Goal: Information Seeking & Learning: Learn about a topic

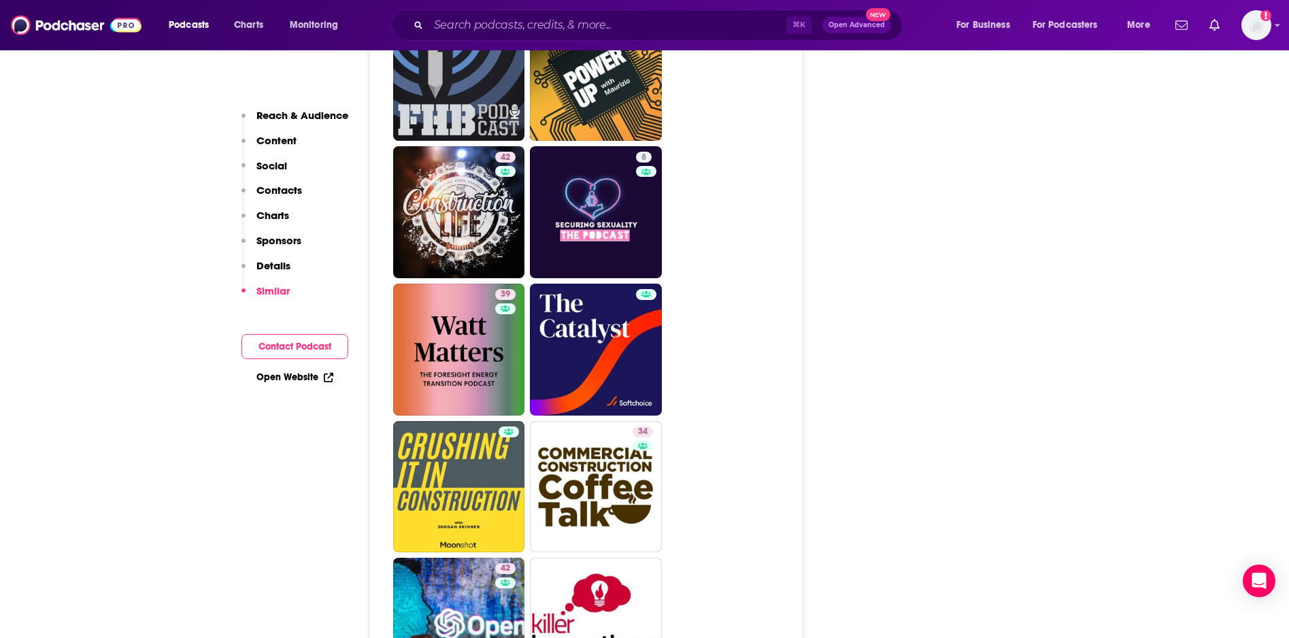
scroll to position [3114, 0]
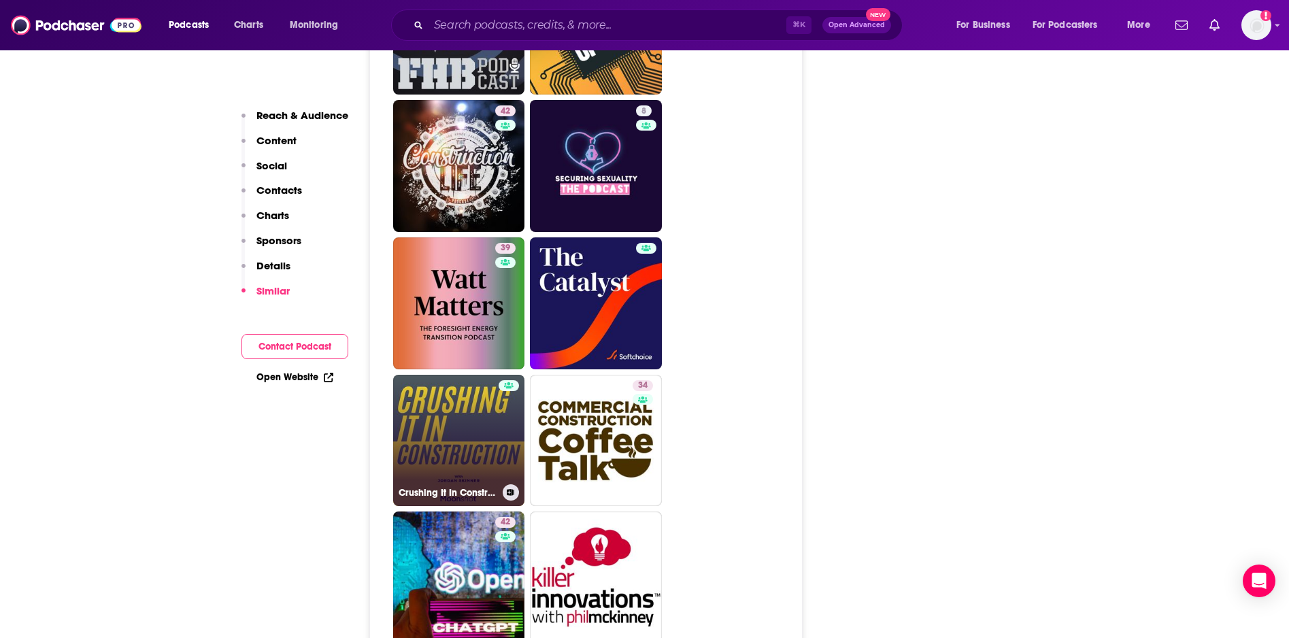
click at [453, 375] on link "Crushing It In Construction" at bounding box center [459, 441] width 132 height 132
type input "https://www.podchaser.com/podcasts/crushing-it-in-construction-4239472"
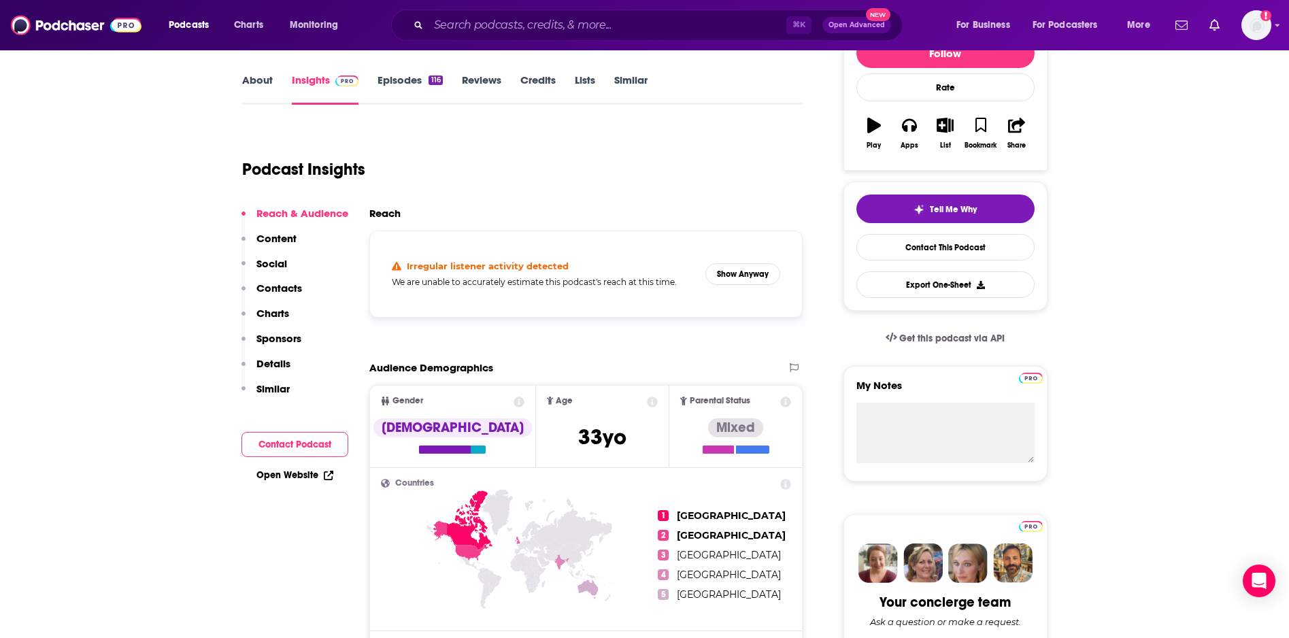
scroll to position [43, 0]
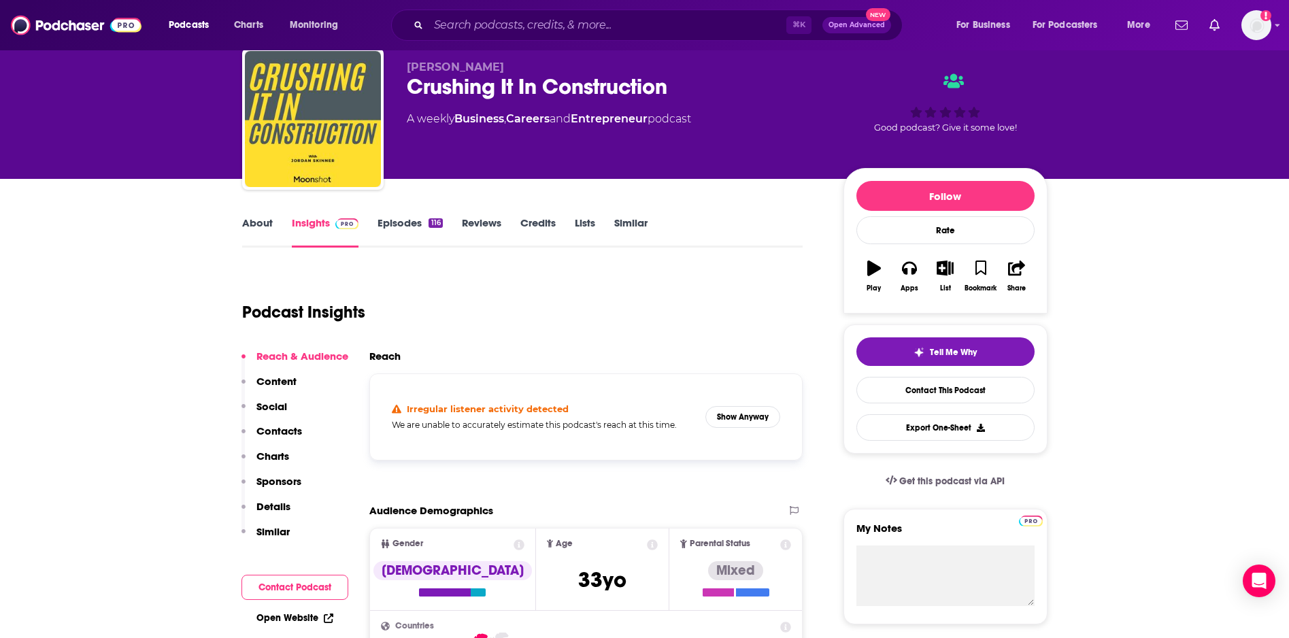
click at [406, 224] on link "Episodes 116" at bounding box center [409, 231] width 65 height 31
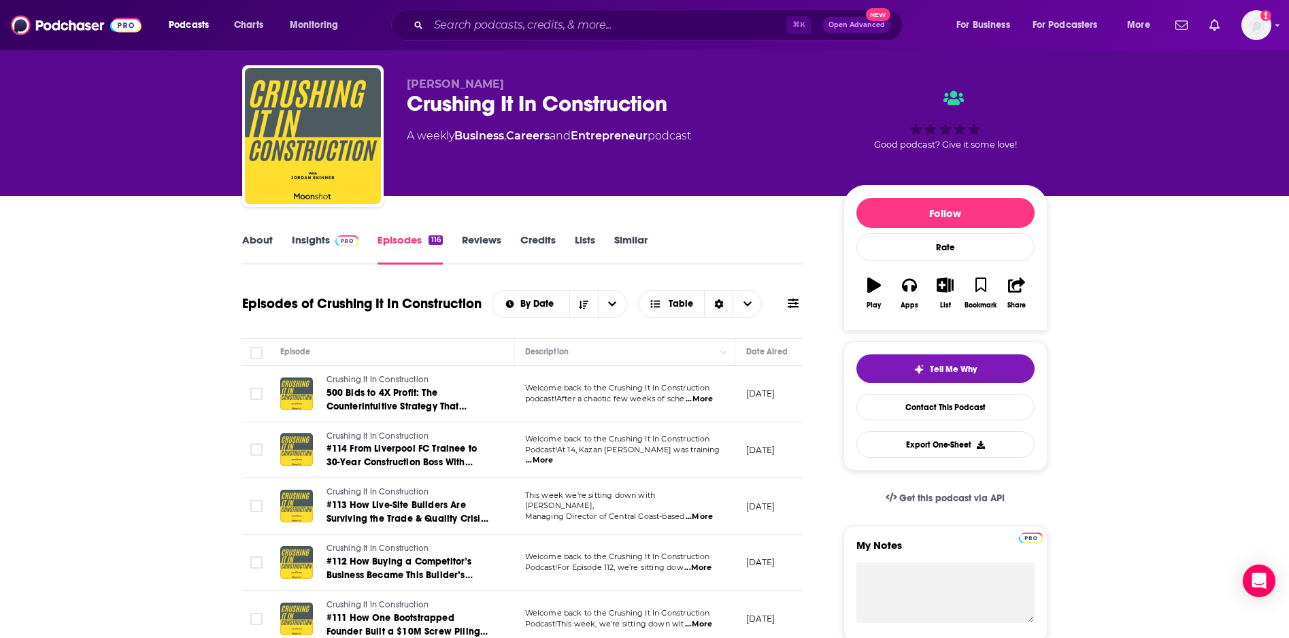
scroll to position [122, 0]
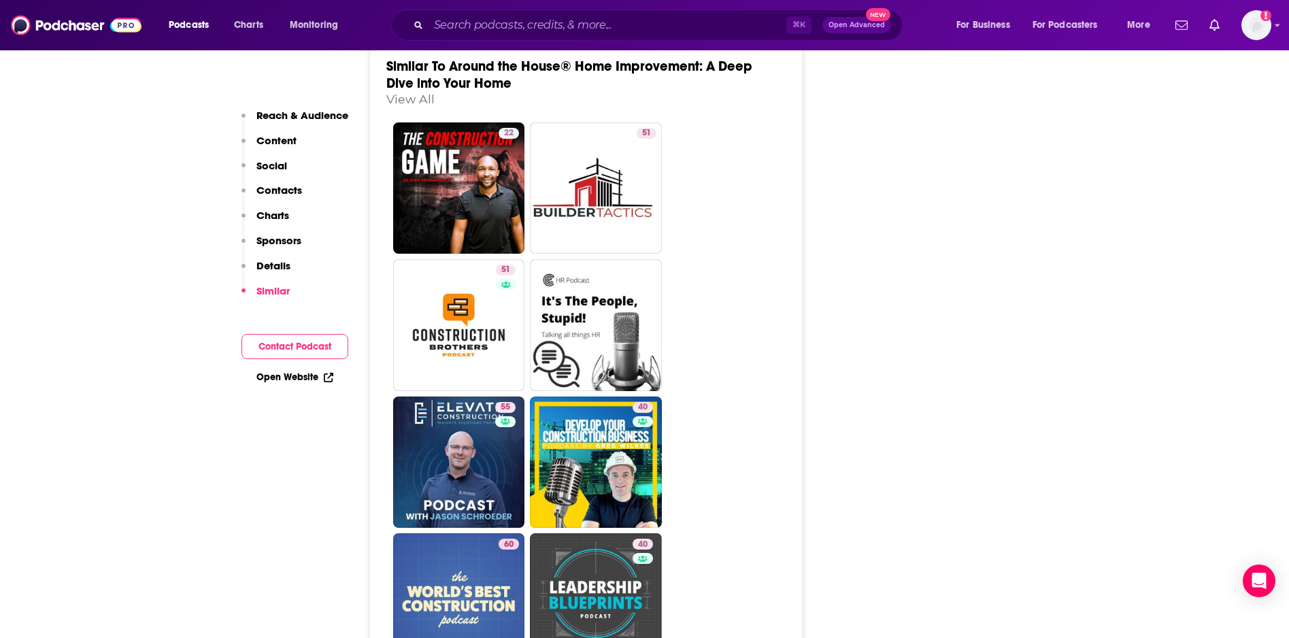
scroll to position [2382, 0]
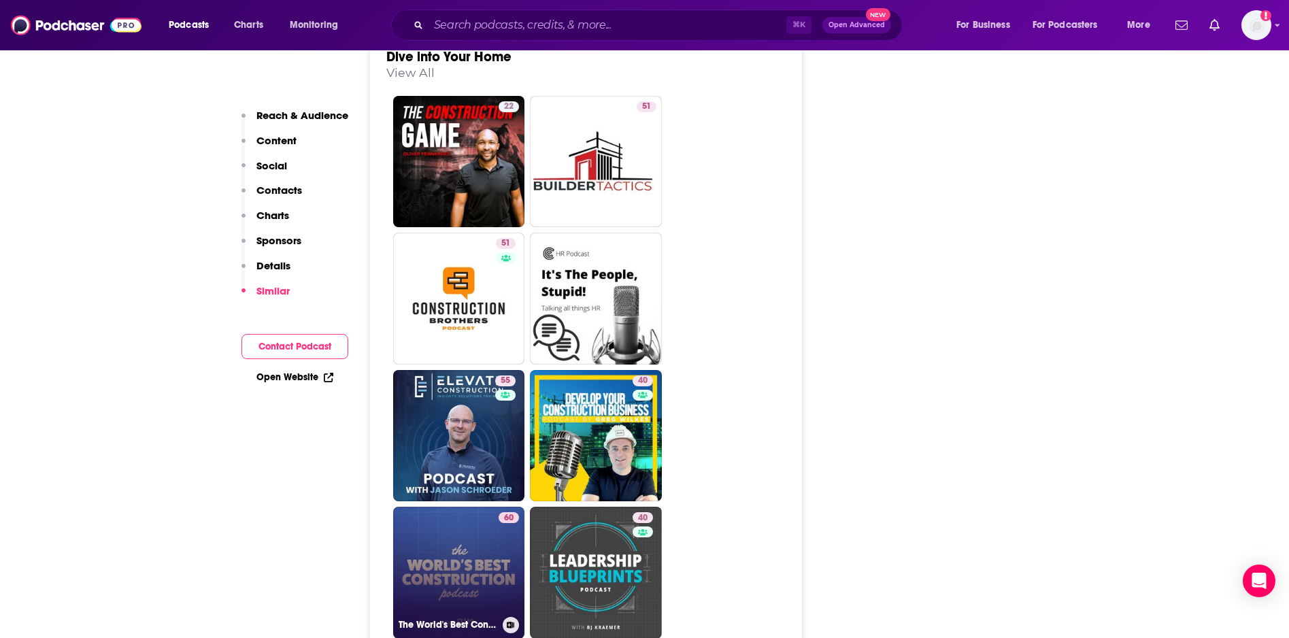
click at [470, 507] on link "60 The World's Best Construction Podcast" at bounding box center [459, 573] width 132 height 132
type input "https://www.podchaser.com/podcasts/the-worlds-best-construction-p-4796700"
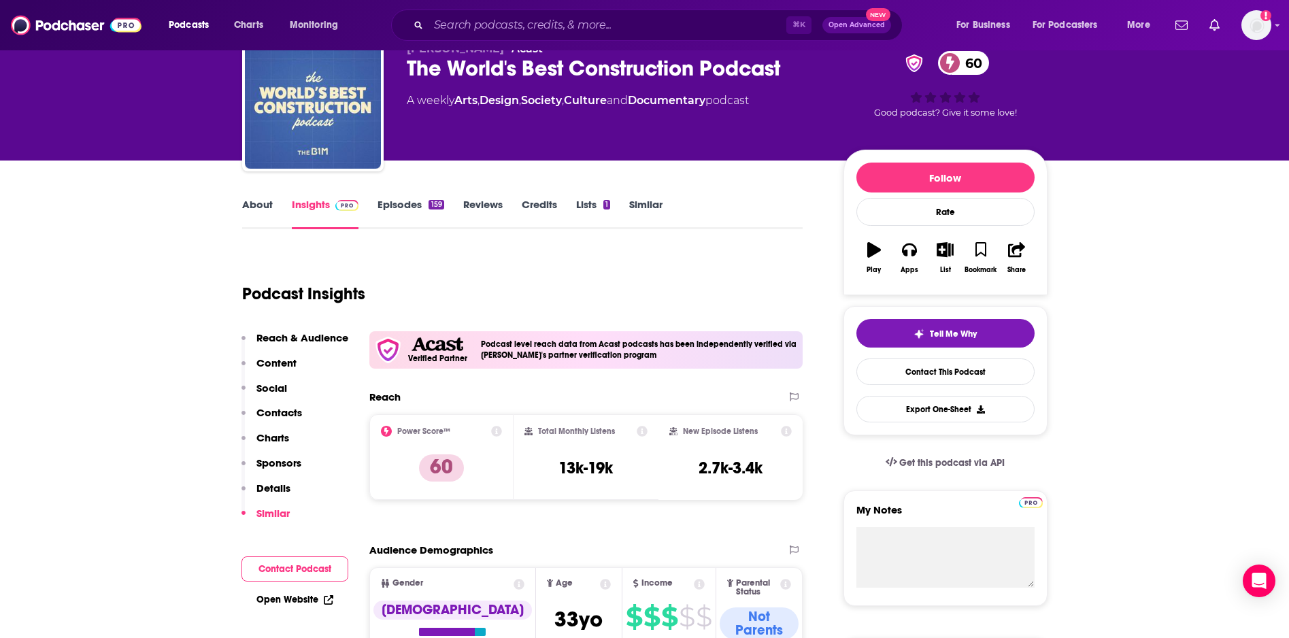
scroll to position [131, 0]
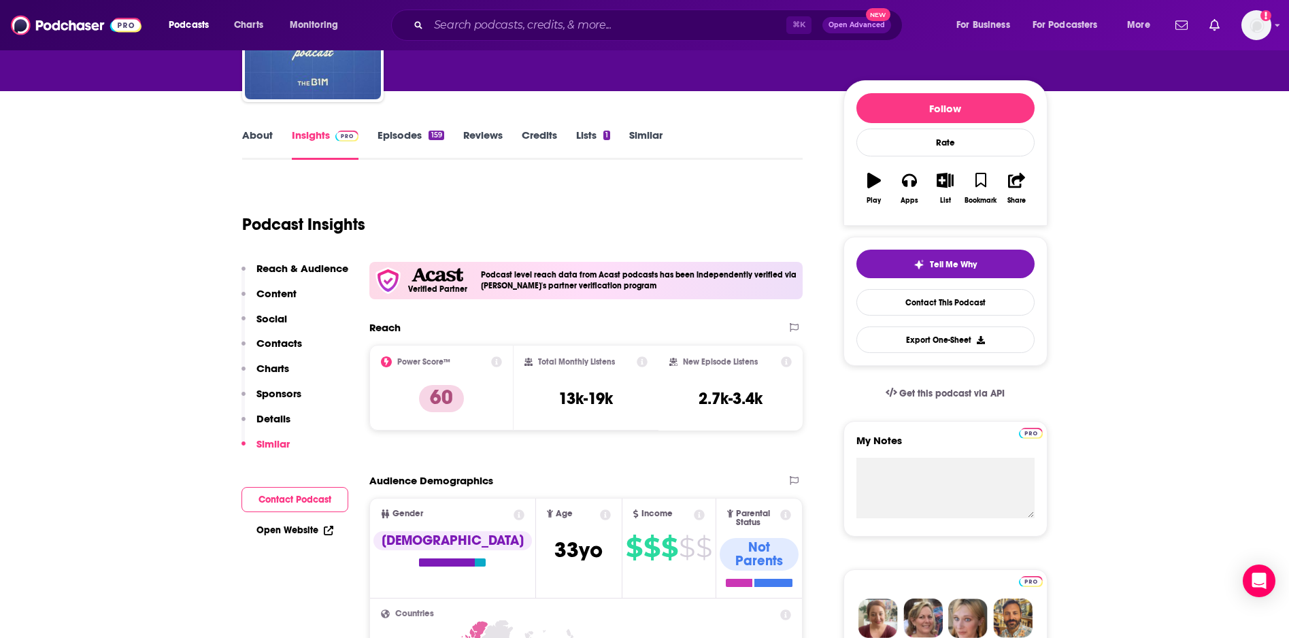
click at [259, 138] on link "About" at bounding box center [257, 144] width 31 height 31
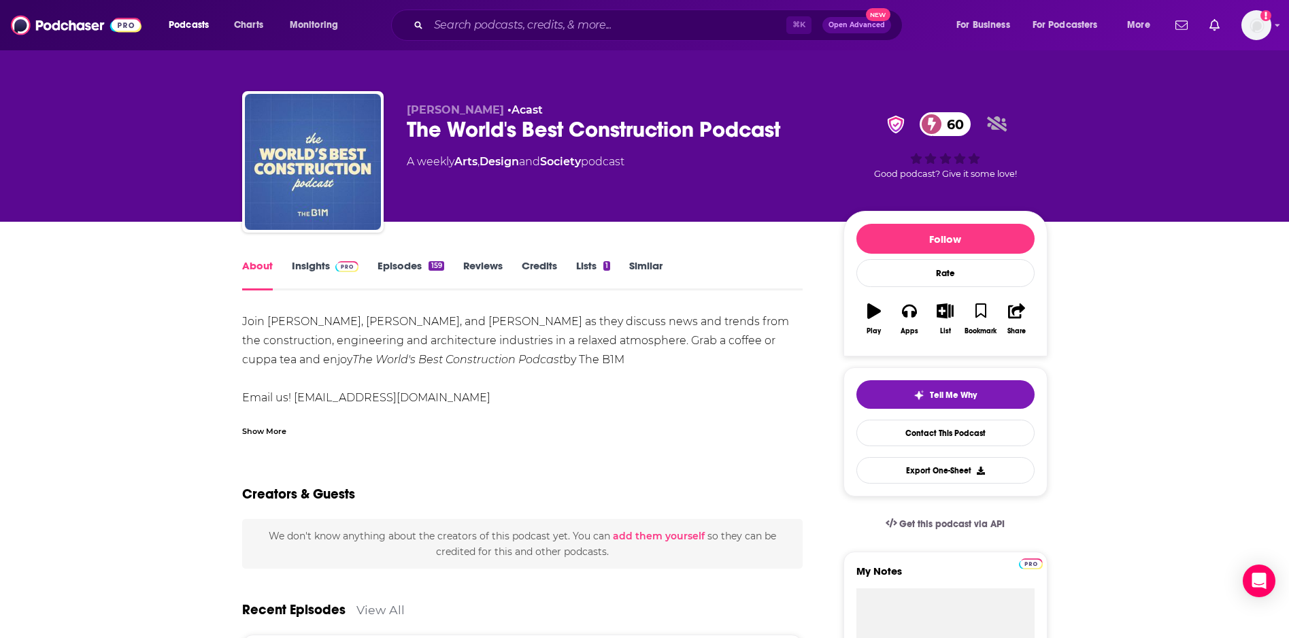
click at [399, 264] on link "Episodes 159" at bounding box center [410, 274] width 66 height 31
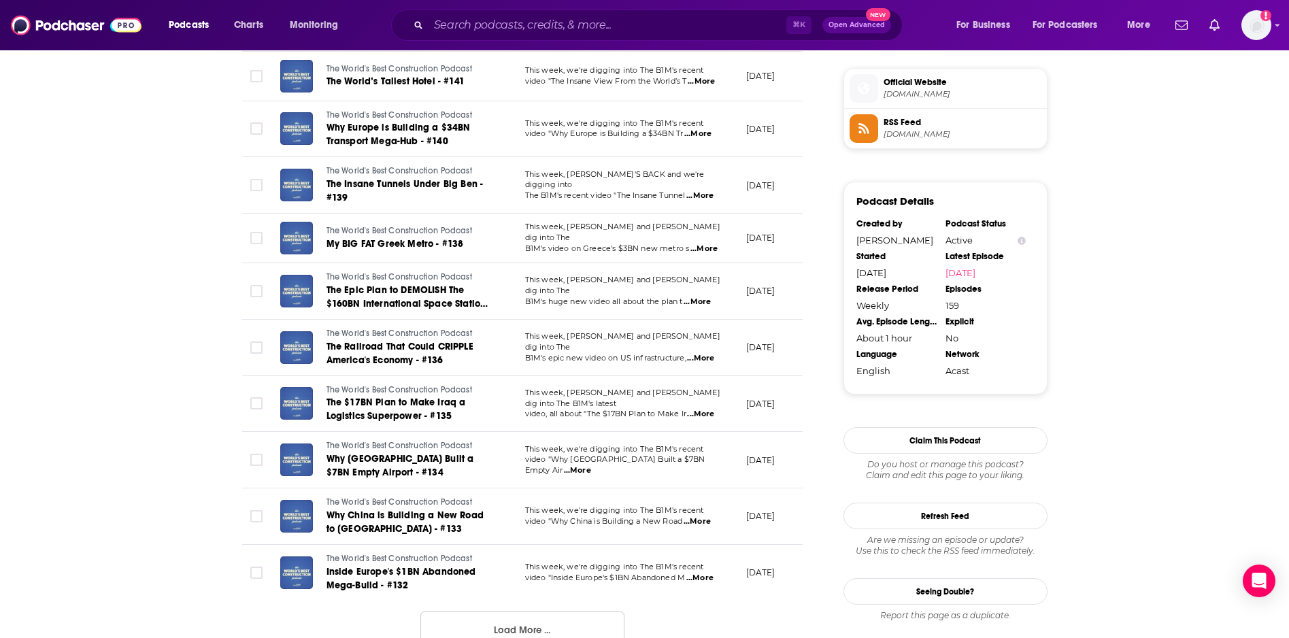
scroll to position [1234, 0]
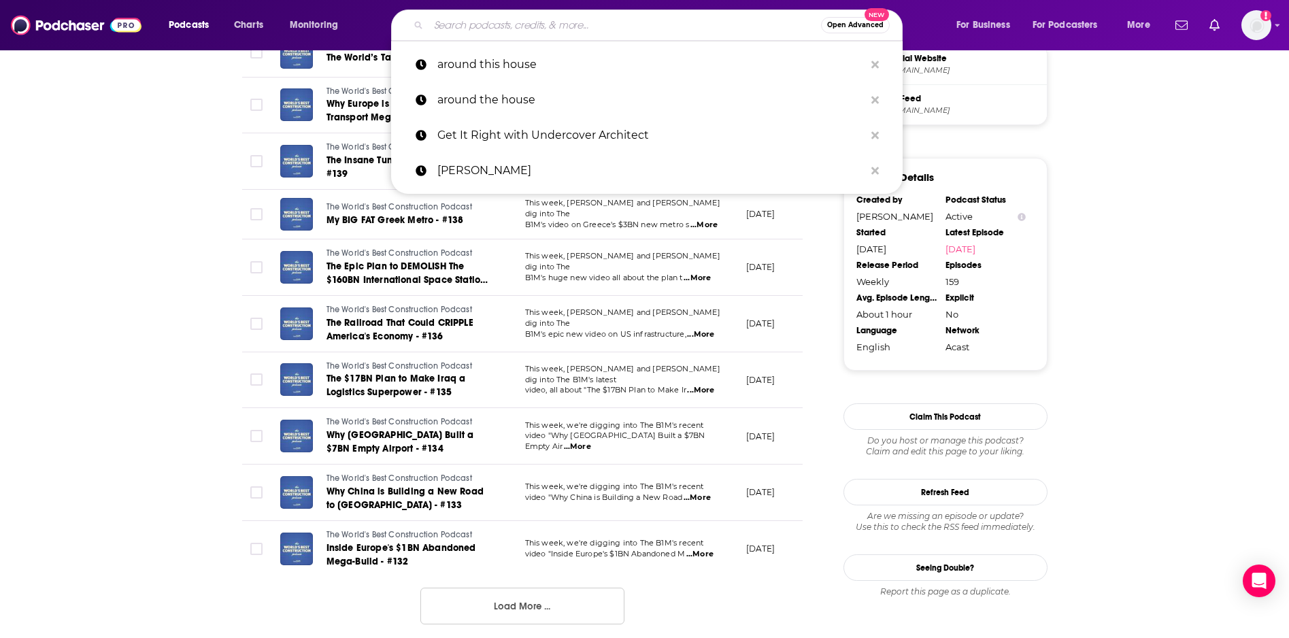
click at [511, 29] on input "Search podcasts, credits, & more..." at bounding box center [624, 25] width 392 height 22
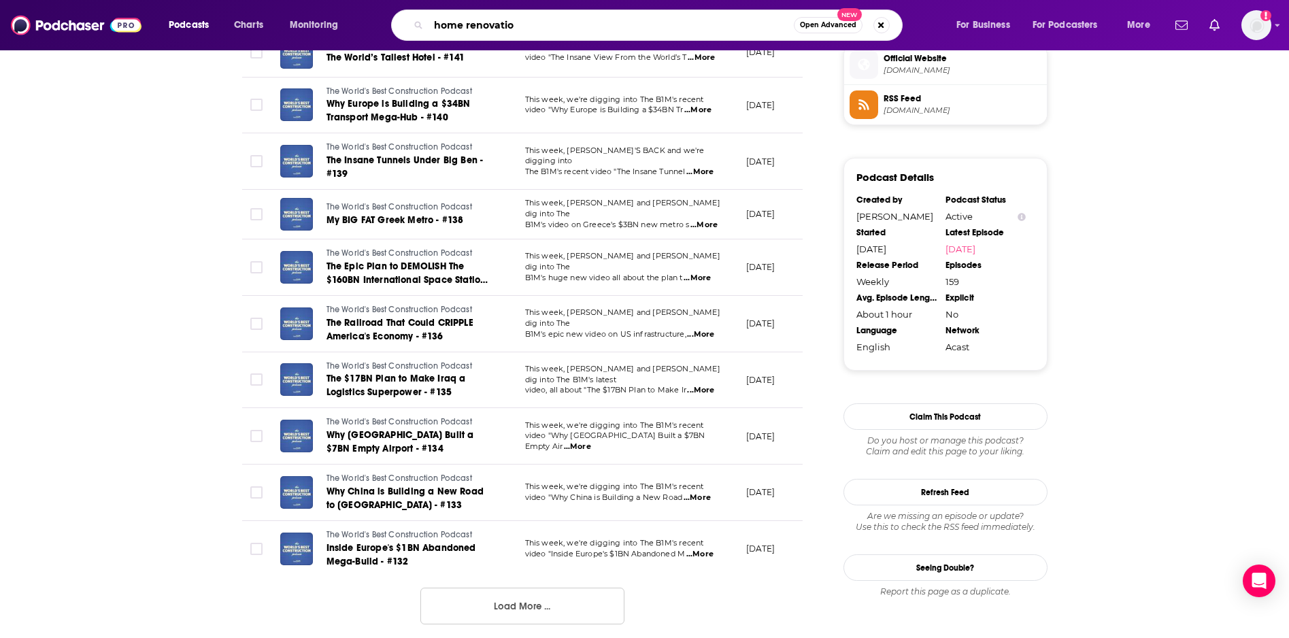
type input "home renovation"
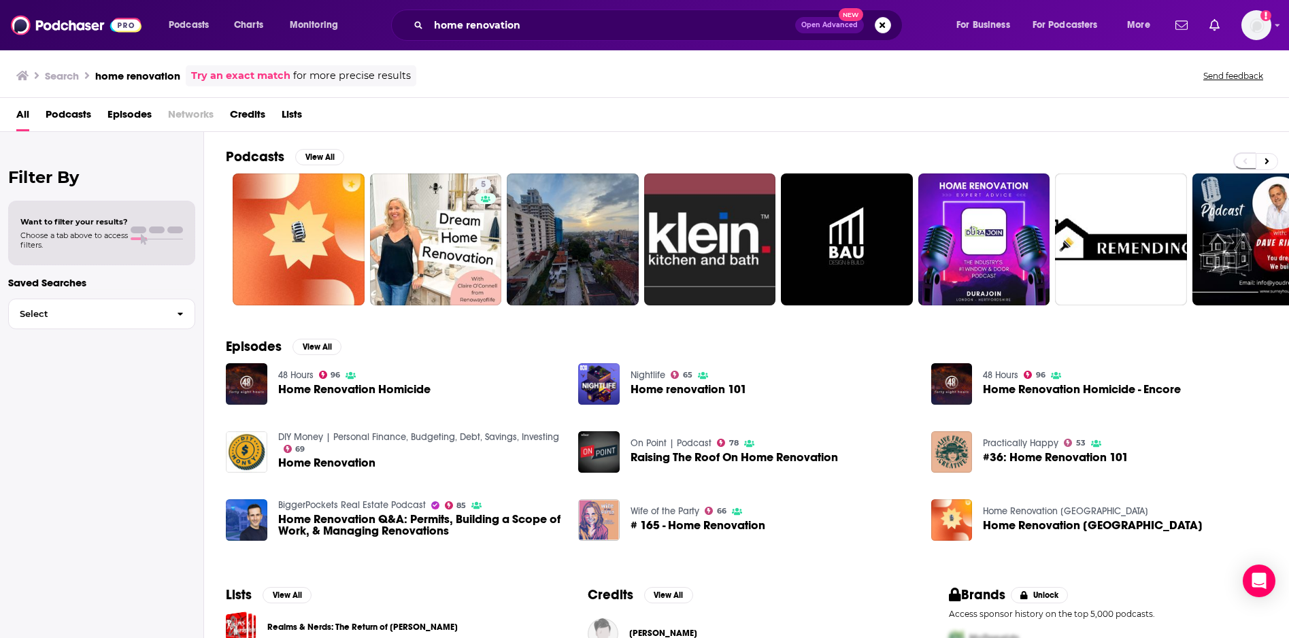
click at [341, 390] on span "Home Renovation Homicide" at bounding box center [354, 390] width 152 height 12
click at [320, 158] on button "View All" at bounding box center [319, 157] width 49 height 16
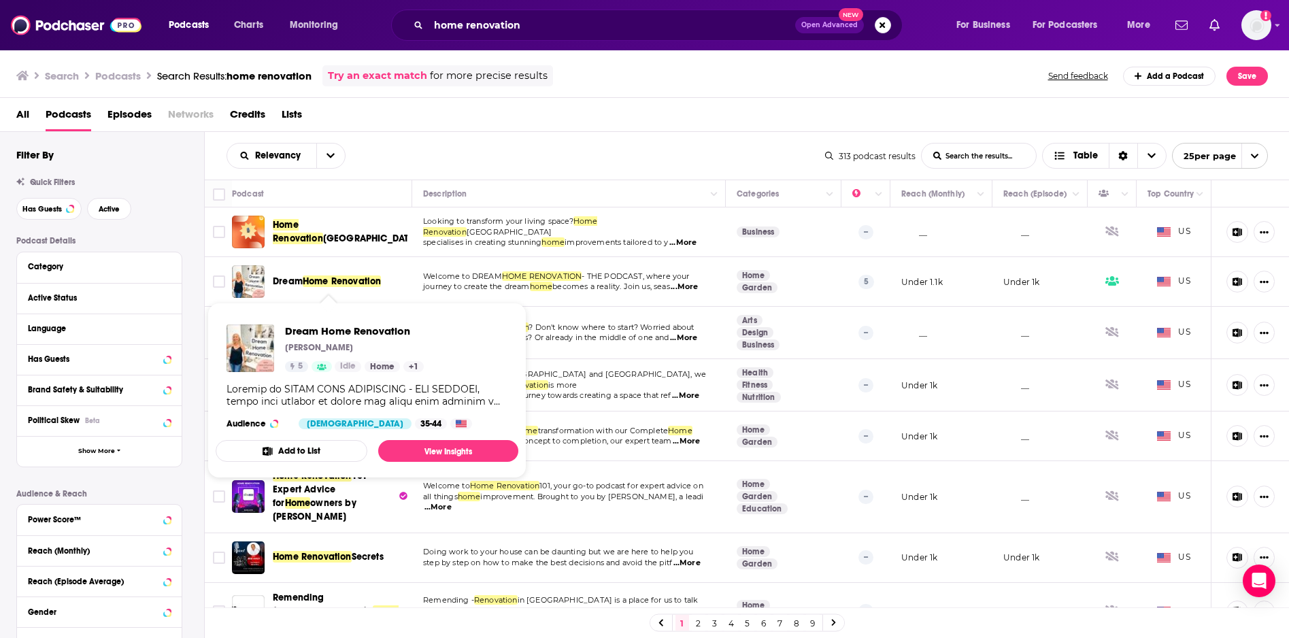
click at [315, 277] on span "Home Renovation" at bounding box center [342, 281] width 79 height 12
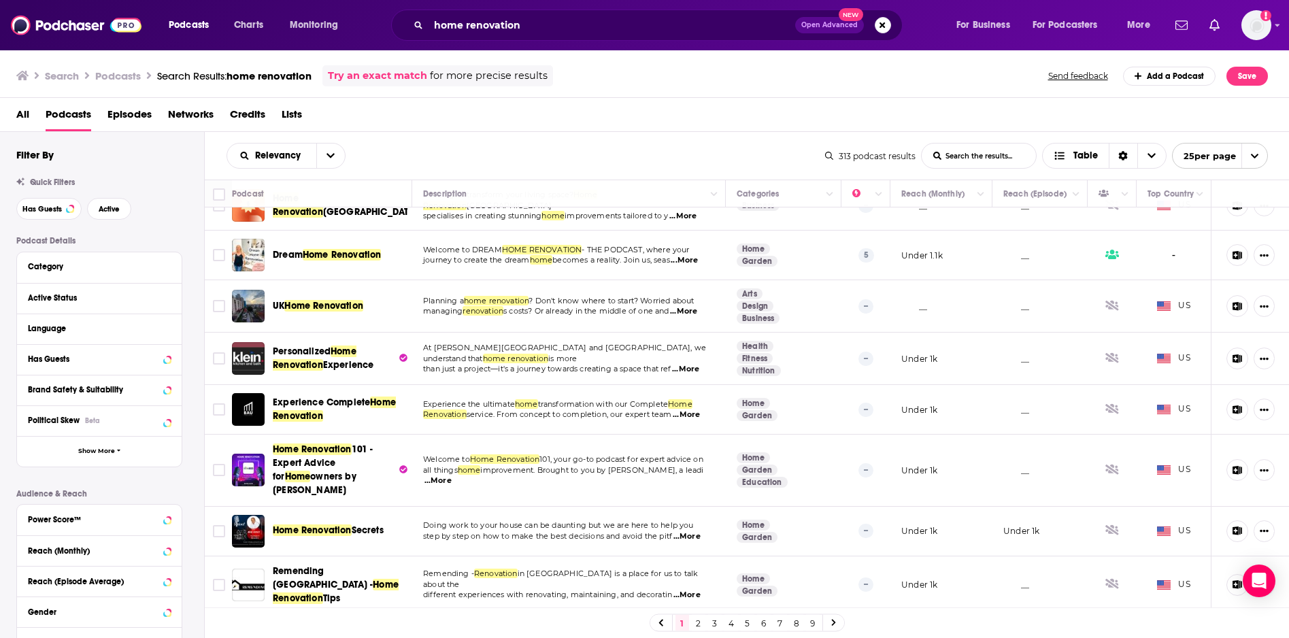
scroll to position [35, 0]
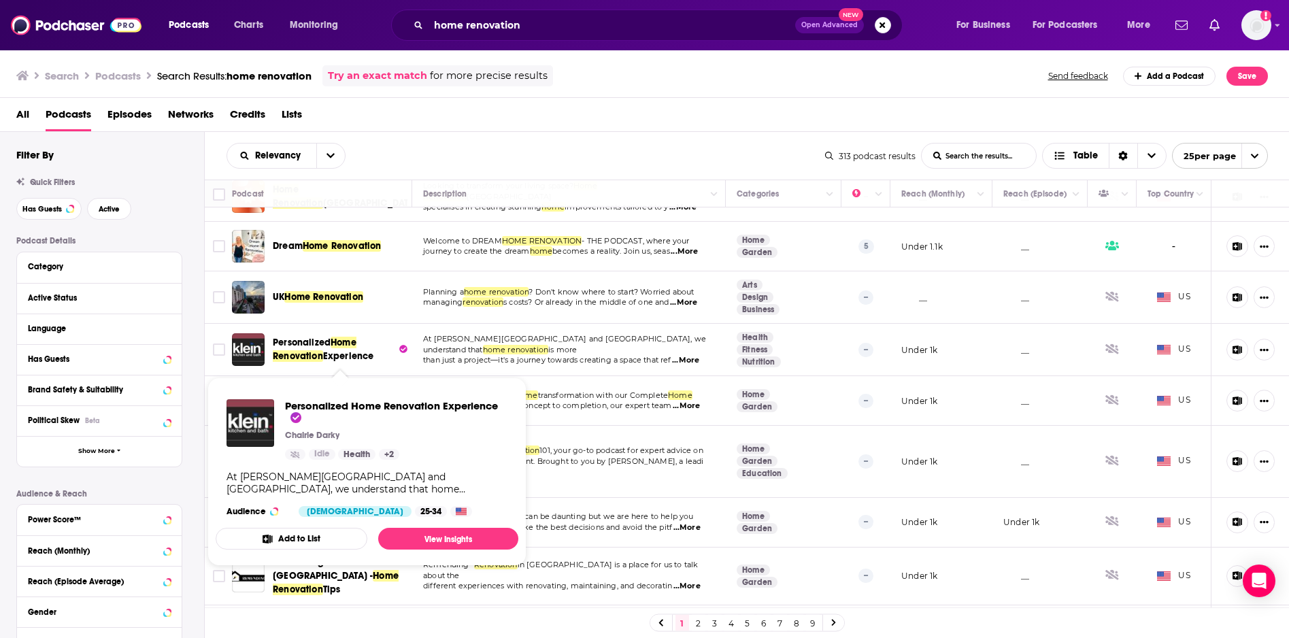
click at [339, 355] on span "Experience" at bounding box center [348, 356] width 51 height 12
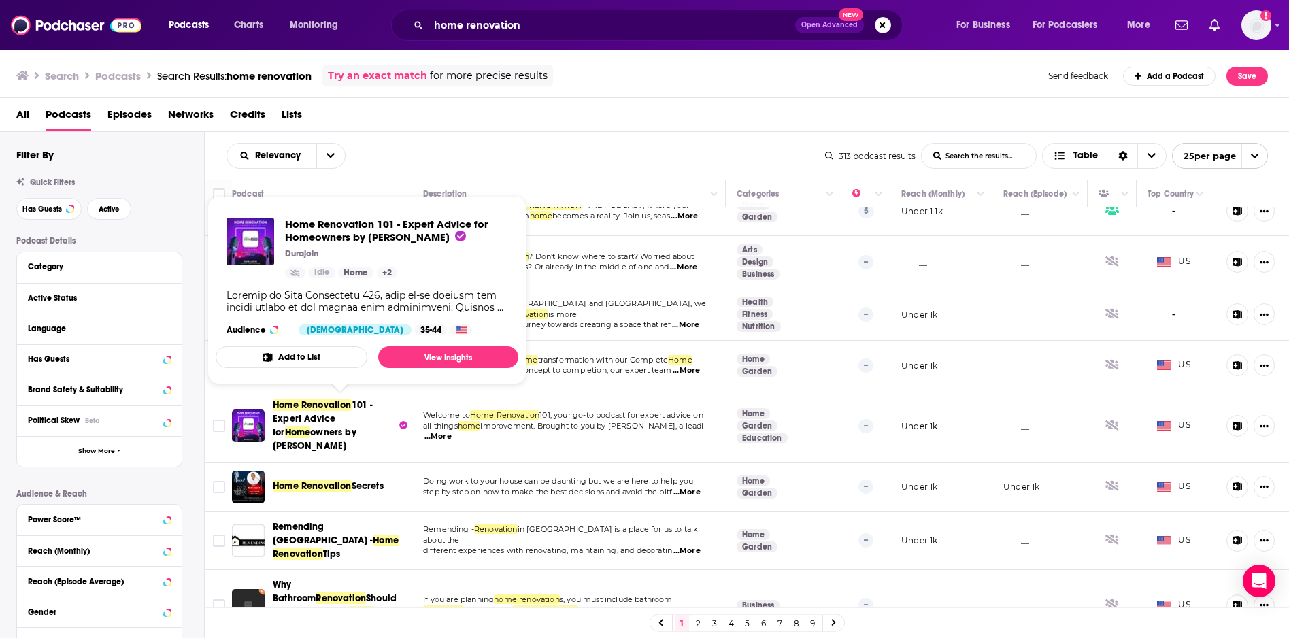
scroll to position [80, 0]
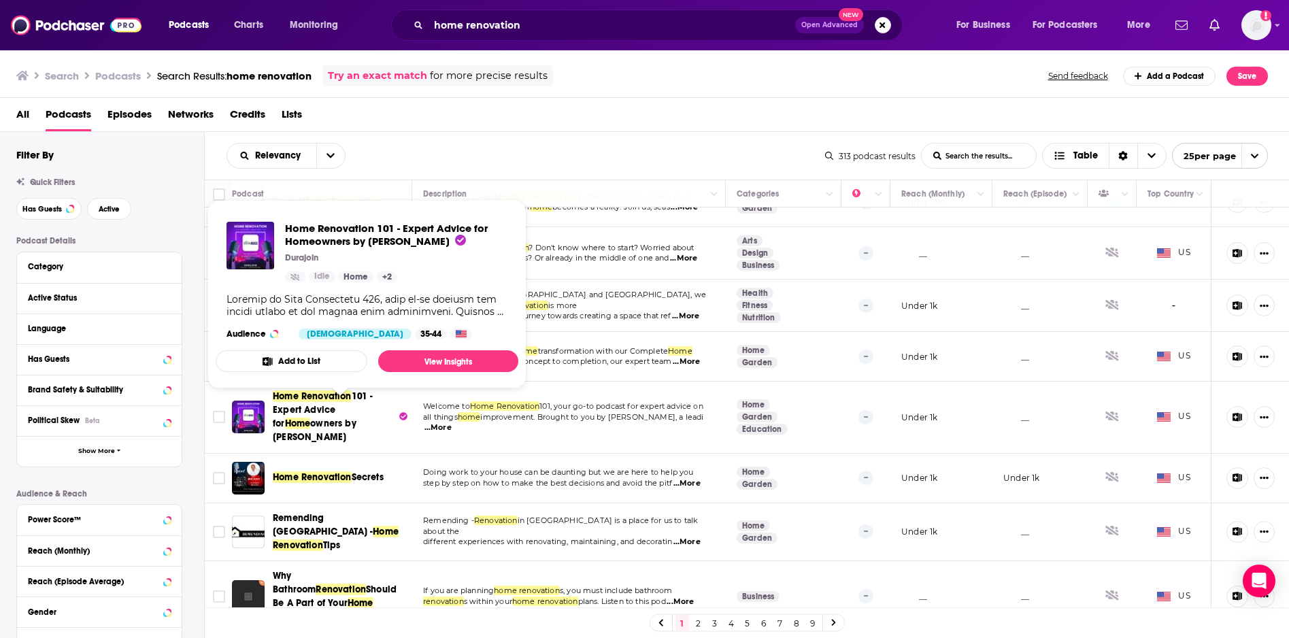
click at [340, 420] on span "owners by Durajoin" at bounding box center [315, 430] width 84 height 25
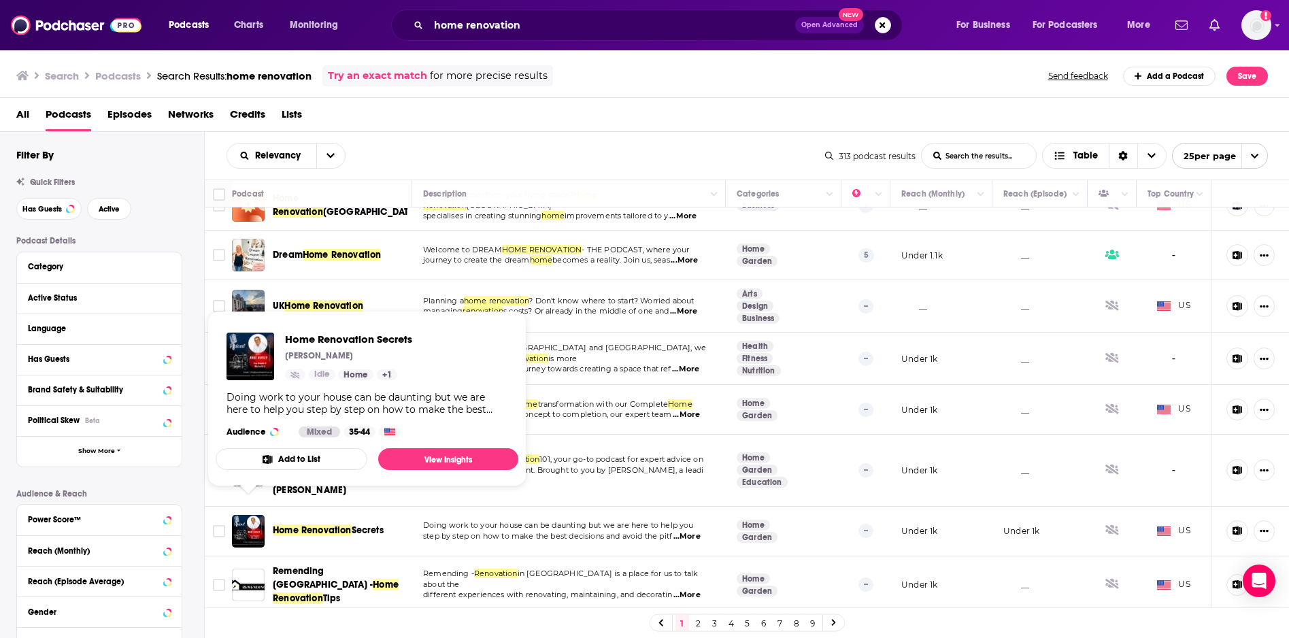
scroll to position [80, 0]
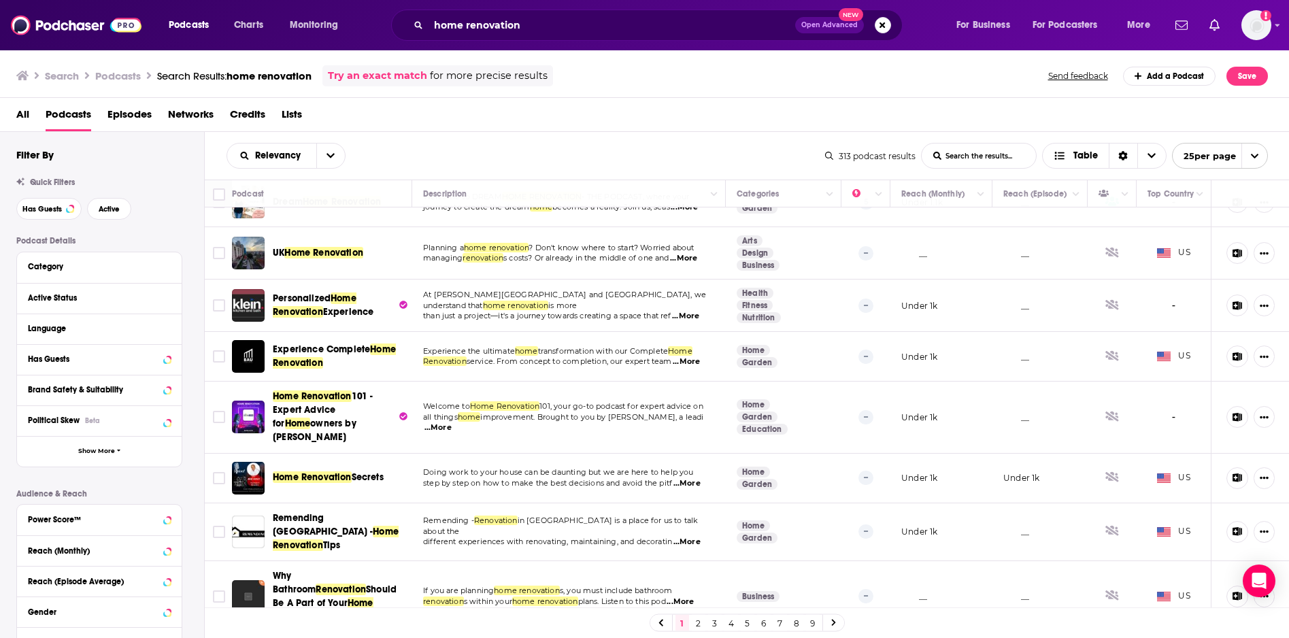
drag, startPoint x: 428, startPoint y: 412, endPoint x: 651, endPoint y: 0, distance: 468.9
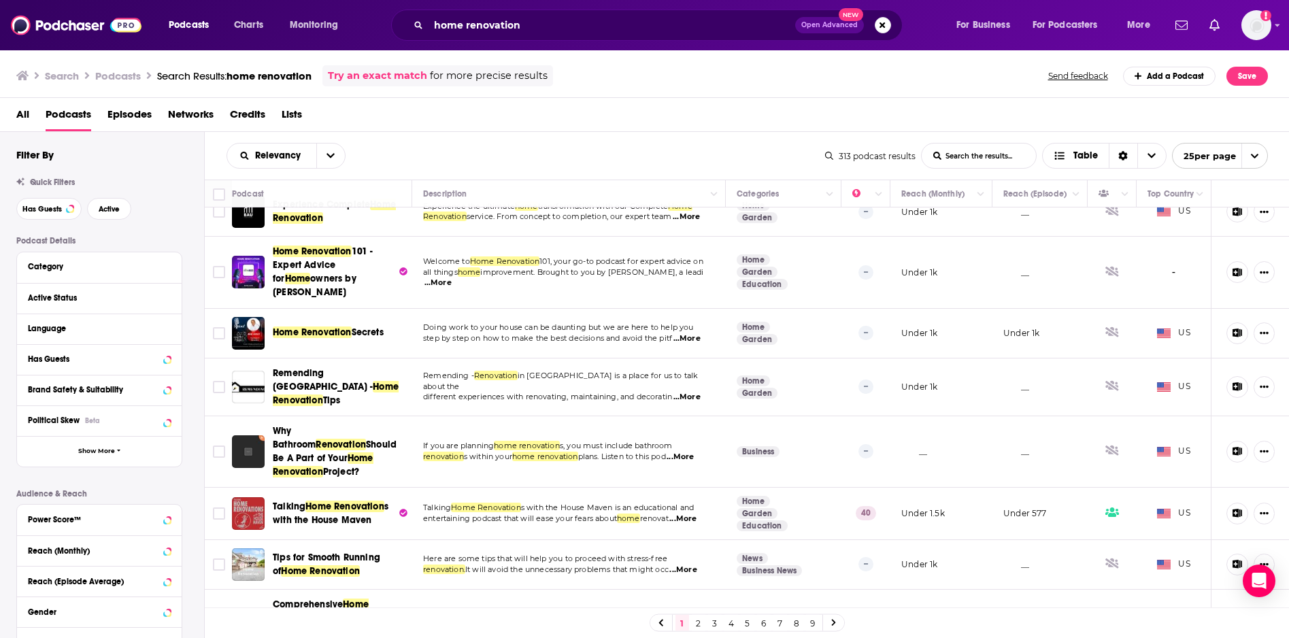
scroll to position [233, 0]
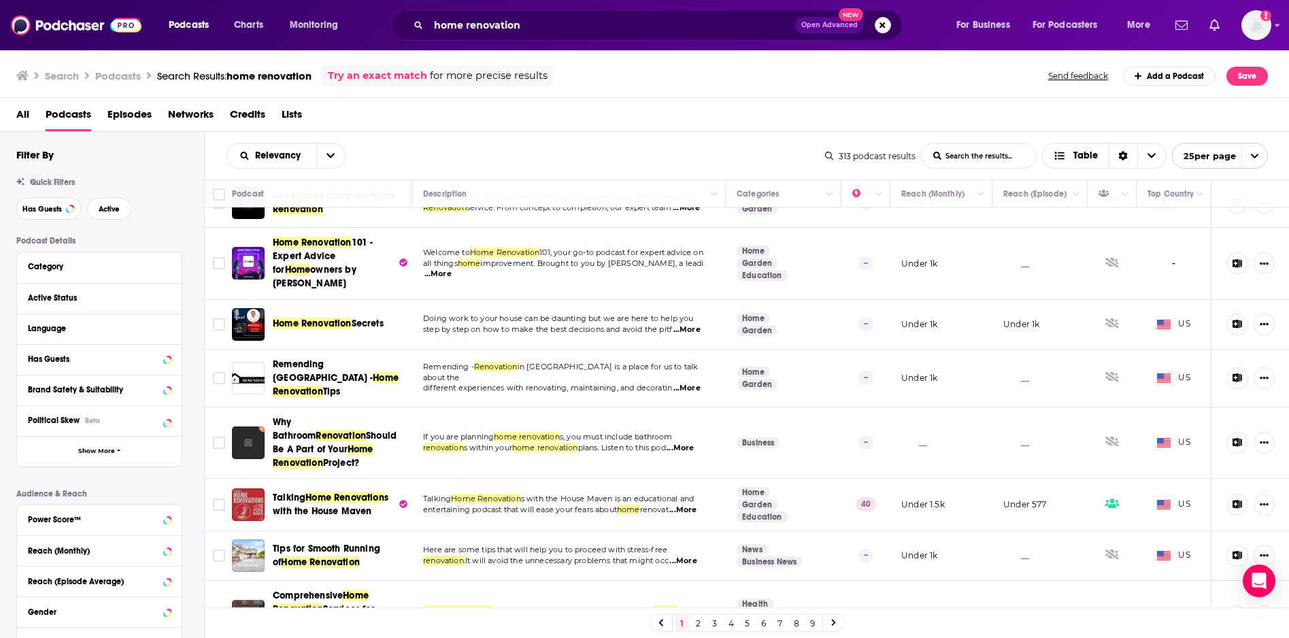
drag, startPoint x: 477, startPoint y: 426, endPoint x: 789, endPoint y: 1, distance: 527.4
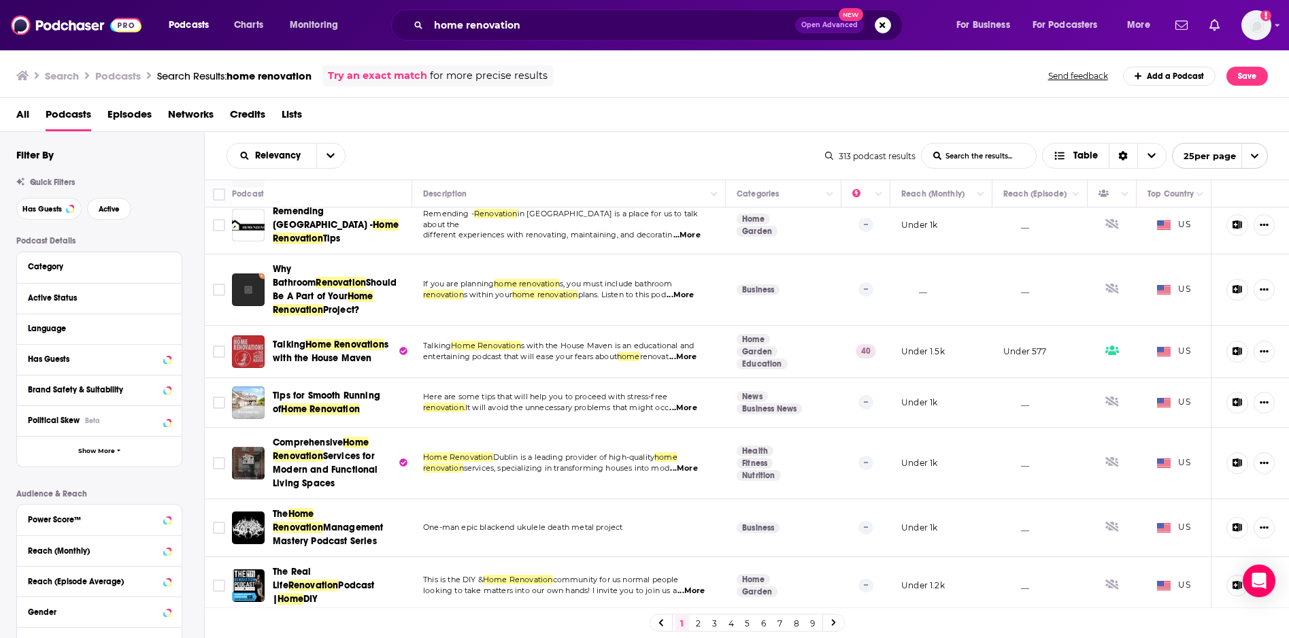
scroll to position [395, 0]
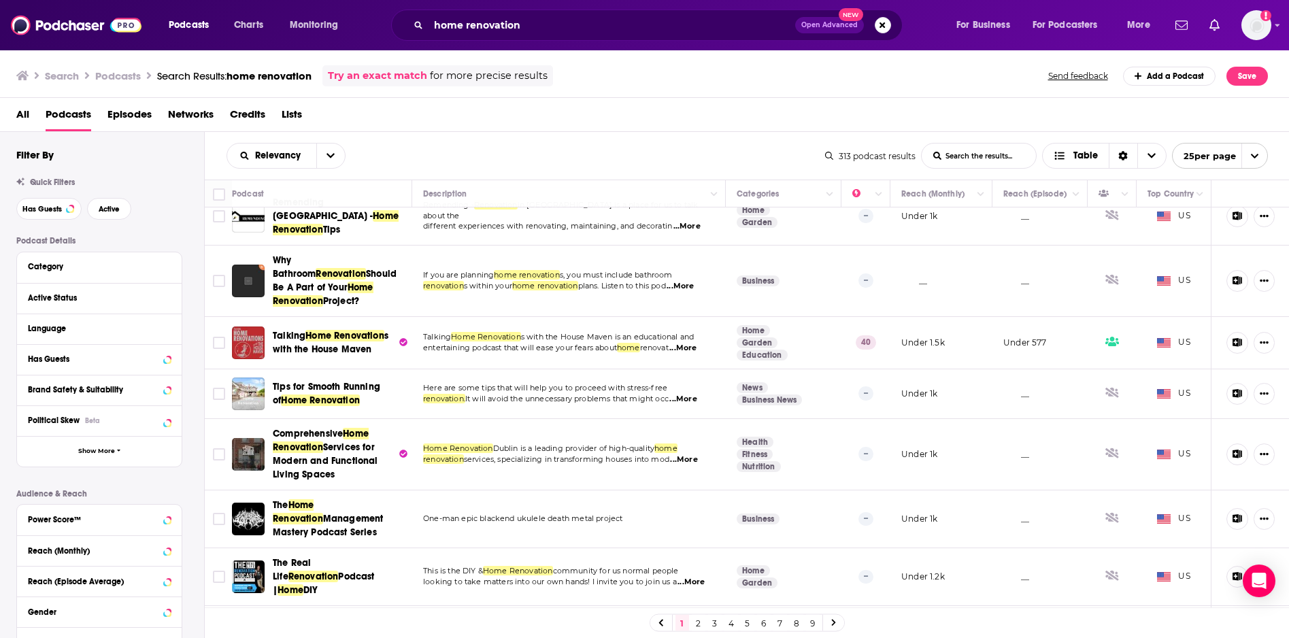
drag, startPoint x: 454, startPoint y: 549, endPoint x: 717, endPoint y: 3, distance: 606.4
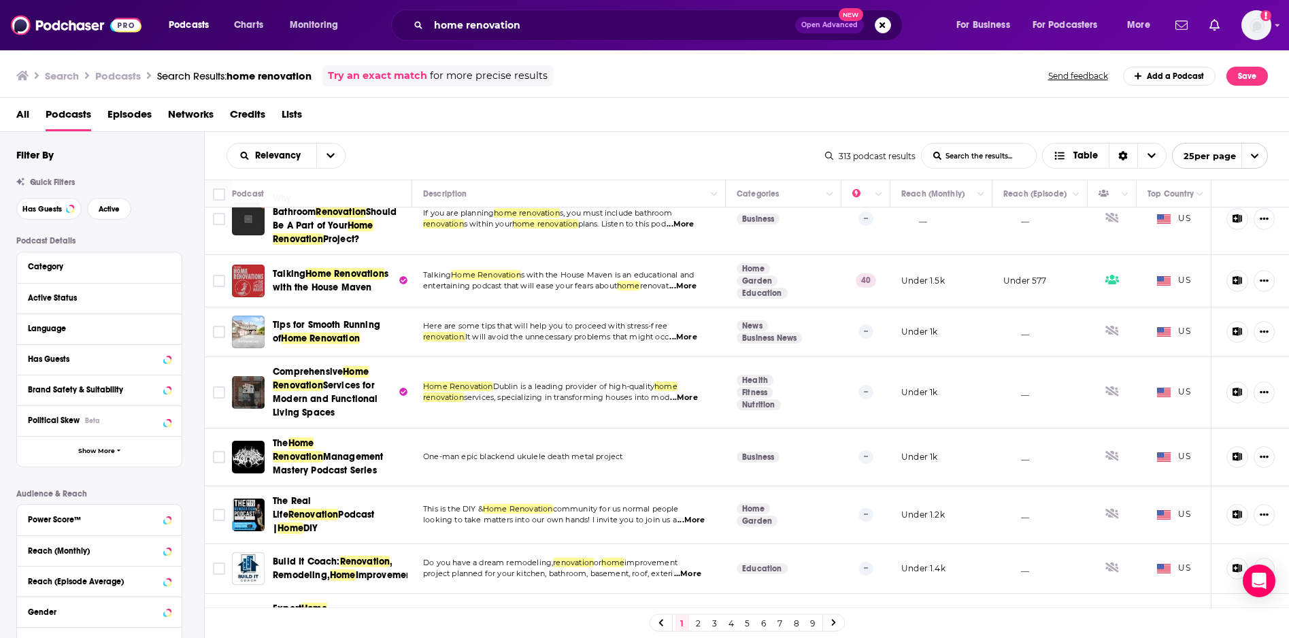
scroll to position [490, 0]
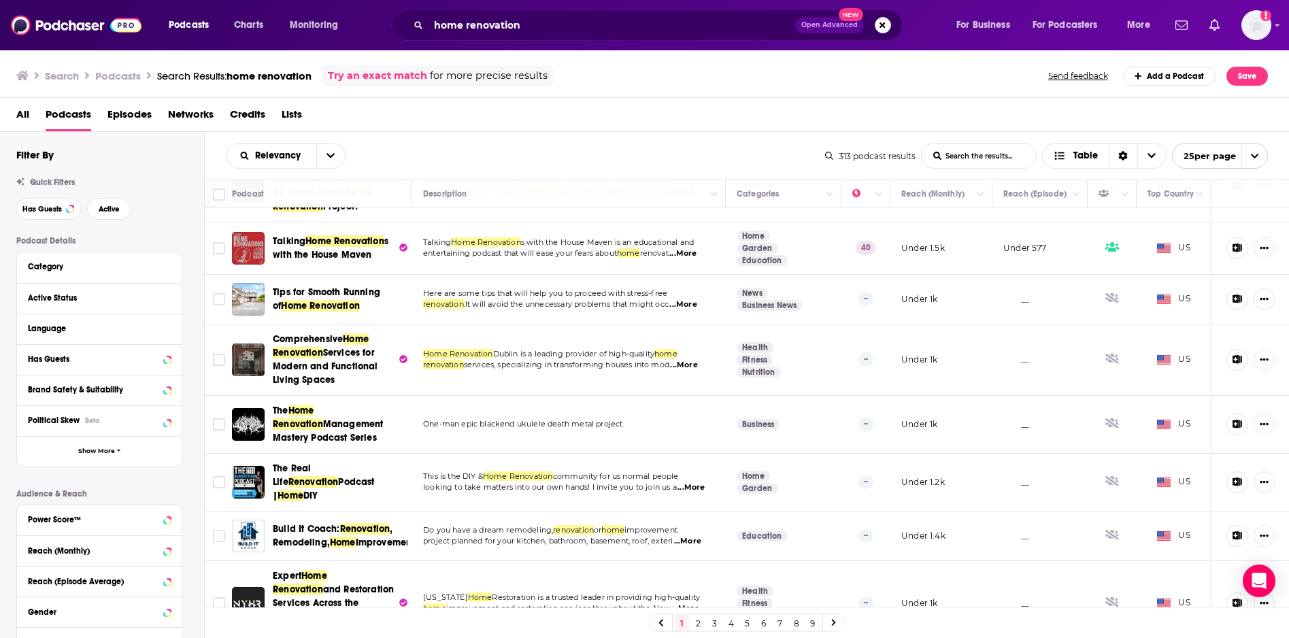
drag, startPoint x: 467, startPoint y: 388, endPoint x: 721, endPoint y: 3, distance: 460.7
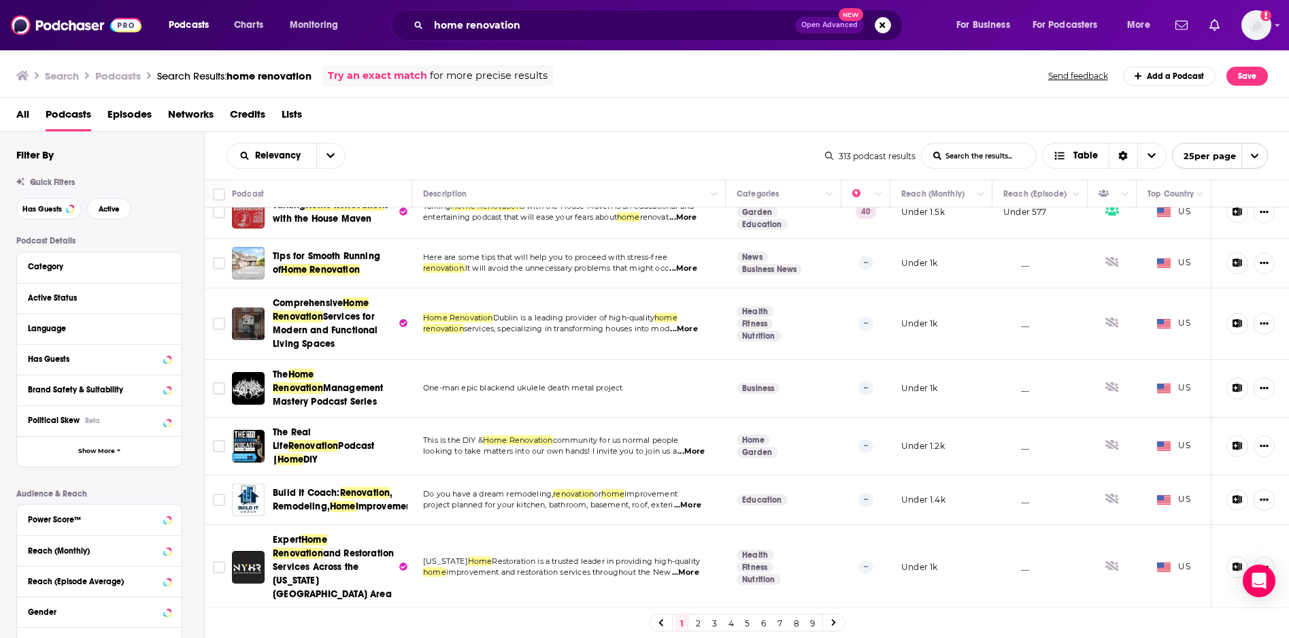
scroll to position [558, 0]
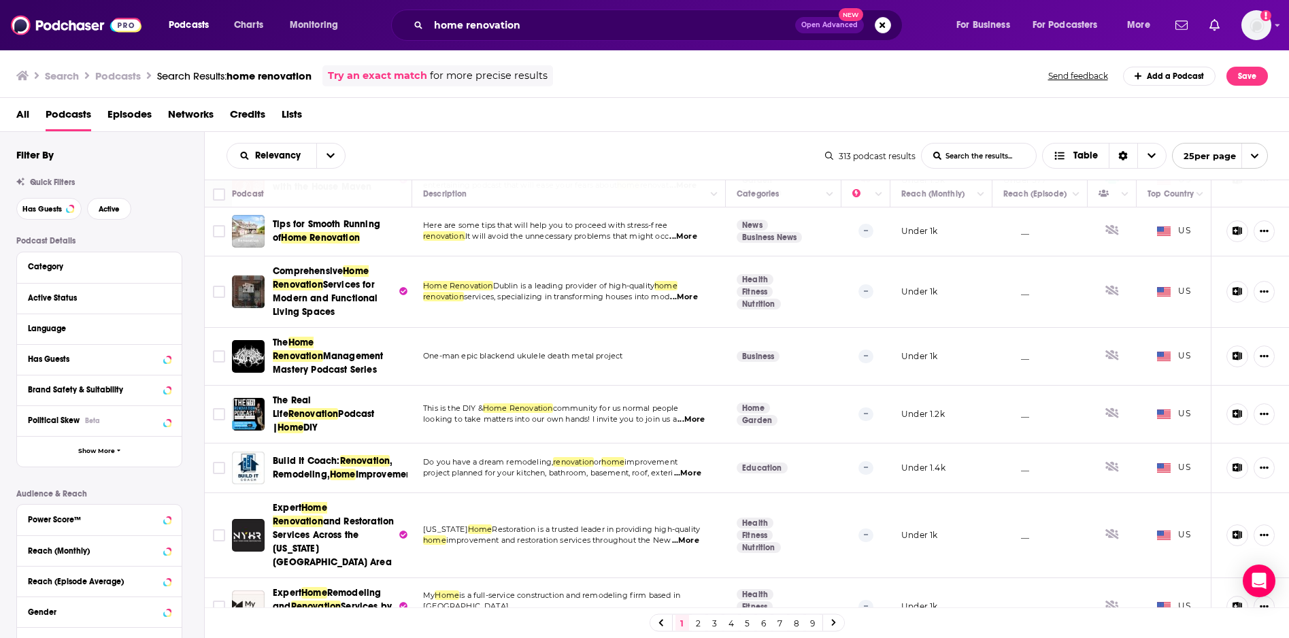
drag, startPoint x: 448, startPoint y: 365, endPoint x: 896, endPoint y: 1, distance: 577.1
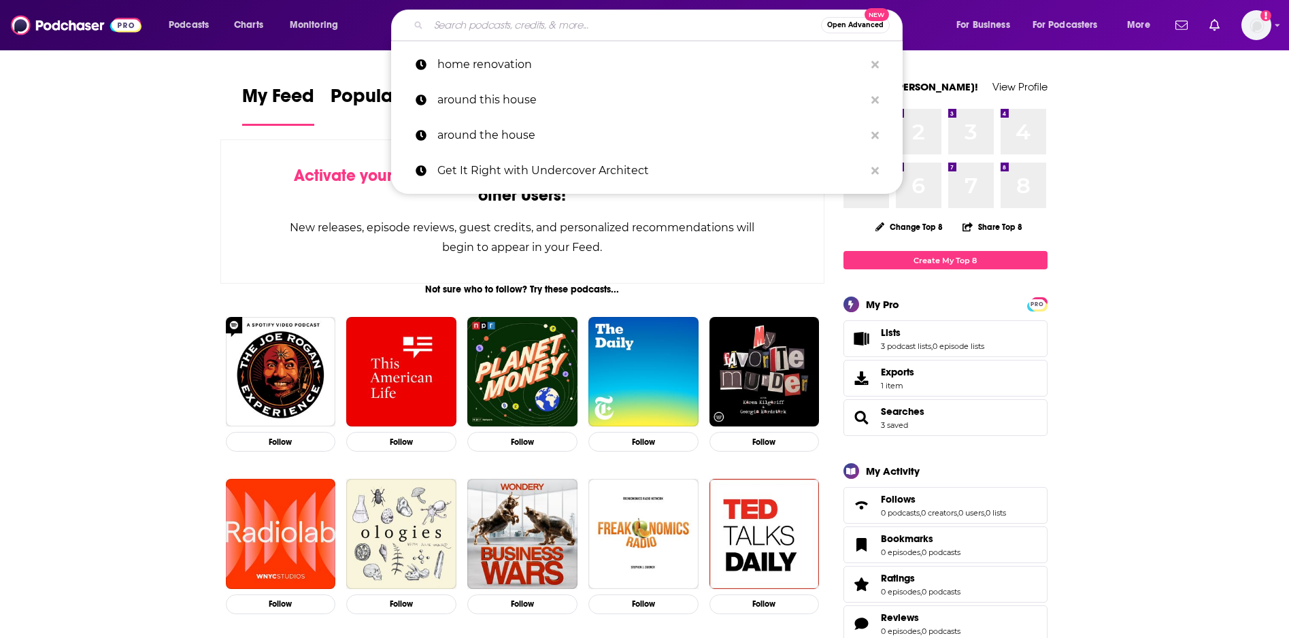
click at [464, 31] on input "Search podcasts, credits, & more..." at bounding box center [624, 25] width 392 height 22
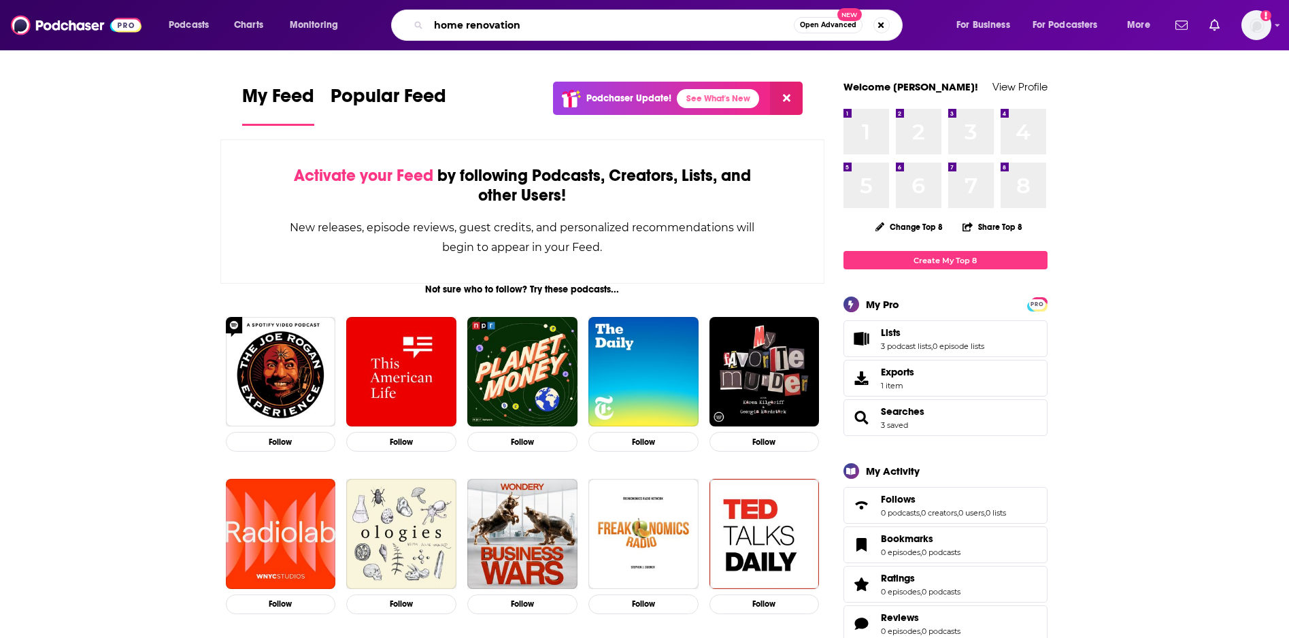
type input "home renovation"
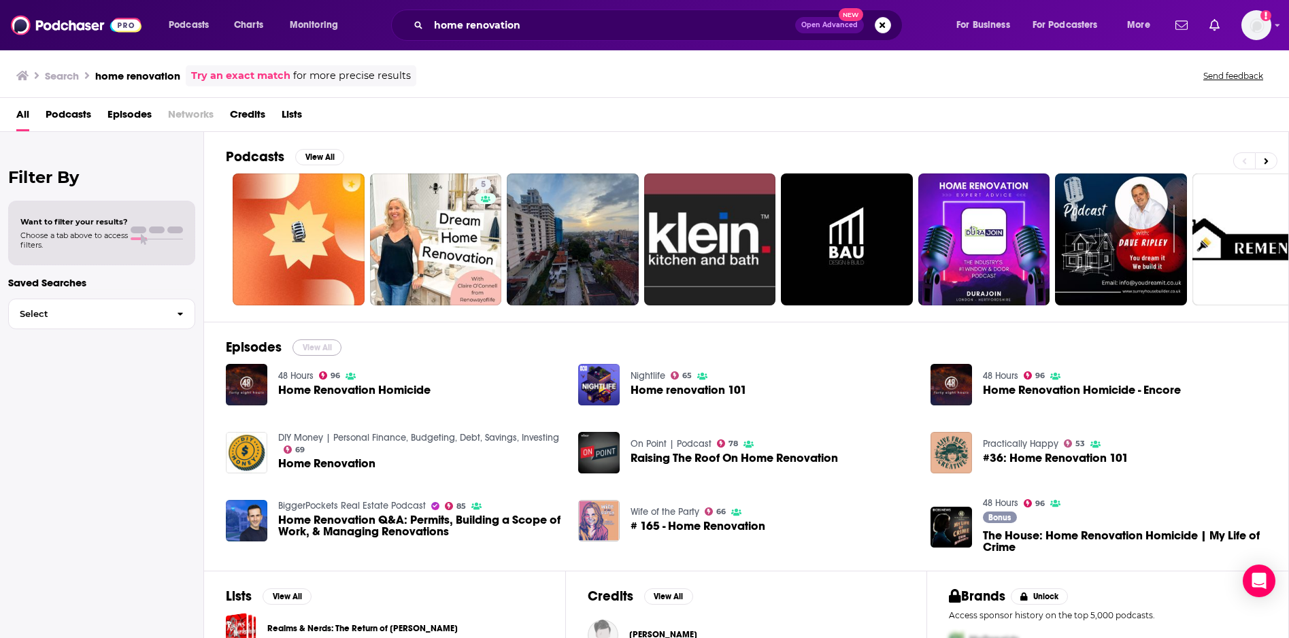
click at [320, 350] on button "View All" at bounding box center [316, 347] width 49 height 16
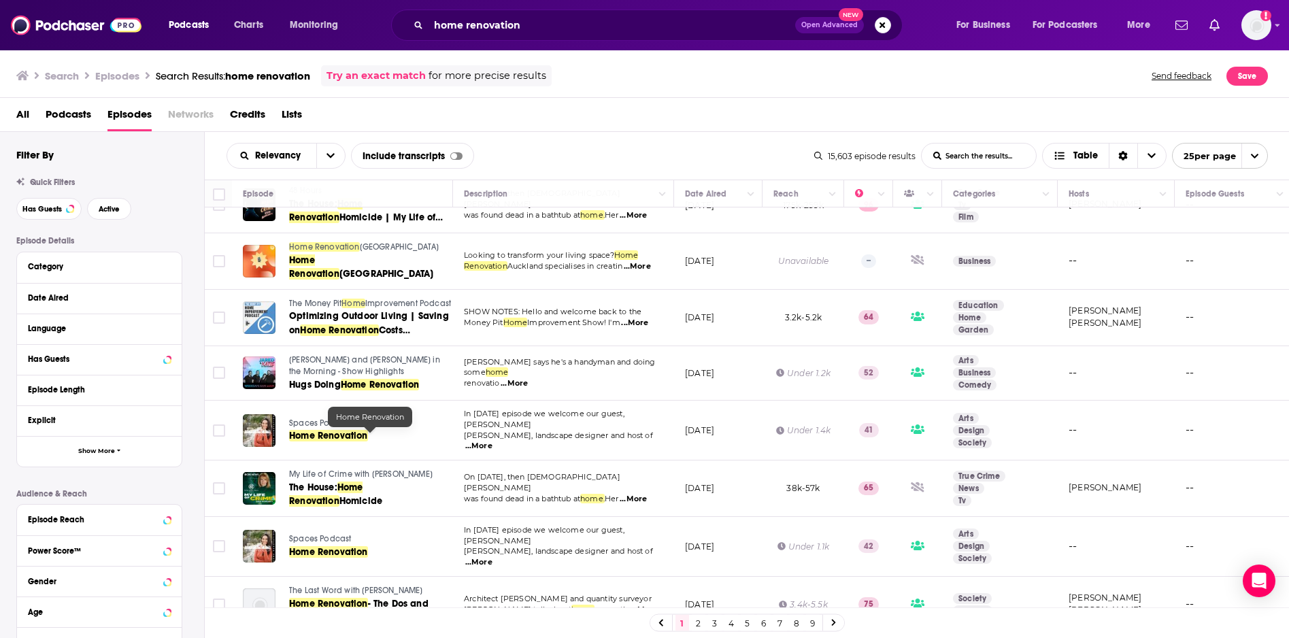
scroll to position [484, 0]
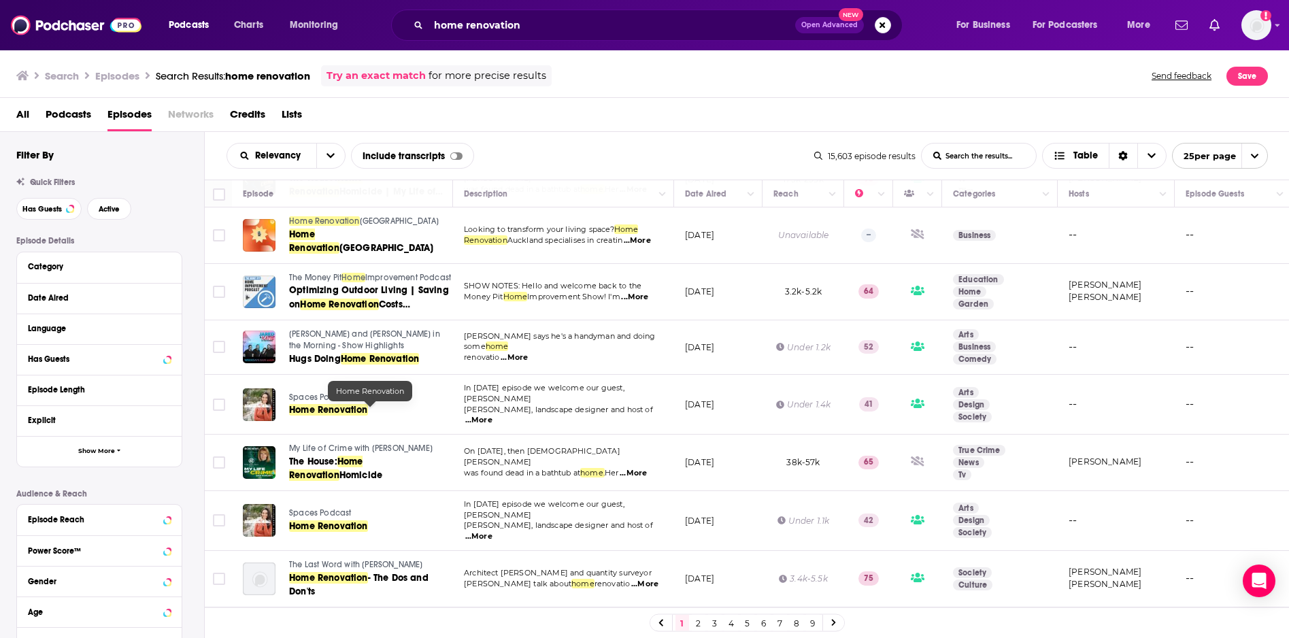
click at [343, 409] on span "Home Renovation" at bounding box center [328, 410] width 79 height 12
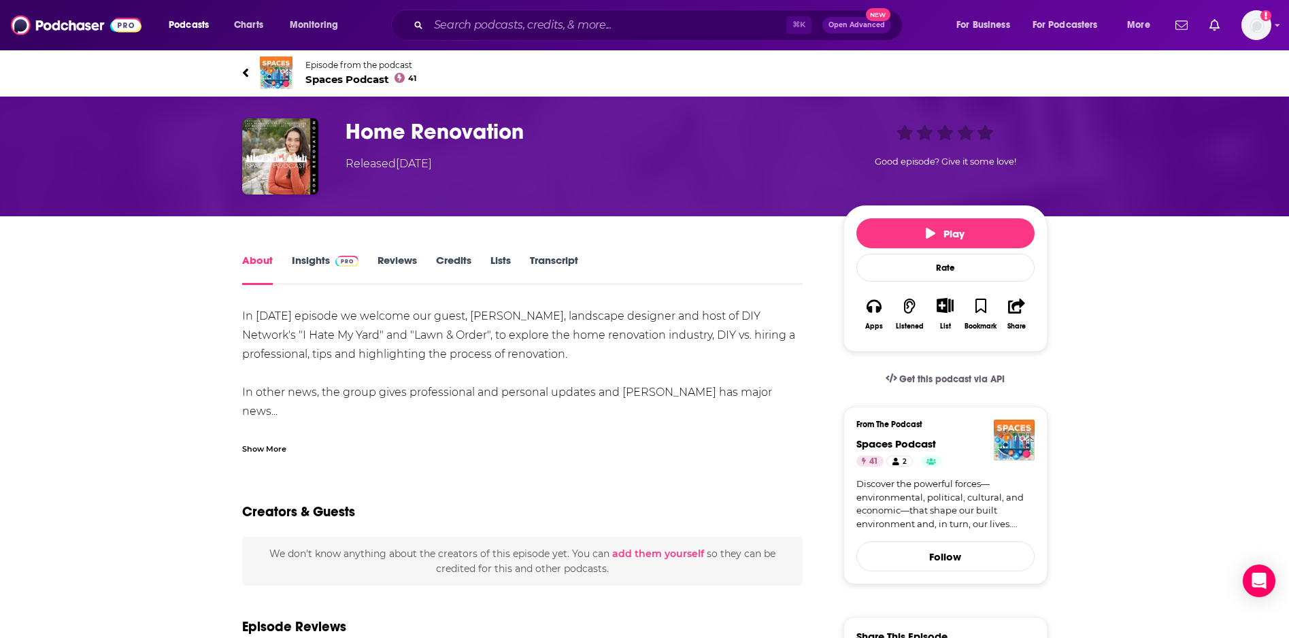
click at [309, 257] on link "Insights" at bounding box center [325, 269] width 67 height 31
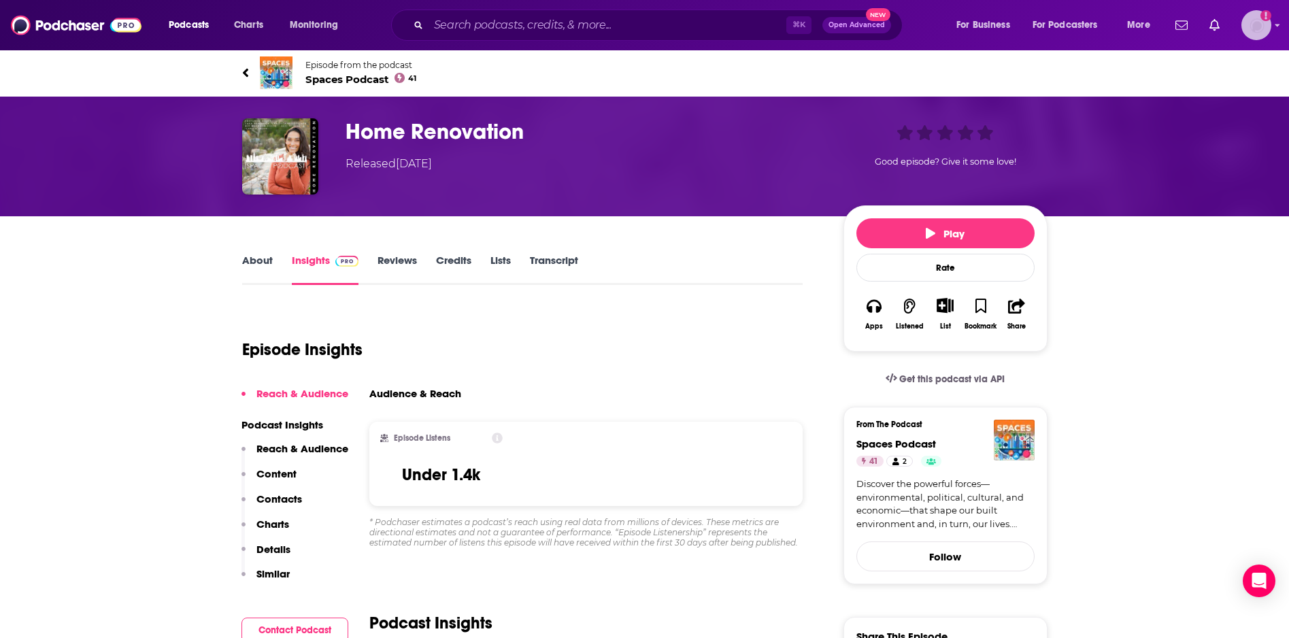
click at [1252, 33] on img "Logged in as billthrelkeld" at bounding box center [1256, 25] width 30 height 30
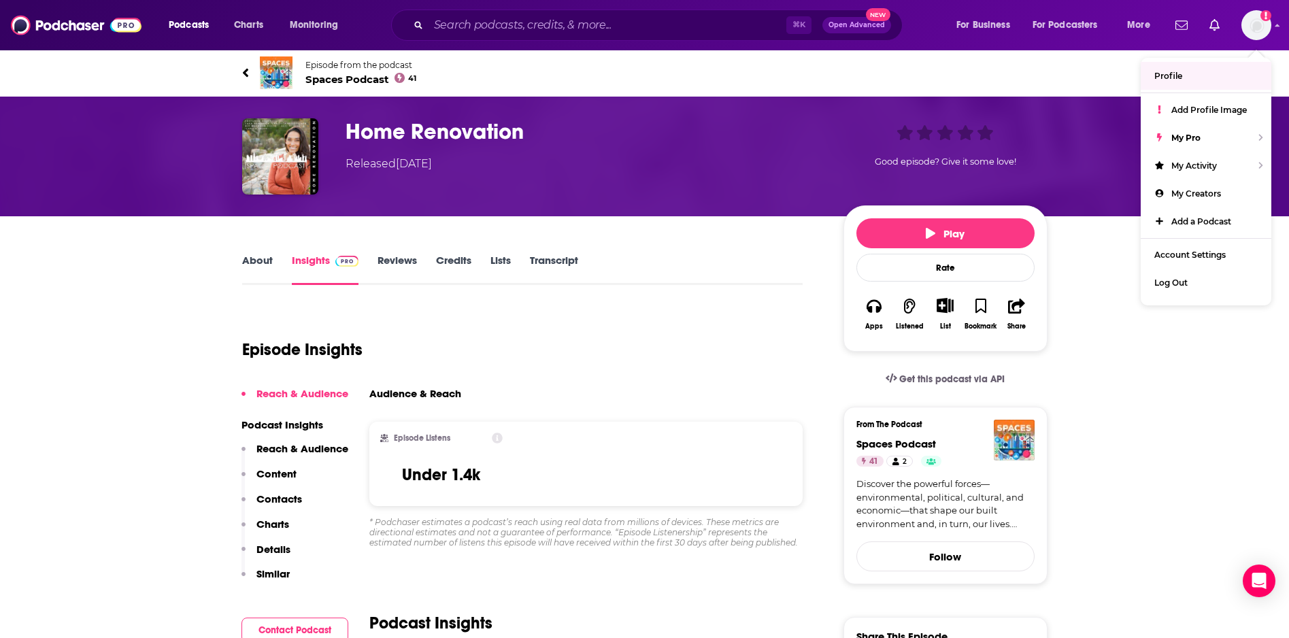
click at [960, 88] on link "Episode from the podcast Spaces Podcast 41" at bounding box center [644, 72] width 805 height 33
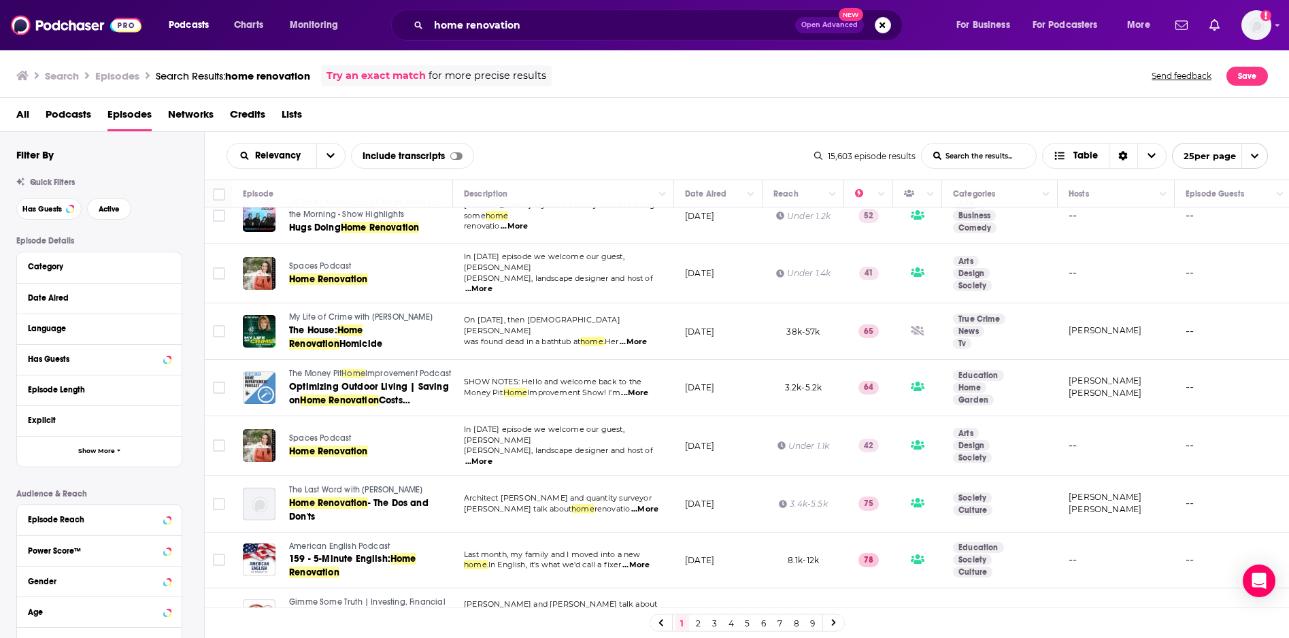
scroll to position [612, 0]
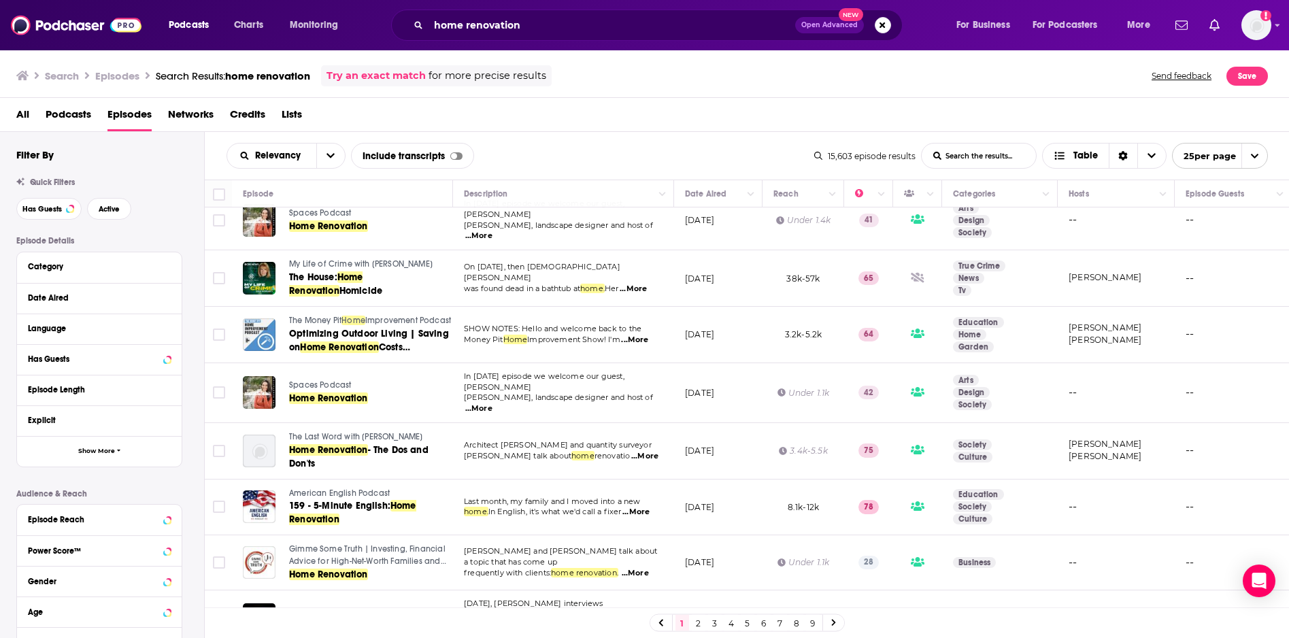
click at [59, 116] on span "Podcasts" at bounding box center [69, 117] width 46 height 28
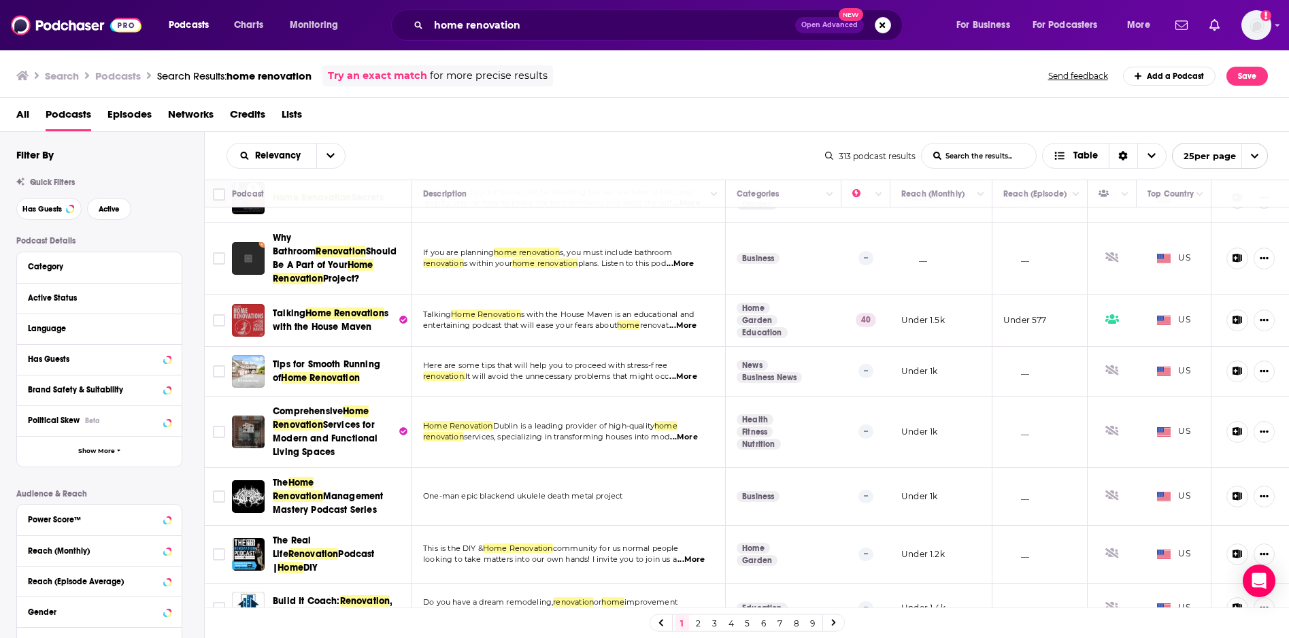
scroll to position [427, 0]
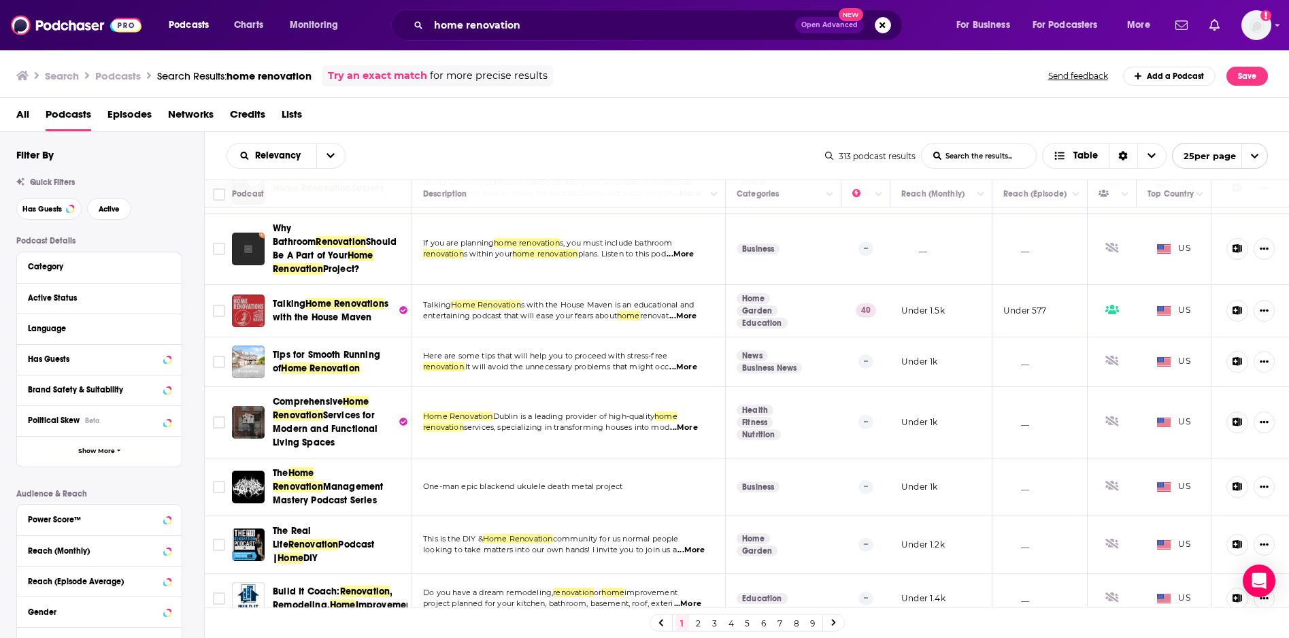
drag, startPoint x: 454, startPoint y: 515, endPoint x: 1062, endPoint y: 0, distance: 797.0
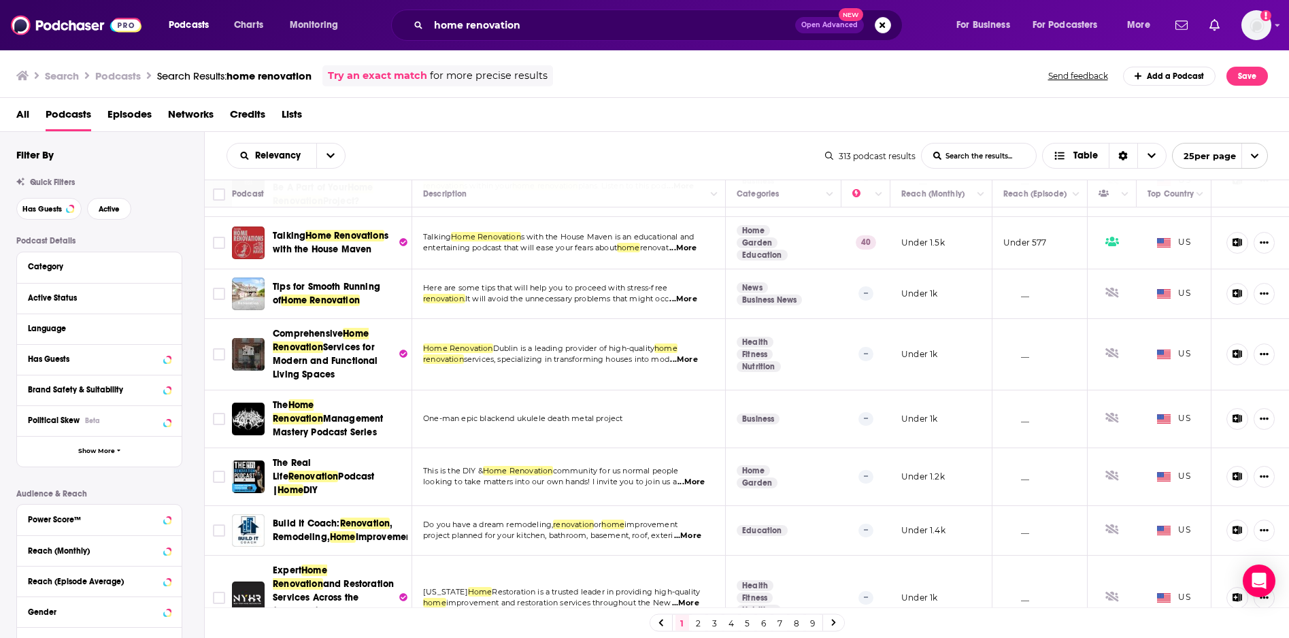
scroll to position [541, 0]
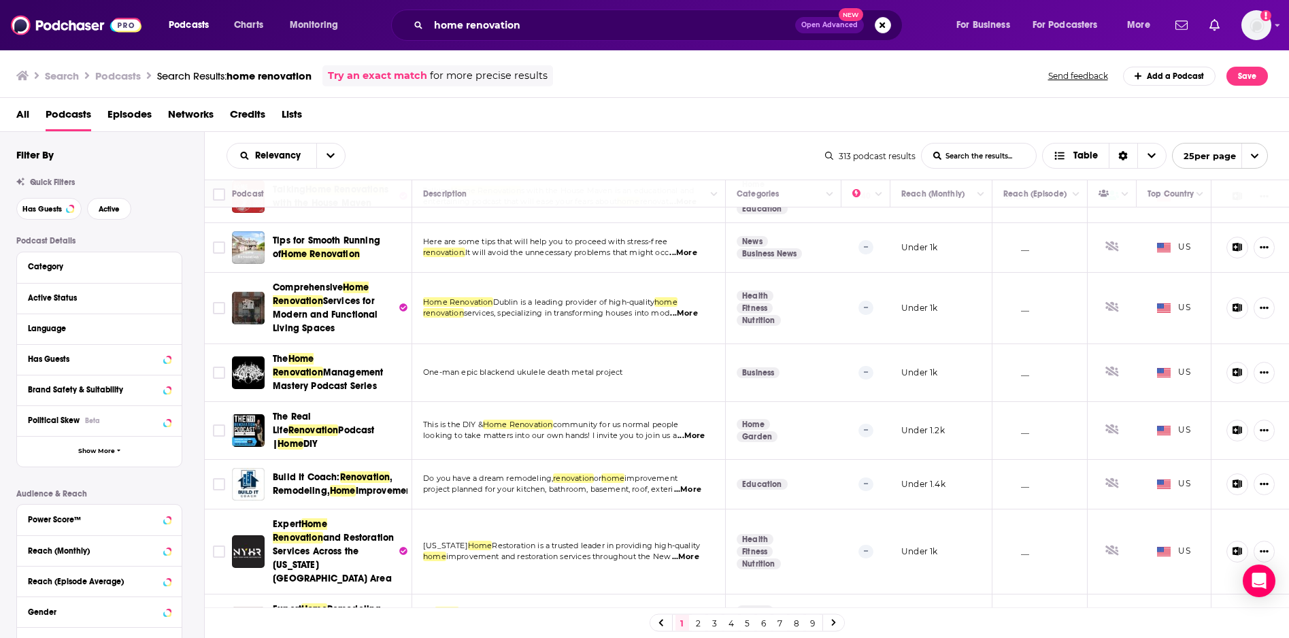
drag, startPoint x: 428, startPoint y: 520, endPoint x: 1021, endPoint y: 0, distance: 789.3
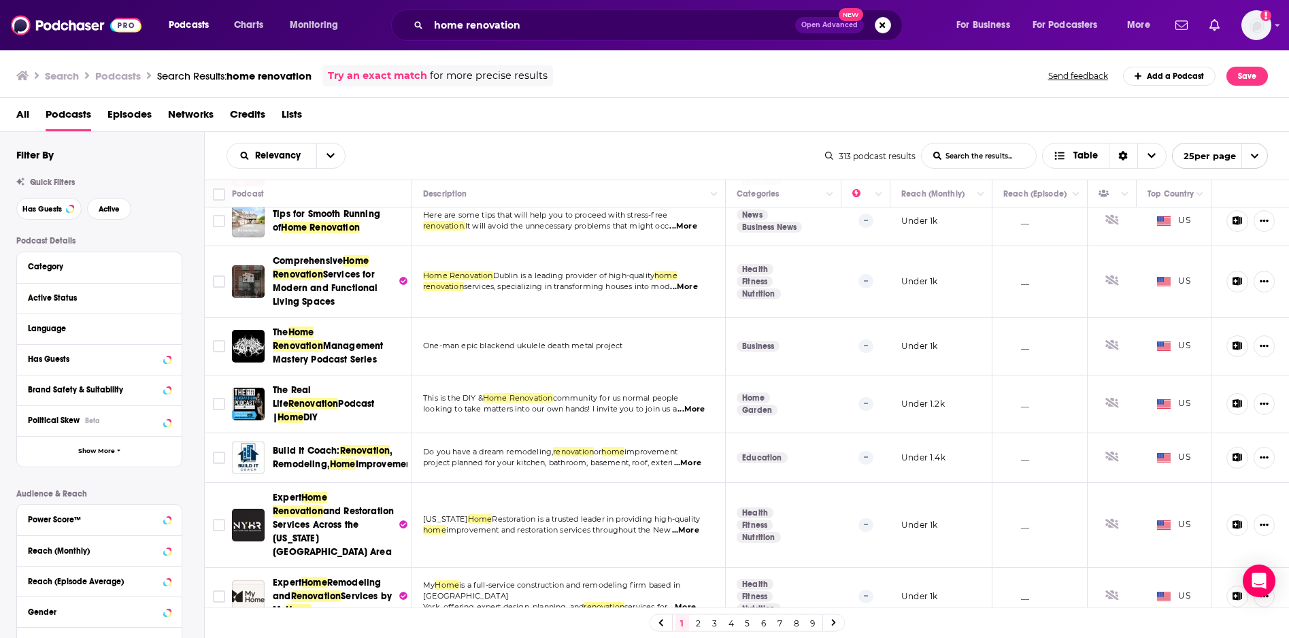
scroll to position [577, 0]
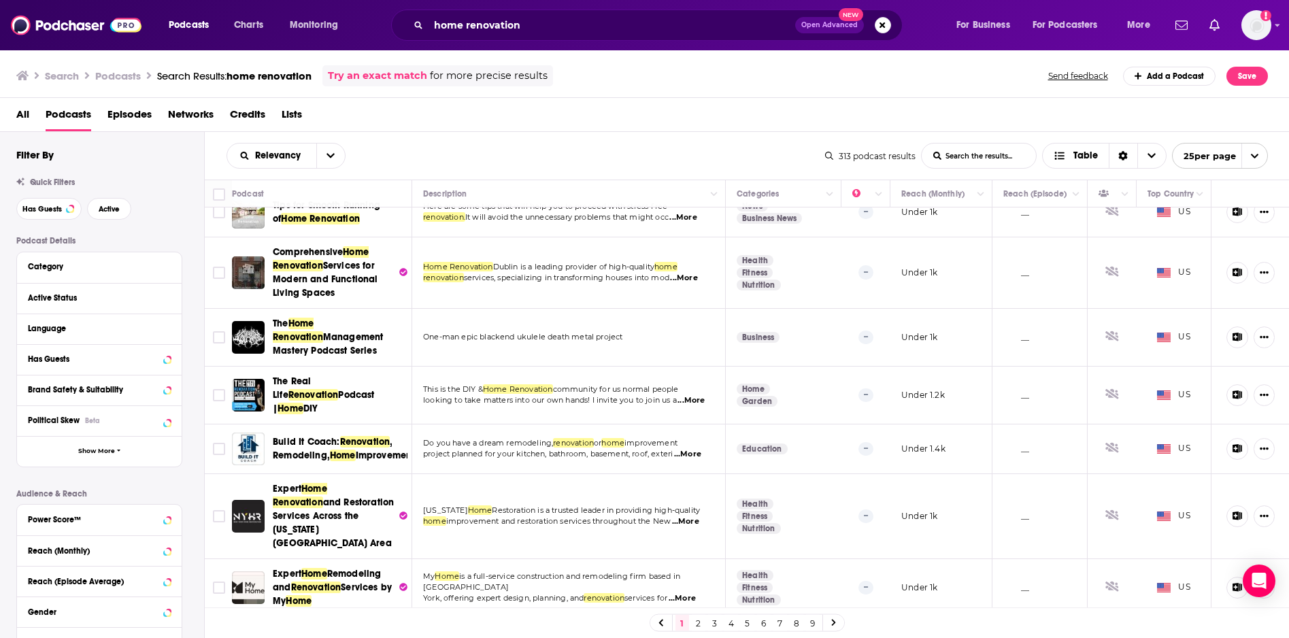
drag, startPoint x: 422, startPoint y: 543, endPoint x: 1067, endPoint y: 4, distance: 840.5
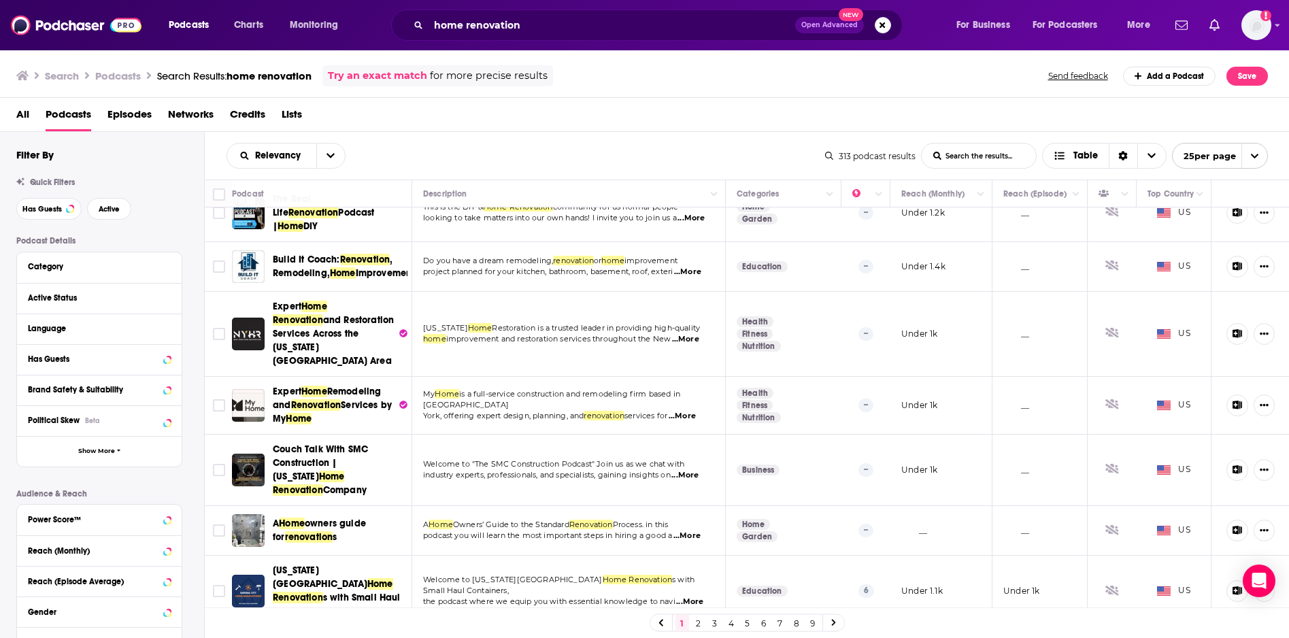
scroll to position [814, 0]
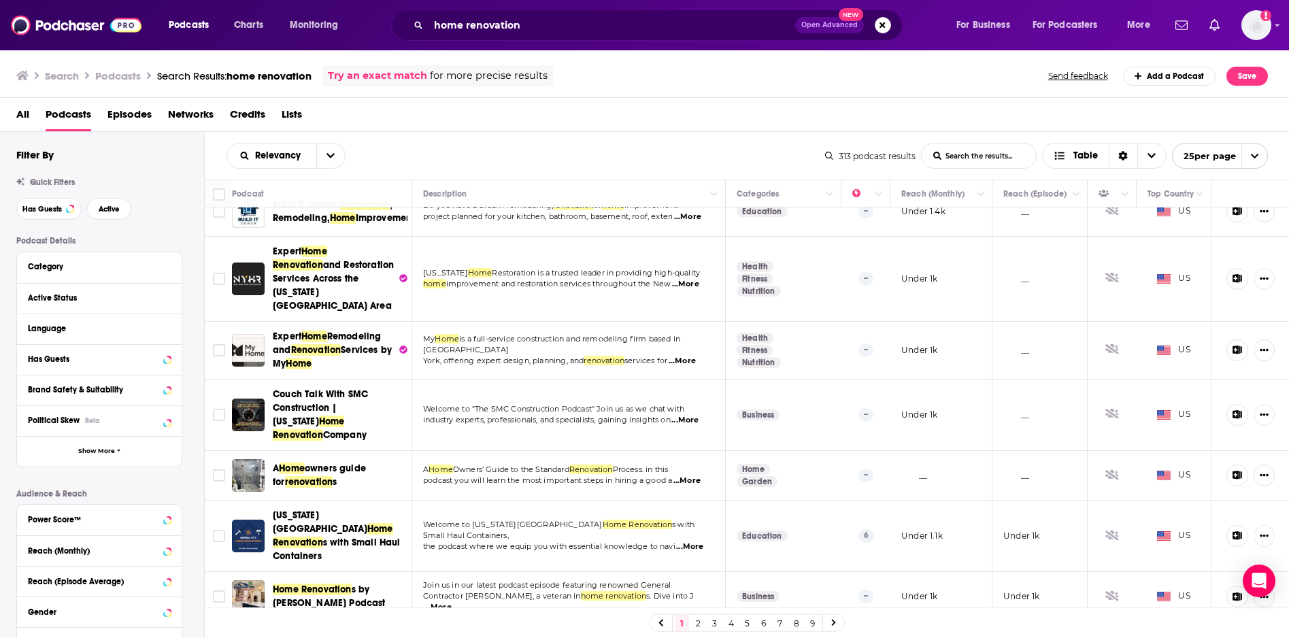
drag, startPoint x: 449, startPoint y: 554, endPoint x: 1089, endPoint y: 1, distance: 845.2
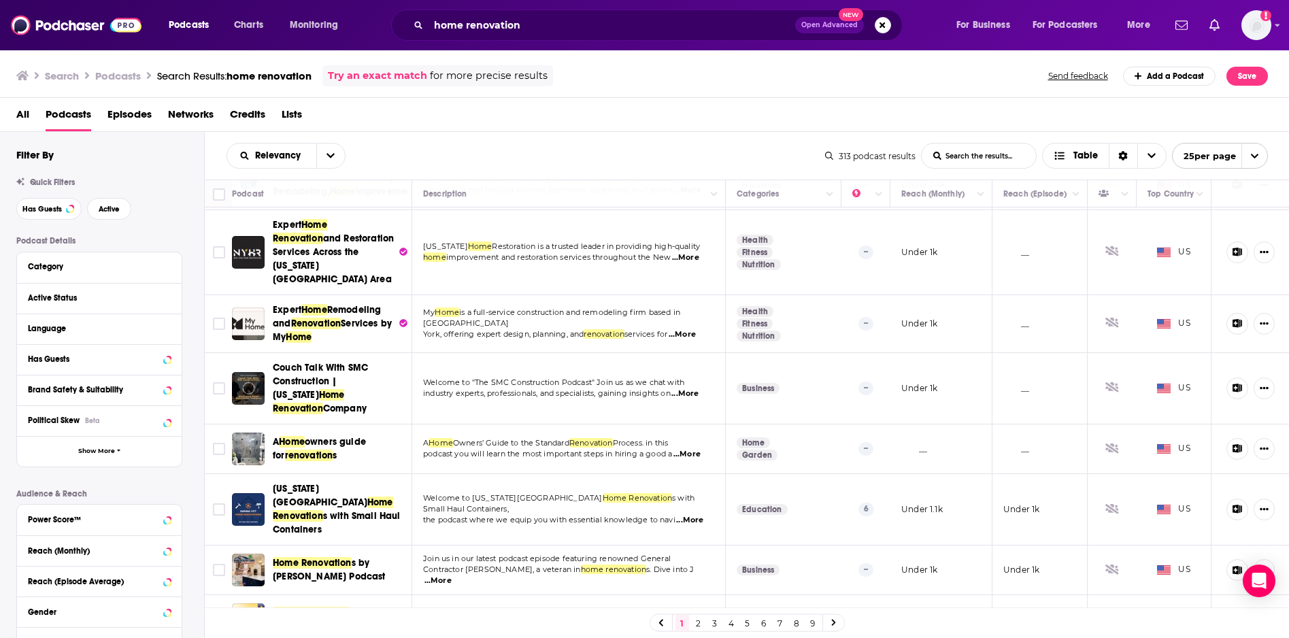
scroll to position [873, 0]
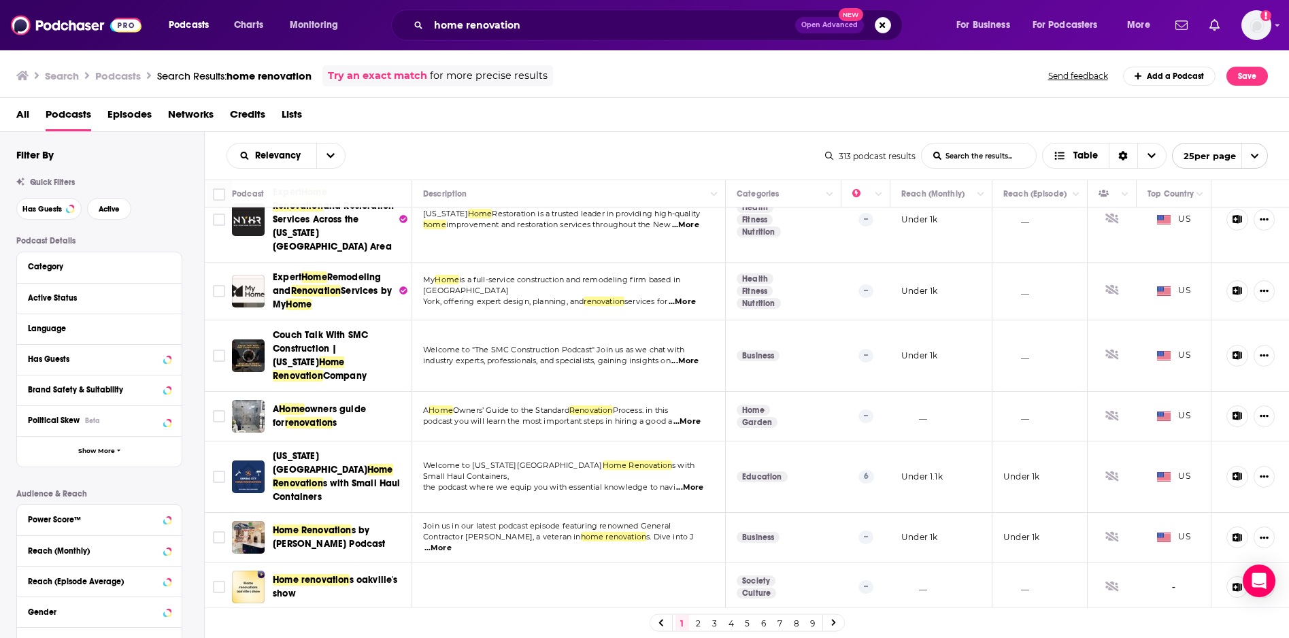
drag, startPoint x: 459, startPoint y: 407, endPoint x: 917, endPoint y: 1, distance: 612.7
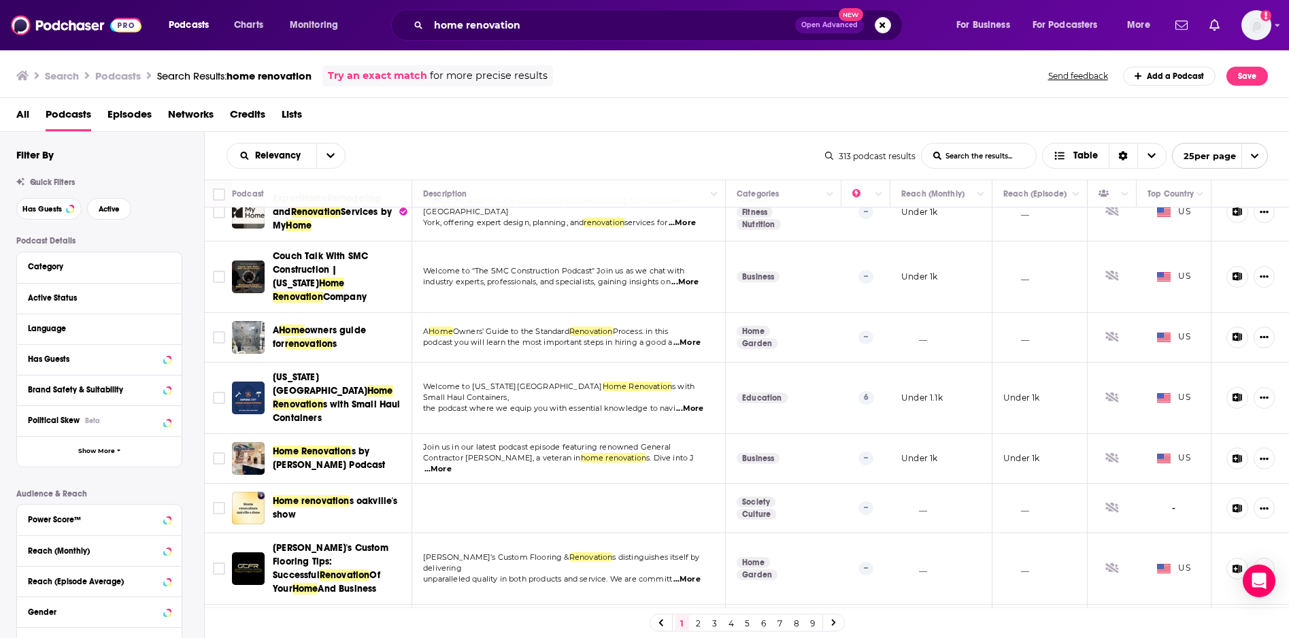
scroll to position [1007, 0]
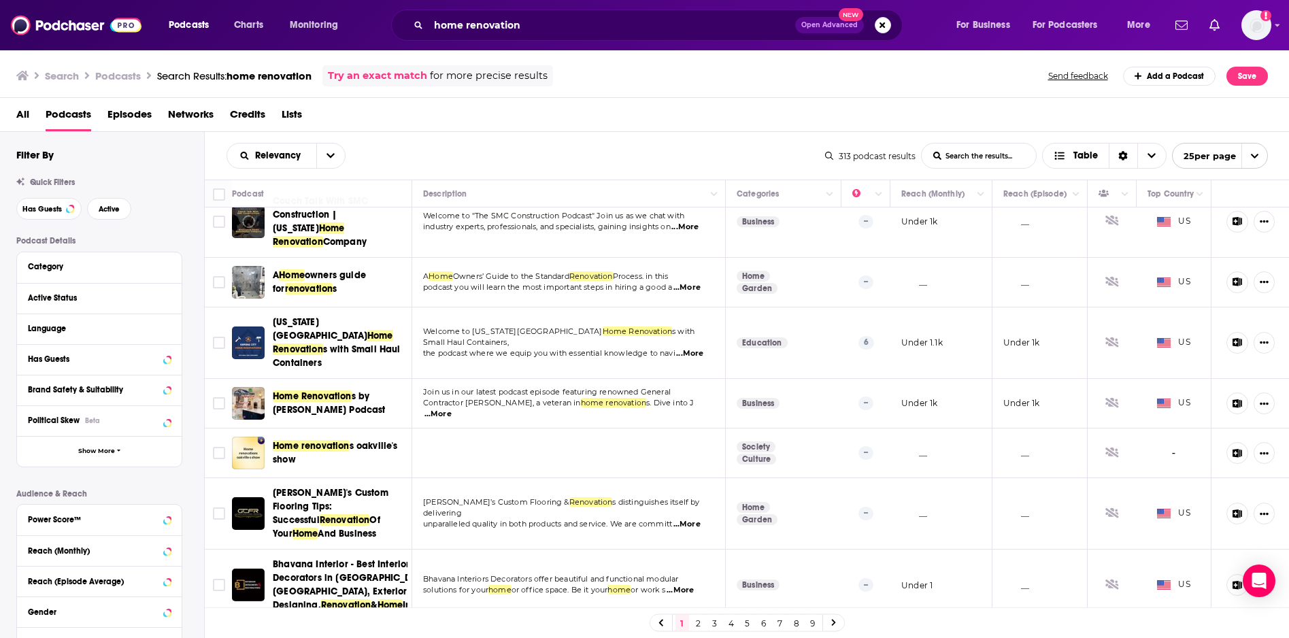
drag, startPoint x: 420, startPoint y: 529, endPoint x: 894, endPoint y: 25, distance: 692.2
click at [835, 624] on icon at bounding box center [833, 623] width 5 height 8
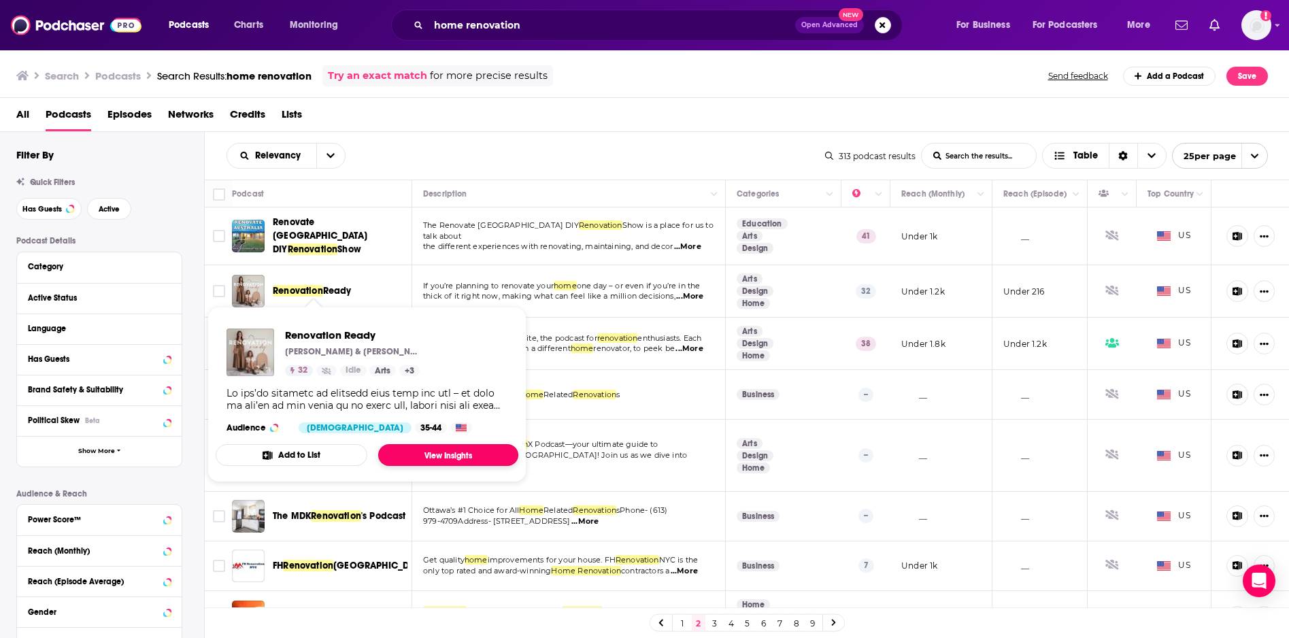
click at [441, 457] on link "View Insights" at bounding box center [448, 455] width 140 height 22
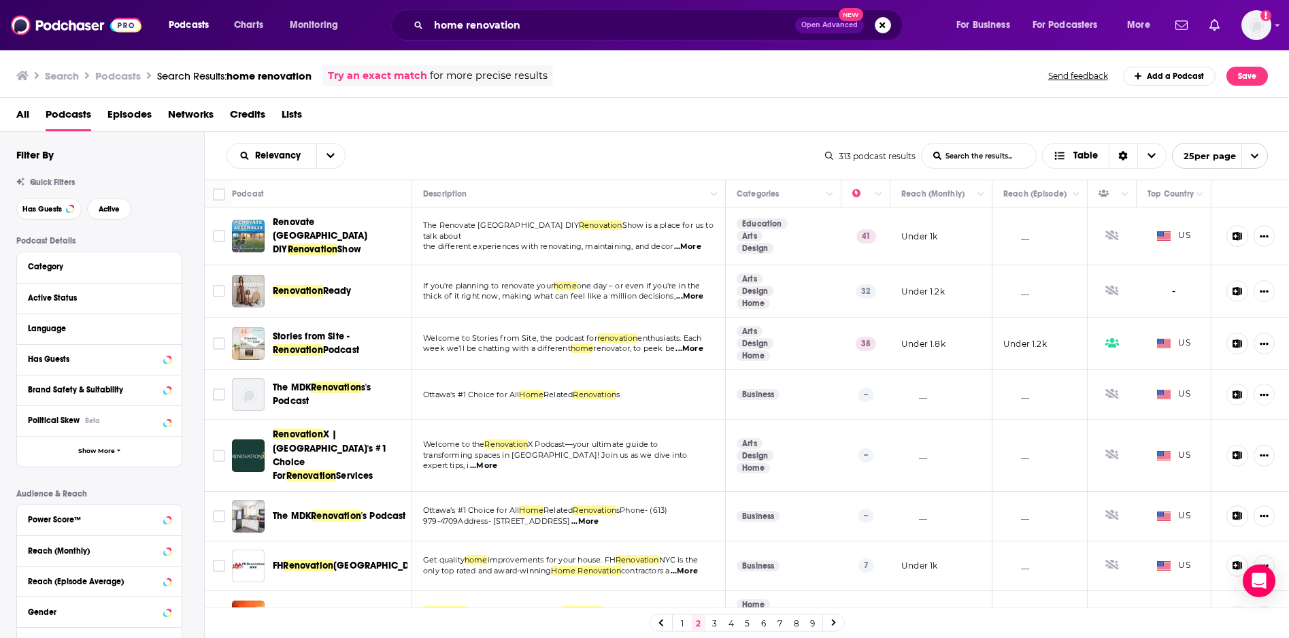
drag, startPoint x: 426, startPoint y: 439, endPoint x: 936, endPoint y: 5, distance: 669.6
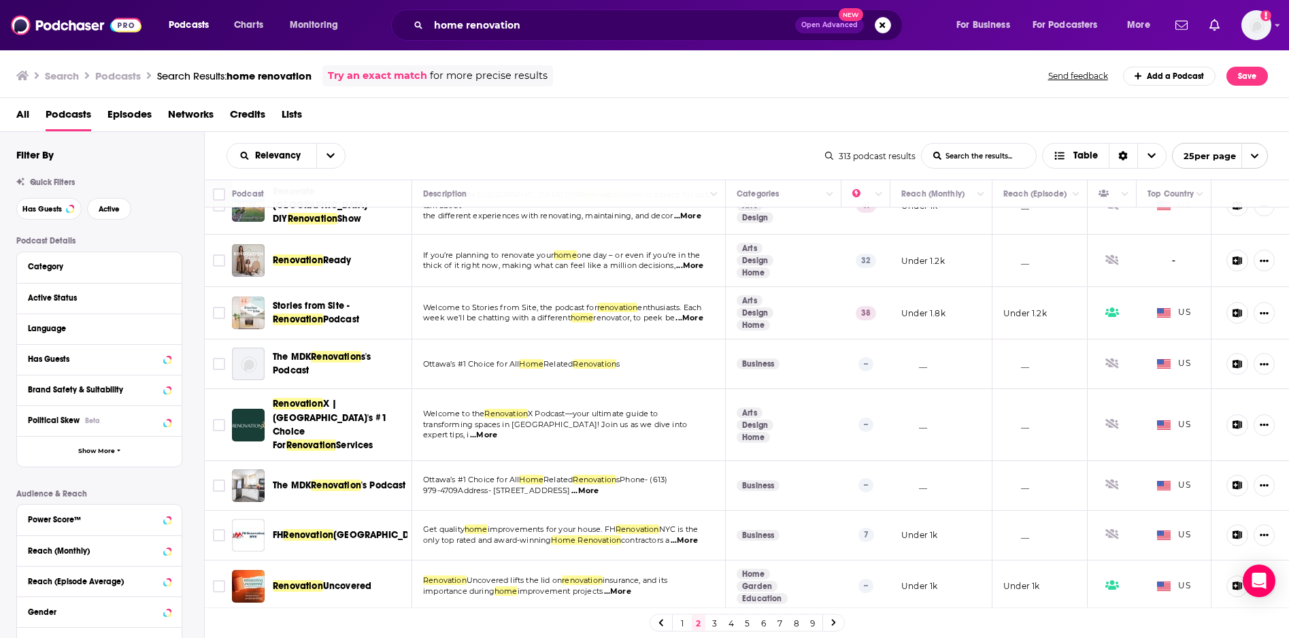
drag, startPoint x: 435, startPoint y: 486, endPoint x: 909, endPoint y: 11, distance: 671.7
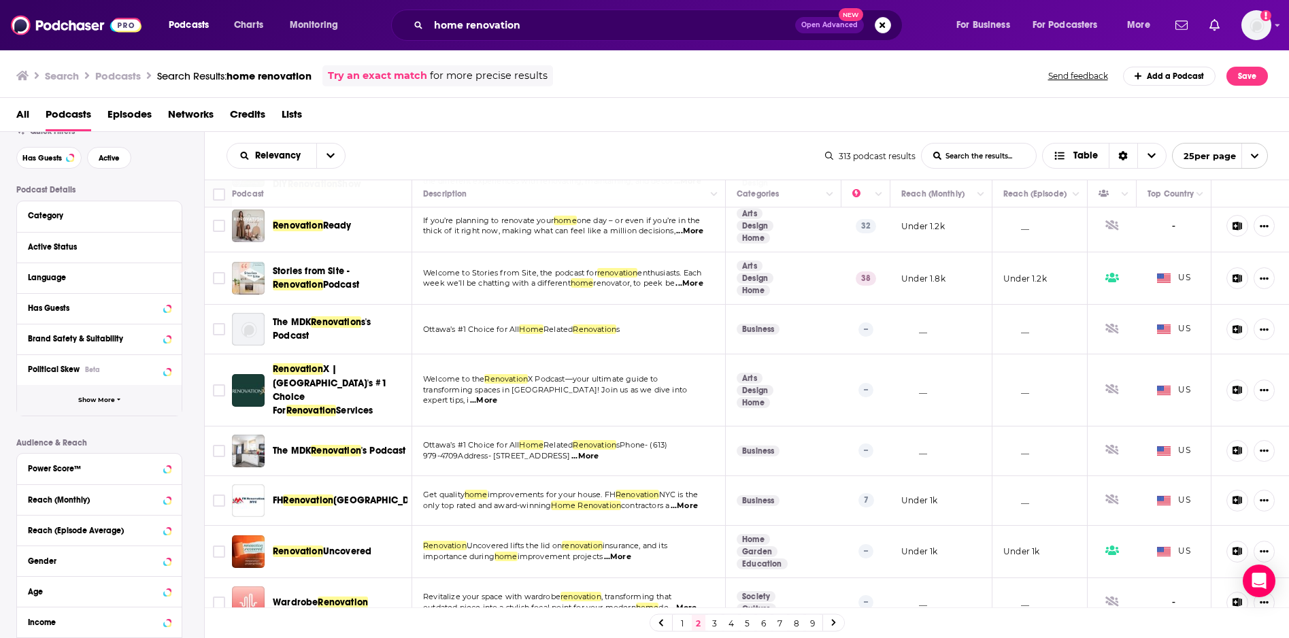
scroll to position [104, 0]
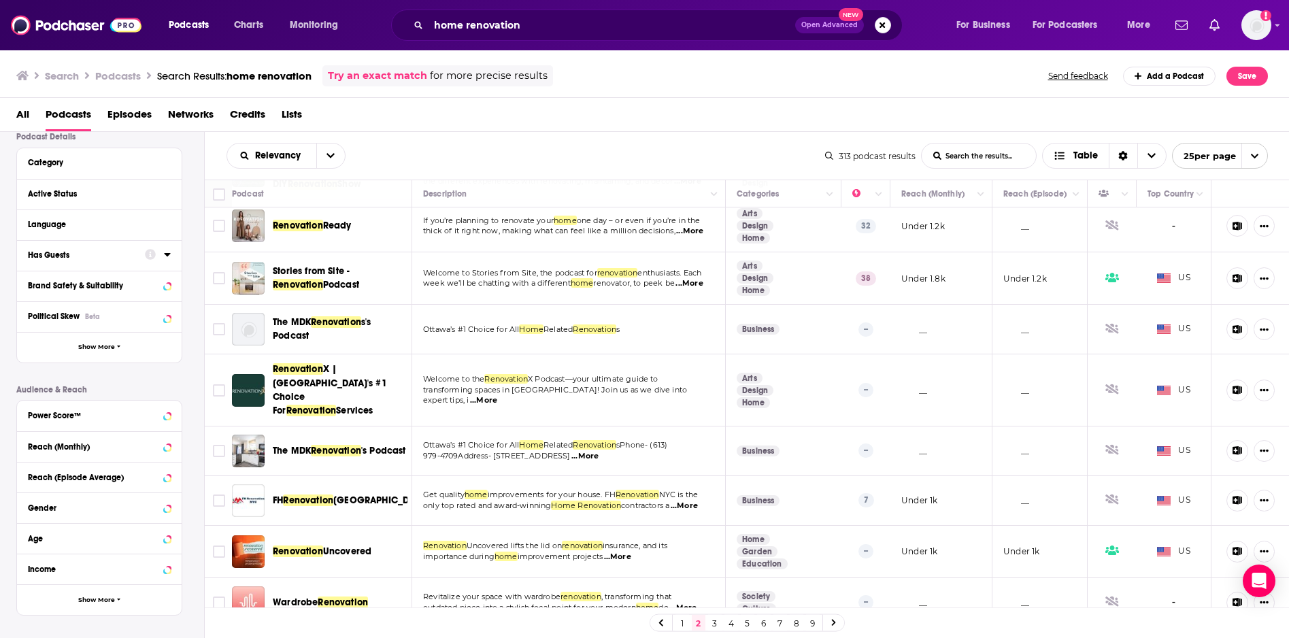
click at [165, 252] on icon at bounding box center [167, 254] width 7 height 11
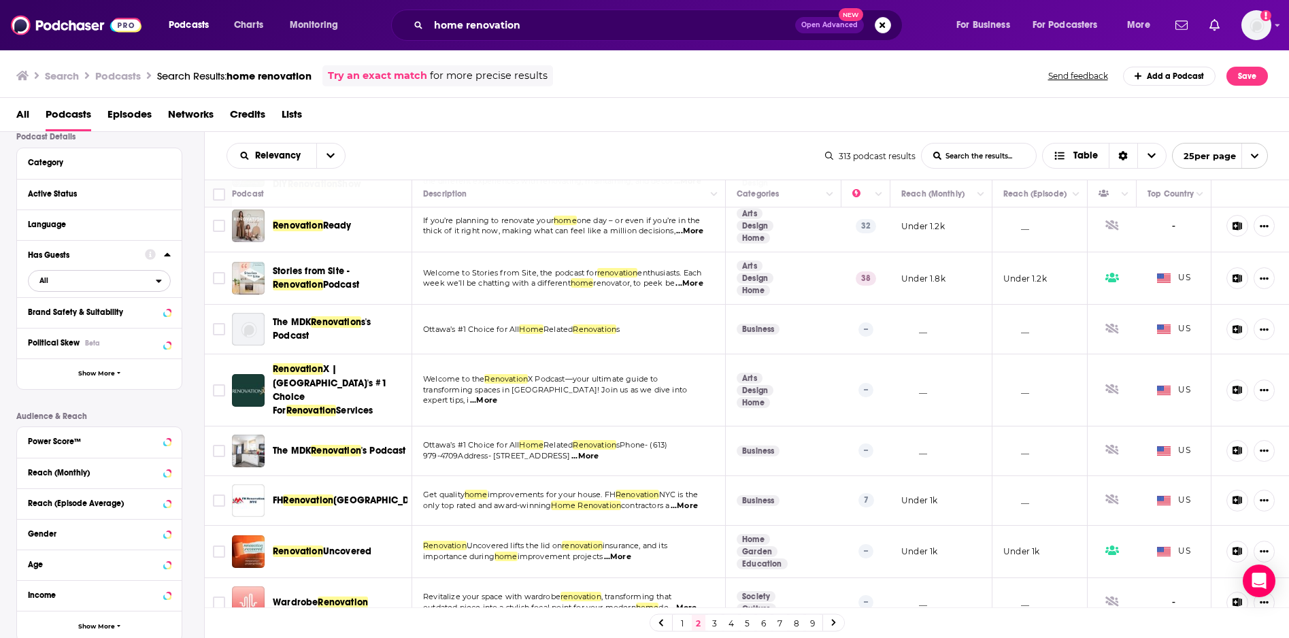
click at [160, 282] on icon "open menu" at bounding box center [159, 281] width 6 height 10
click at [103, 328] on div "Has guests 71" at bounding box center [104, 325] width 152 height 22
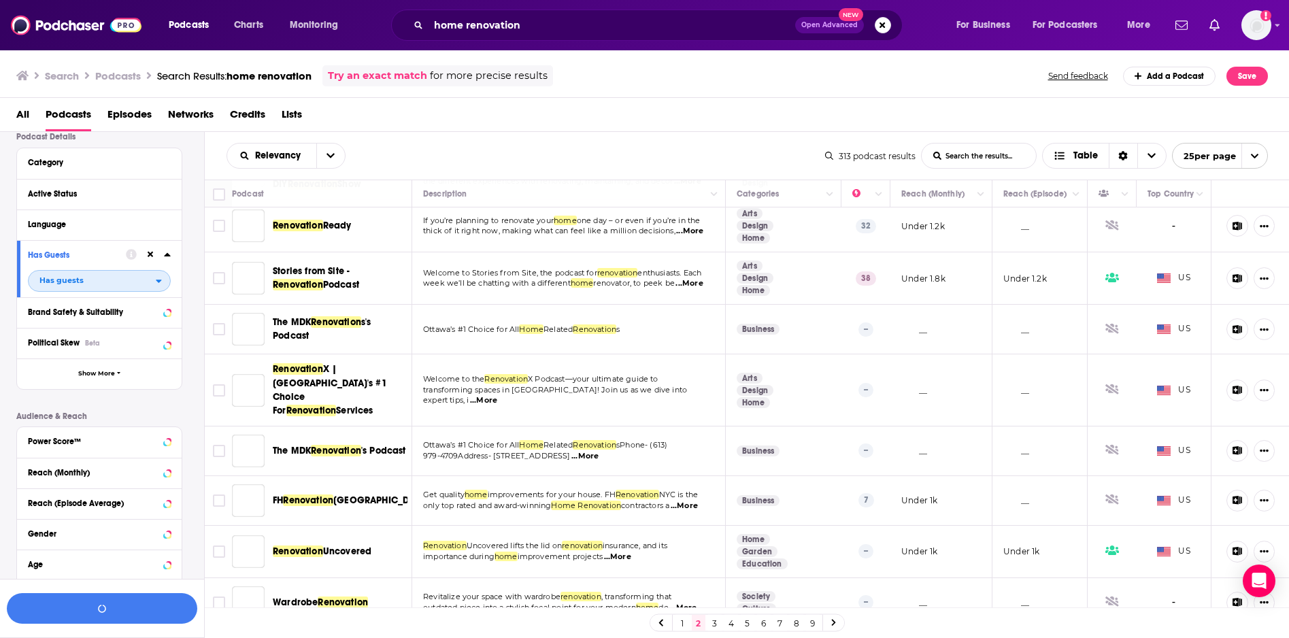
scroll to position [138, 0]
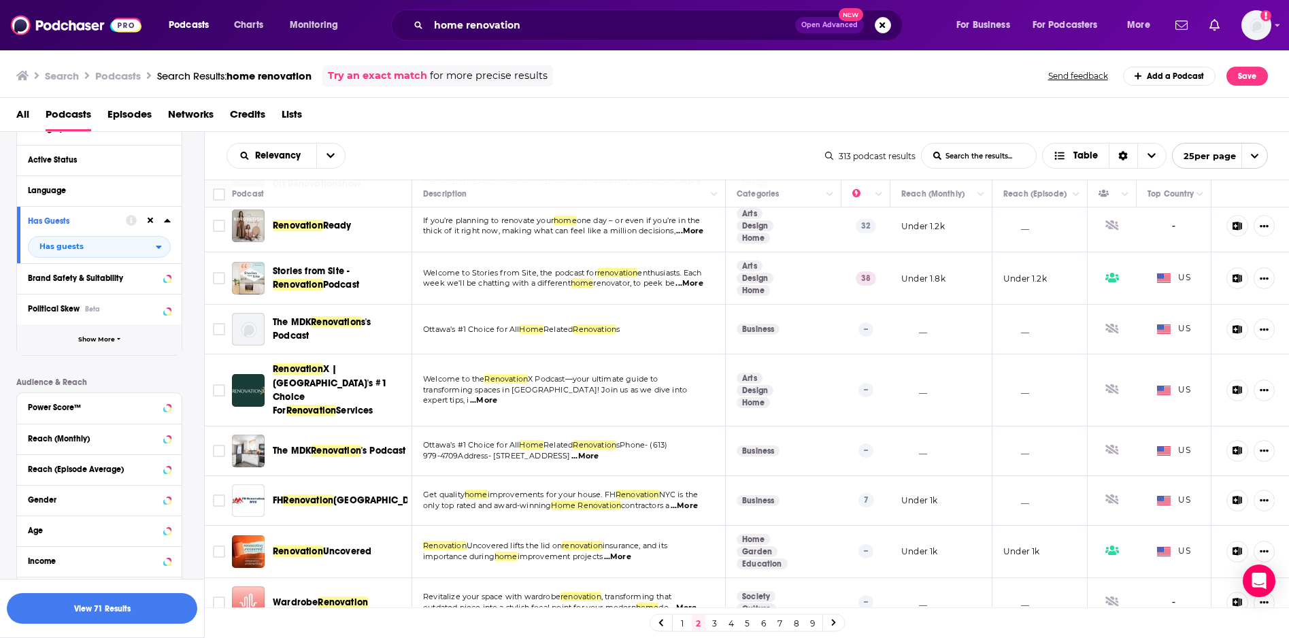
click at [112, 337] on span "Show More" at bounding box center [96, 339] width 37 height 7
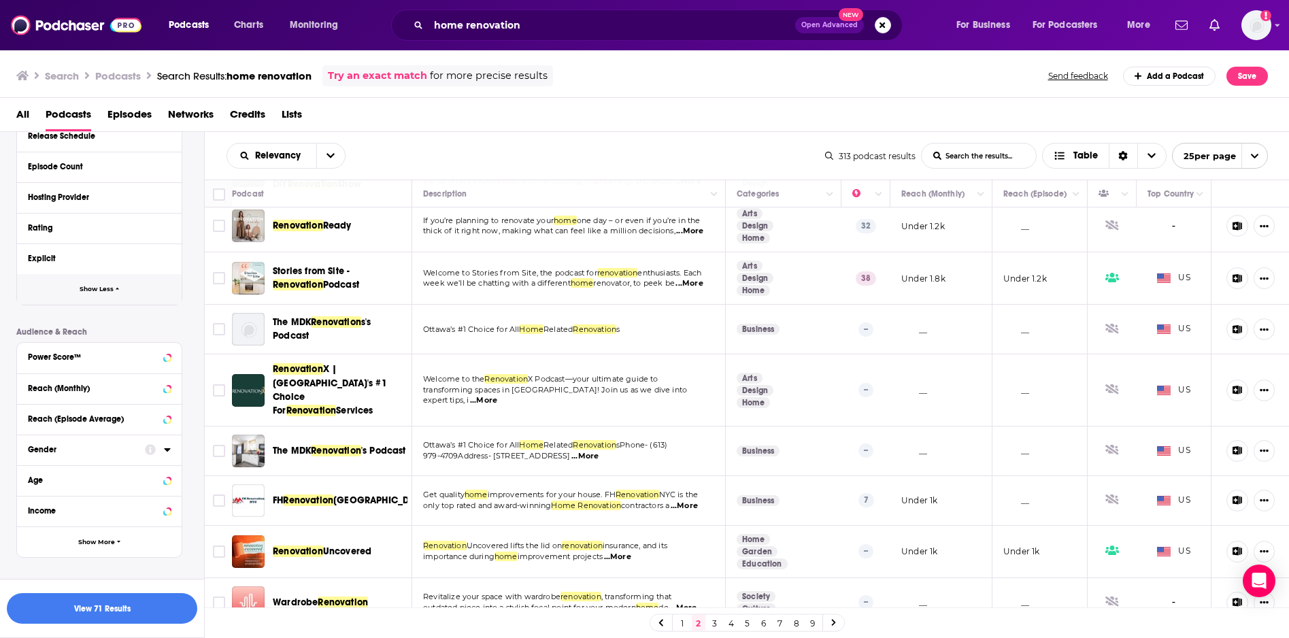
scroll to position [473, 0]
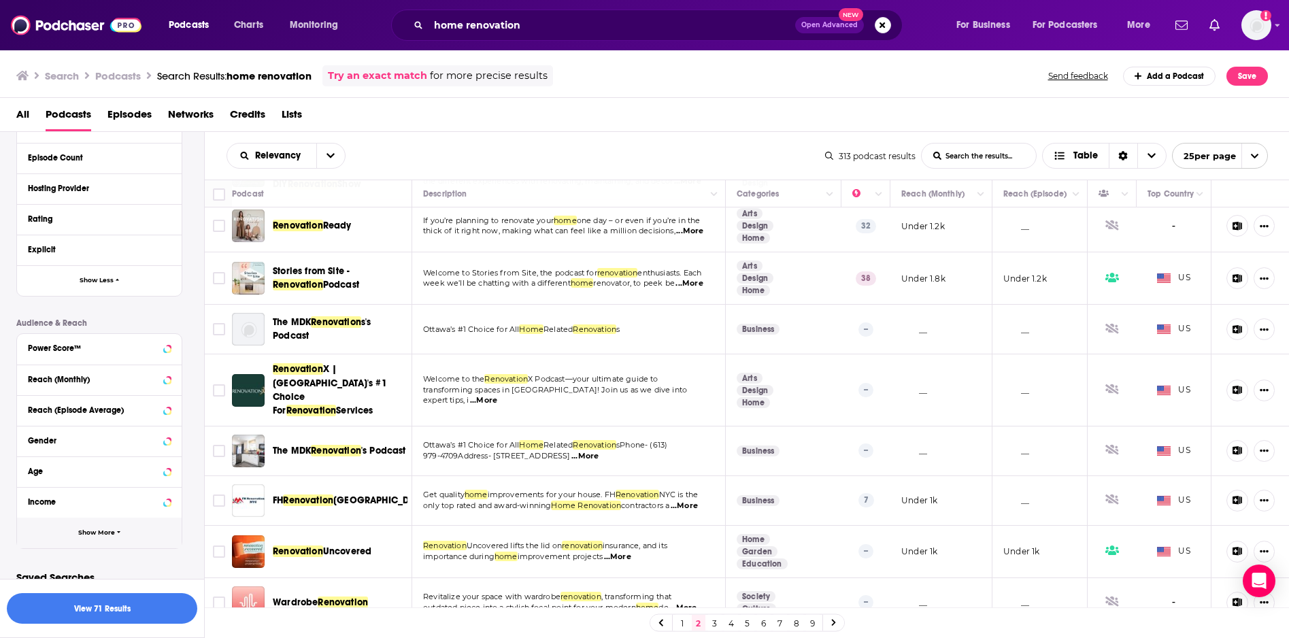
click at [104, 529] on span "Show More" at bounding box center [96, 532] width 37 height 7
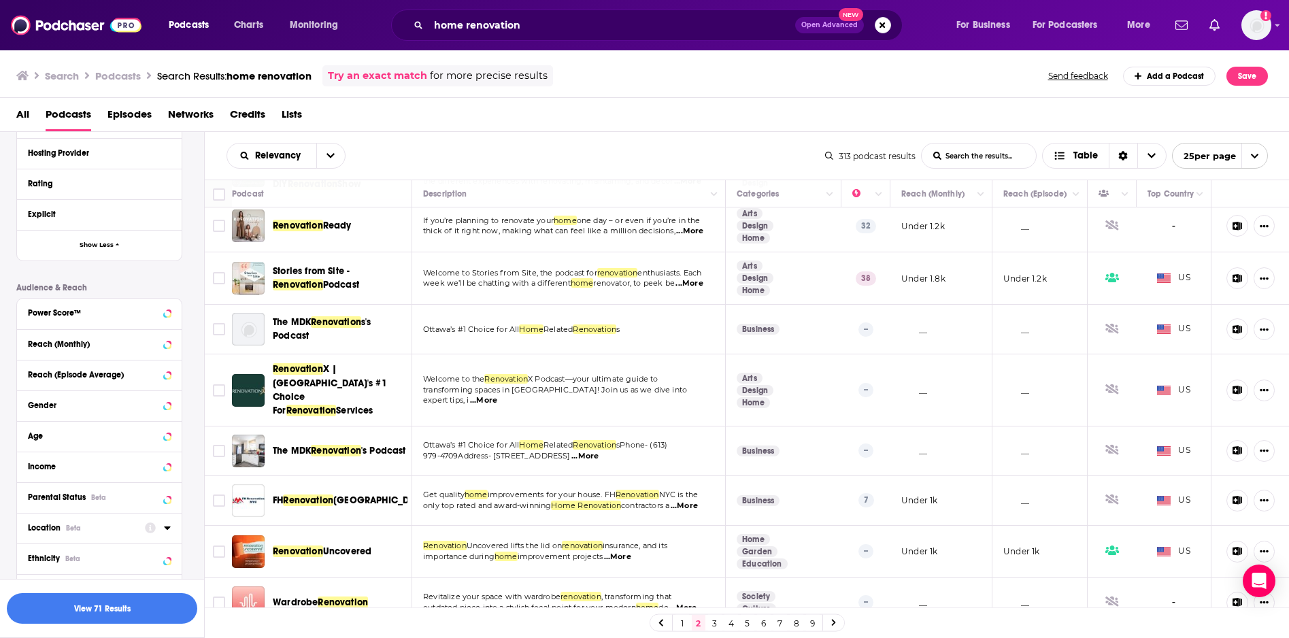
scroll to position [517, 0]
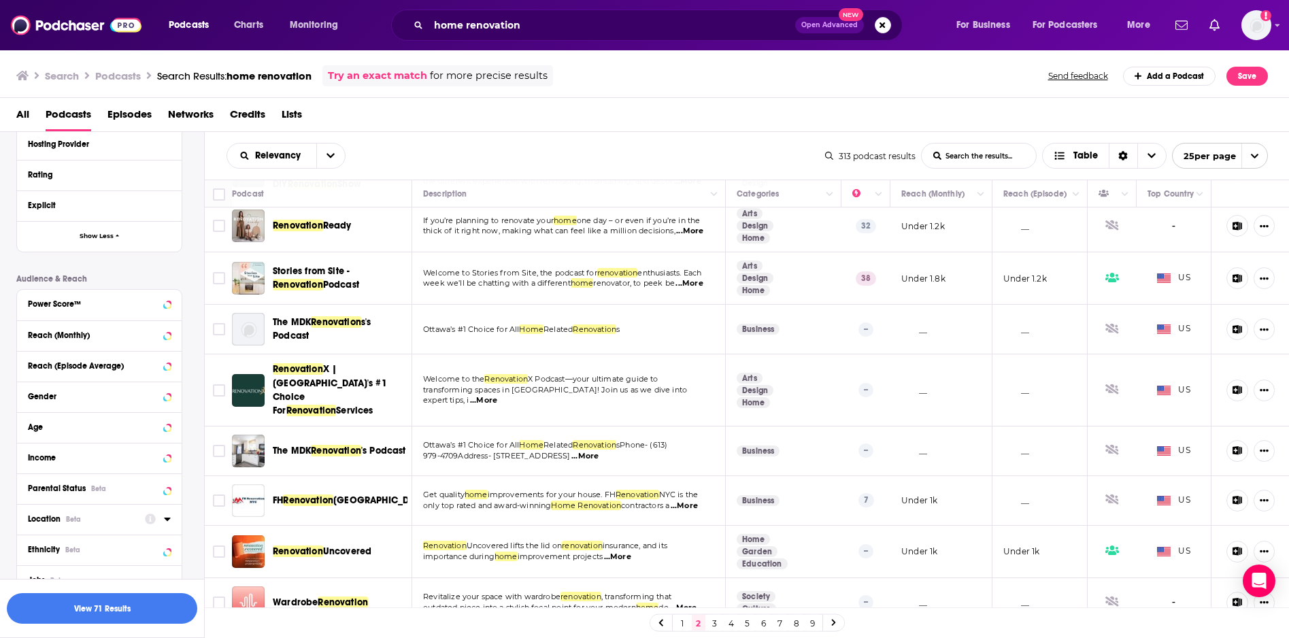
click at [167, 520] on icon at bounding box center [167, 518] width 6 height 3
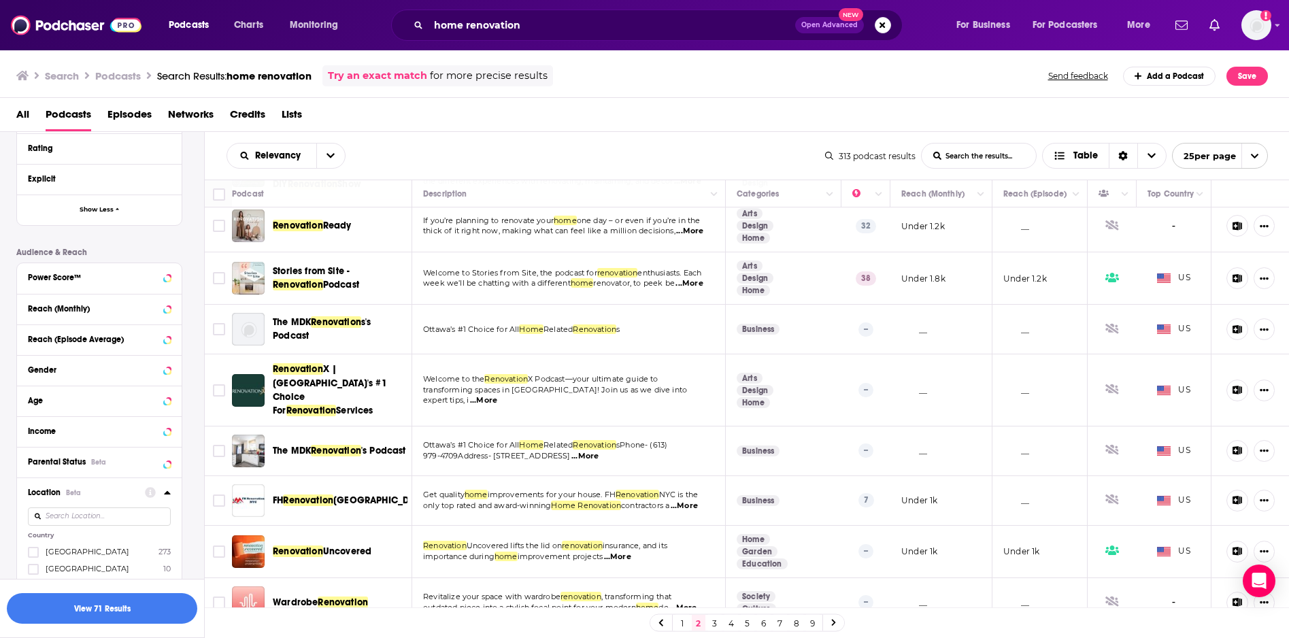
scroll to position [552, 0]
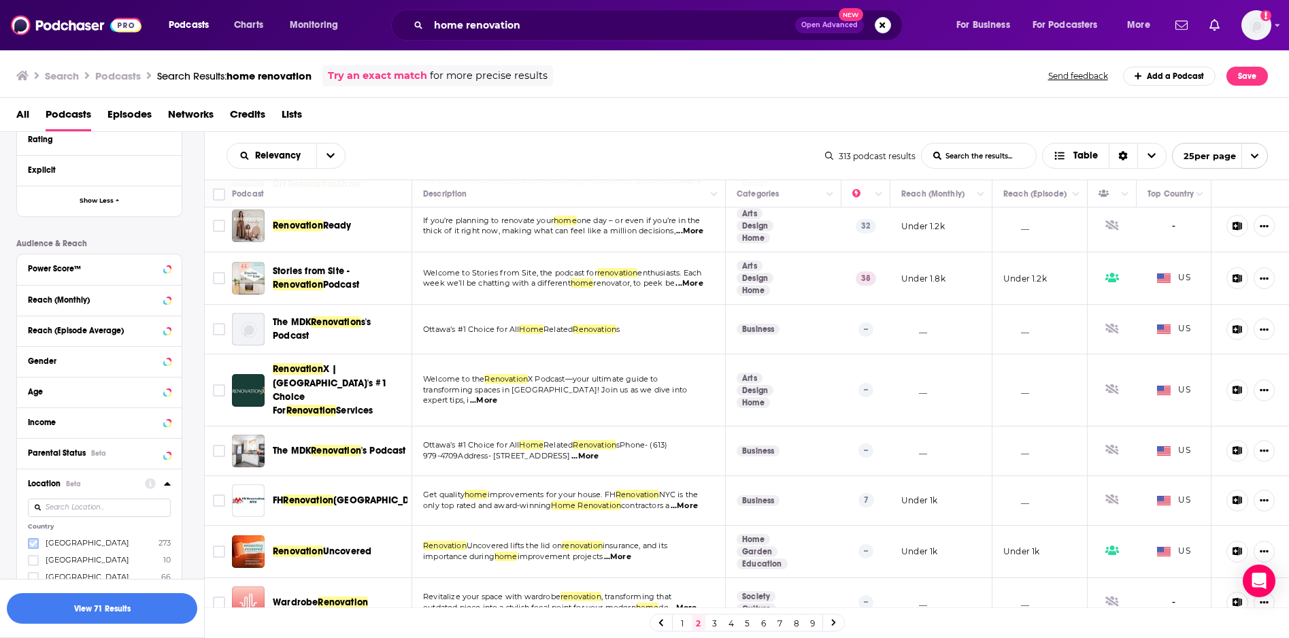
click at [36, 543] on icon at bounding box center [33, 543] width 8 height 8
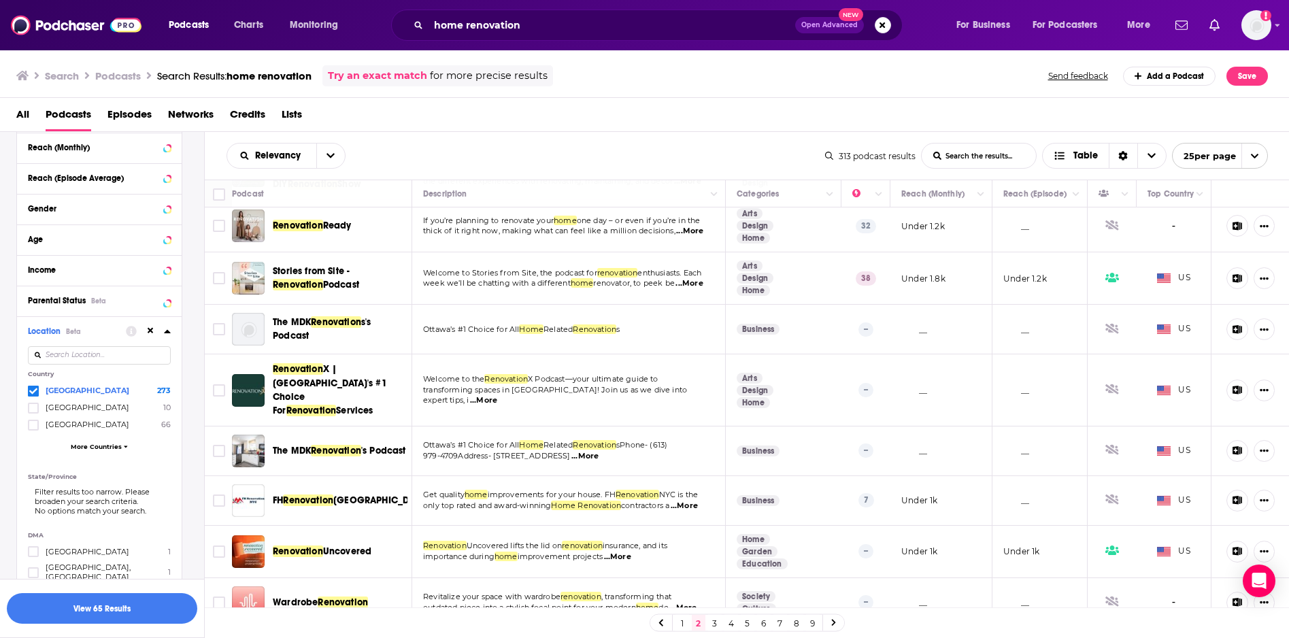
scroll to position [107, 0]
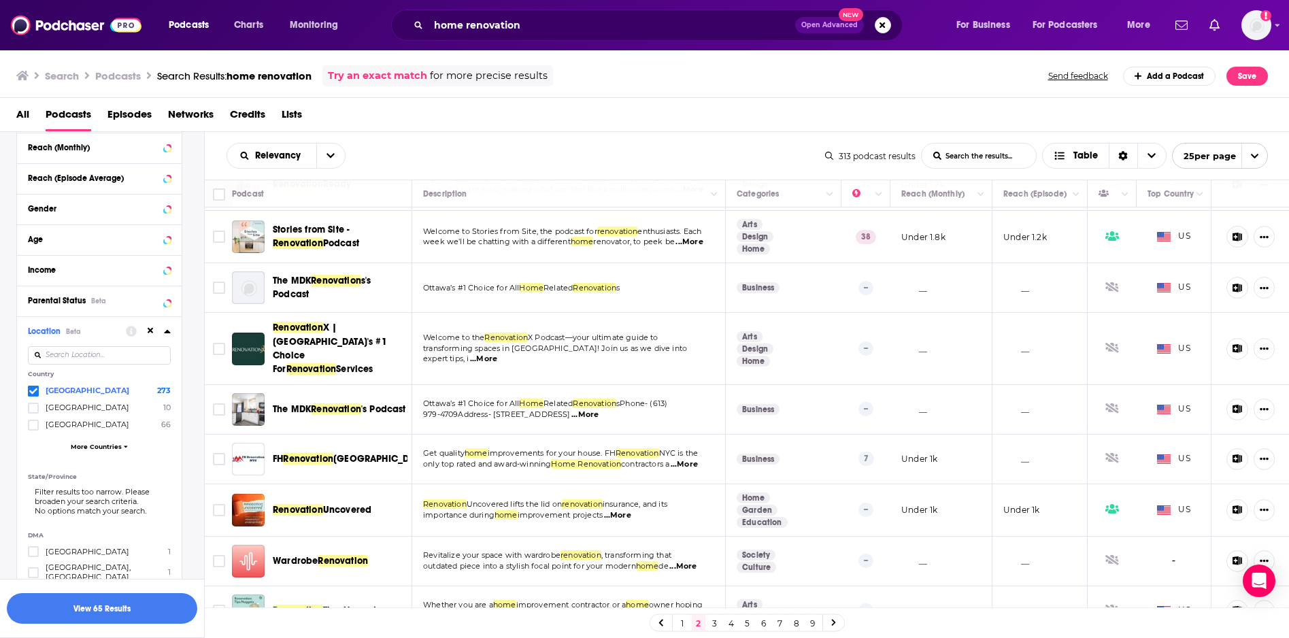
drag, startPoint x: 434, startPoint y: 395, endPoint x: 998, endPoint y: 1, distance: 688.0
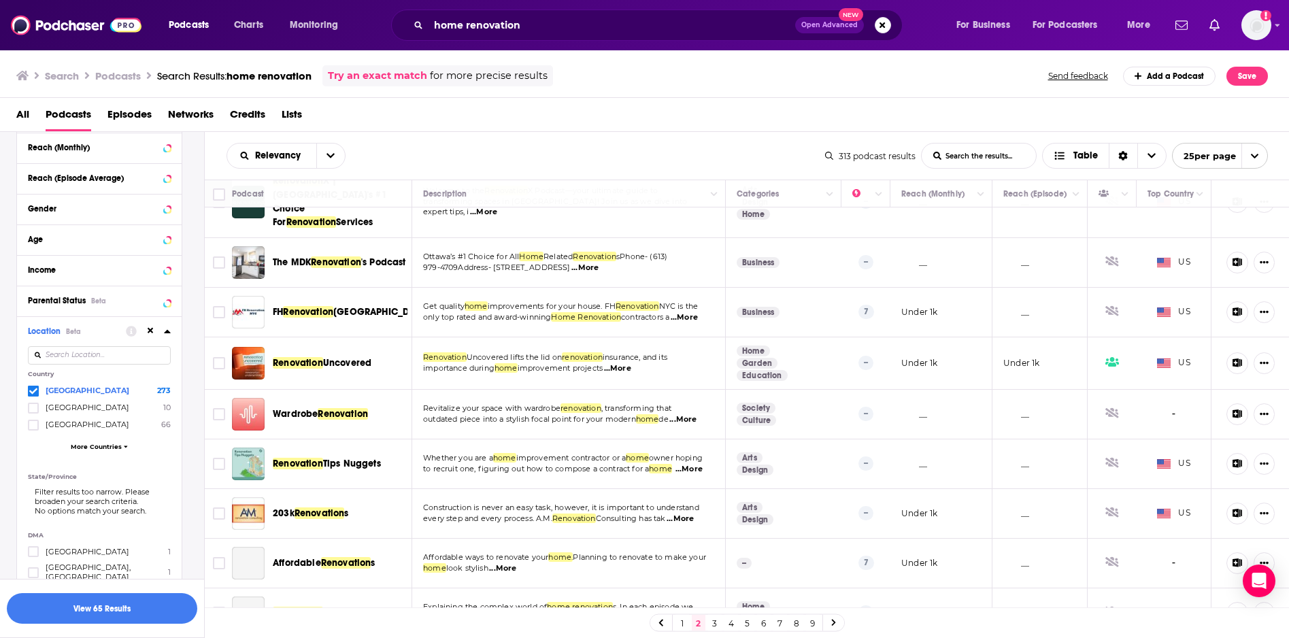
scroll to position [322, 0]
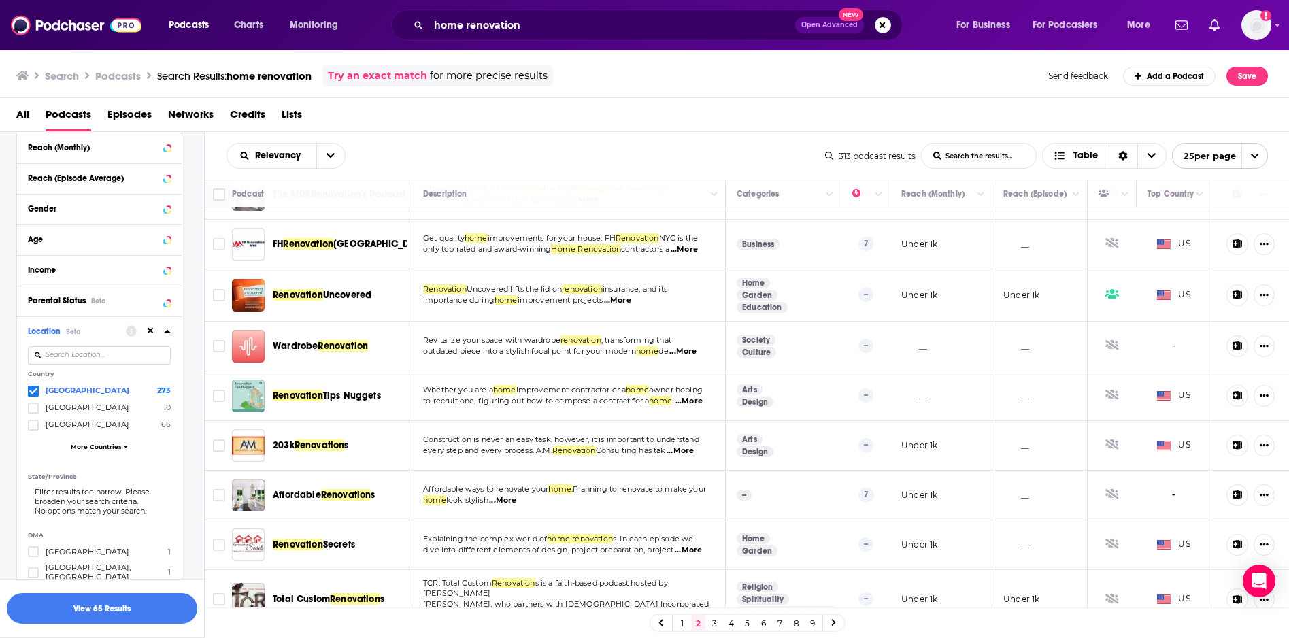
drag, startPoint x: 459, startPoint y: 447, endPoint x: 811, endPoint y: 1, distance: 568.9
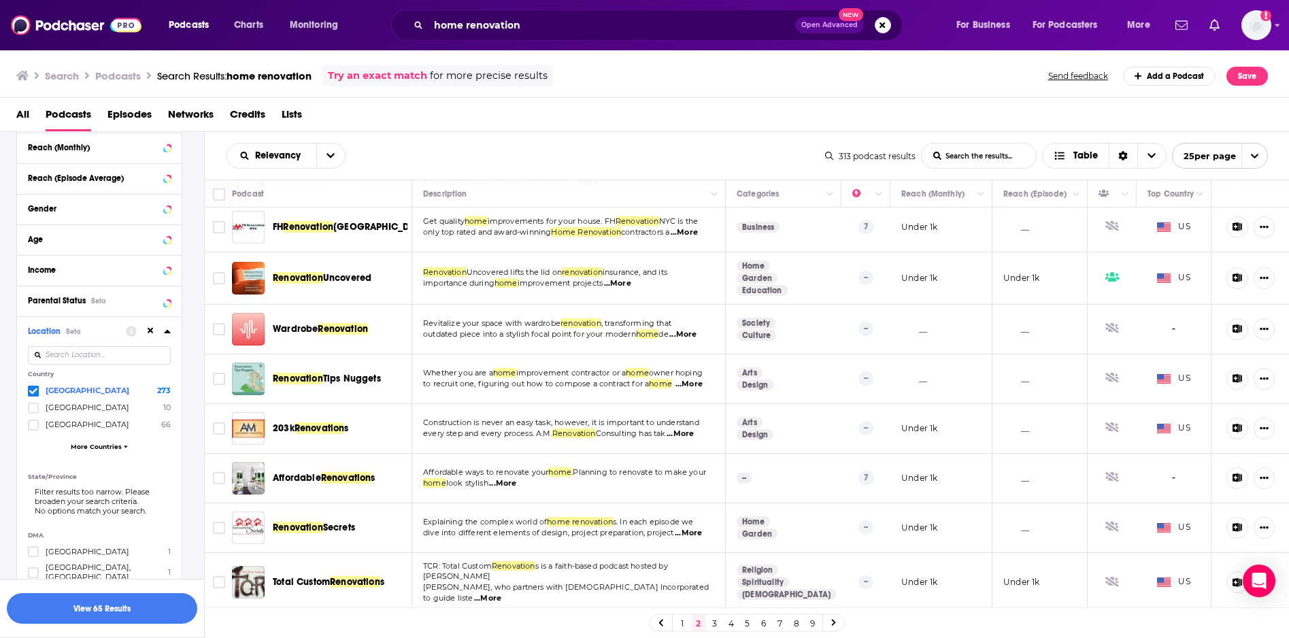
scroll to position [347, 0]
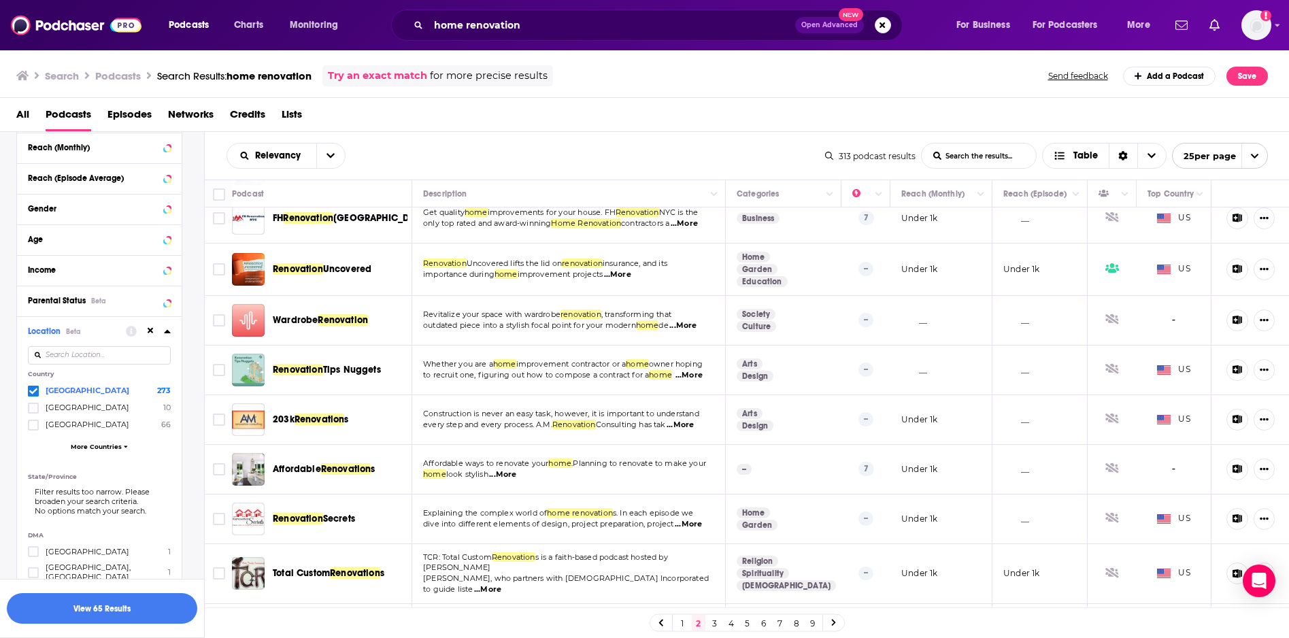
drag, startPoint x: 432, startPoint y: 522, endPoint x: 932, endPoint y: 1, distance: 720.9
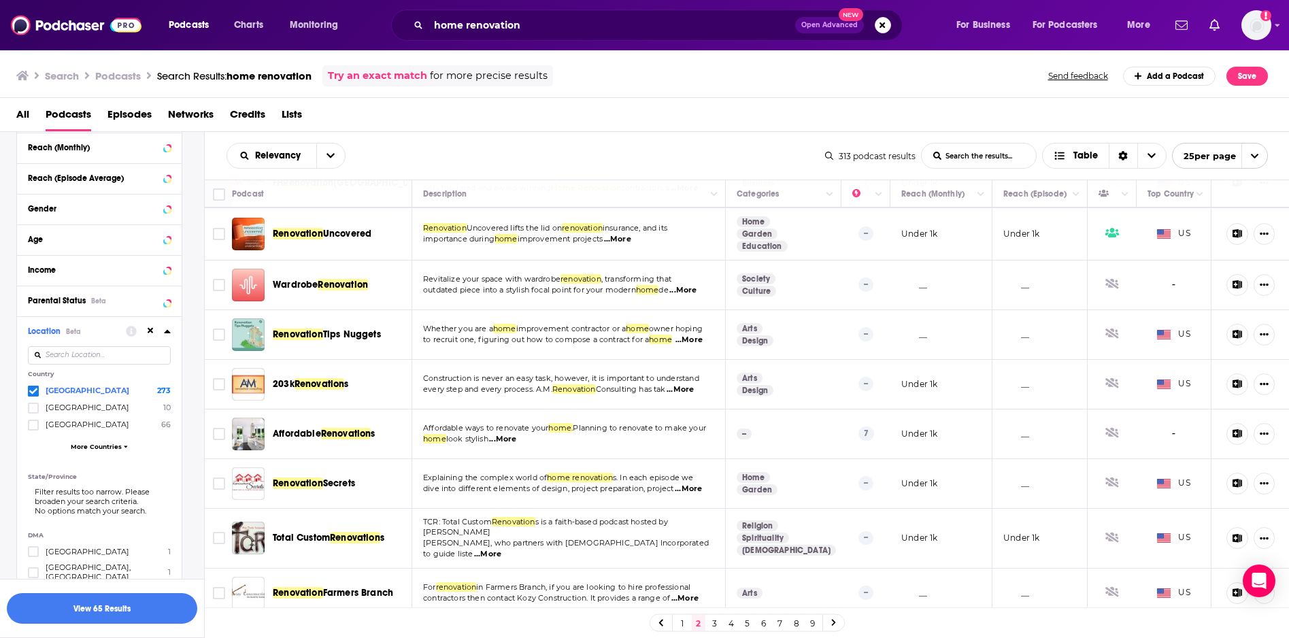
scroll to position [392, 0]
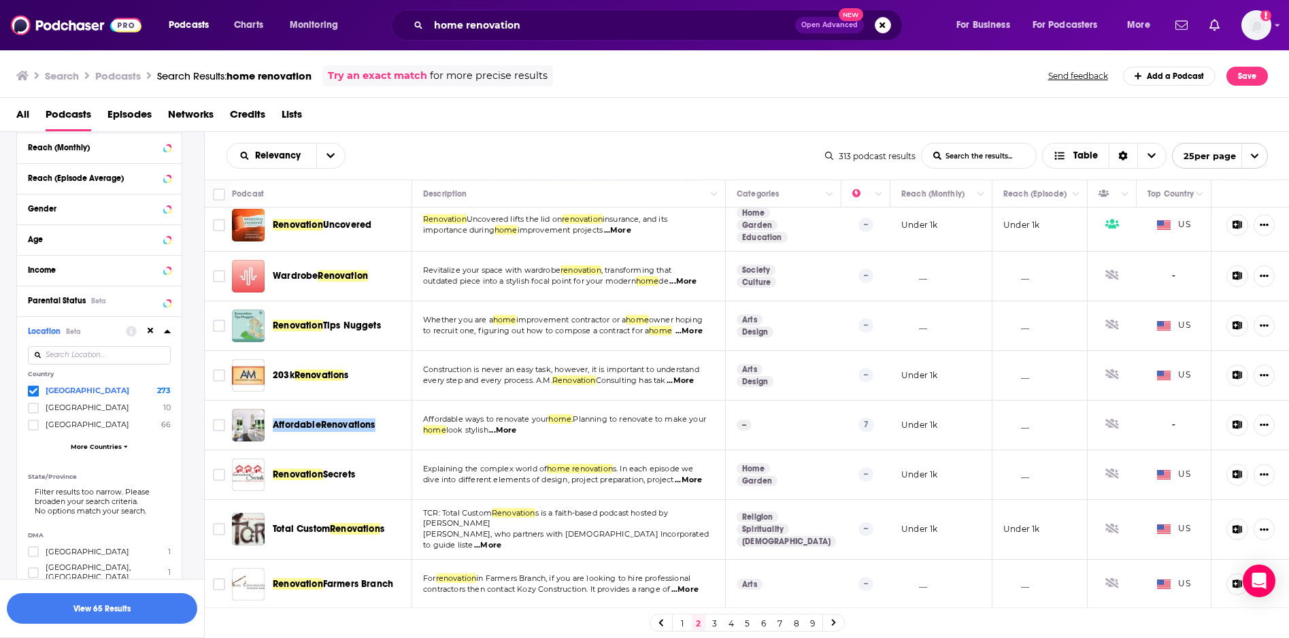
drag, startPoint x: 352, startPoint y: 404, endPoint x: 1106, endPoint y: 0, distance: 855.5
click at [0, 0] on div "Podcasts Charts Monitoring home renovation Open Advanced New For Business For P…" at bounding box center [644, 319] width 1289 height 638
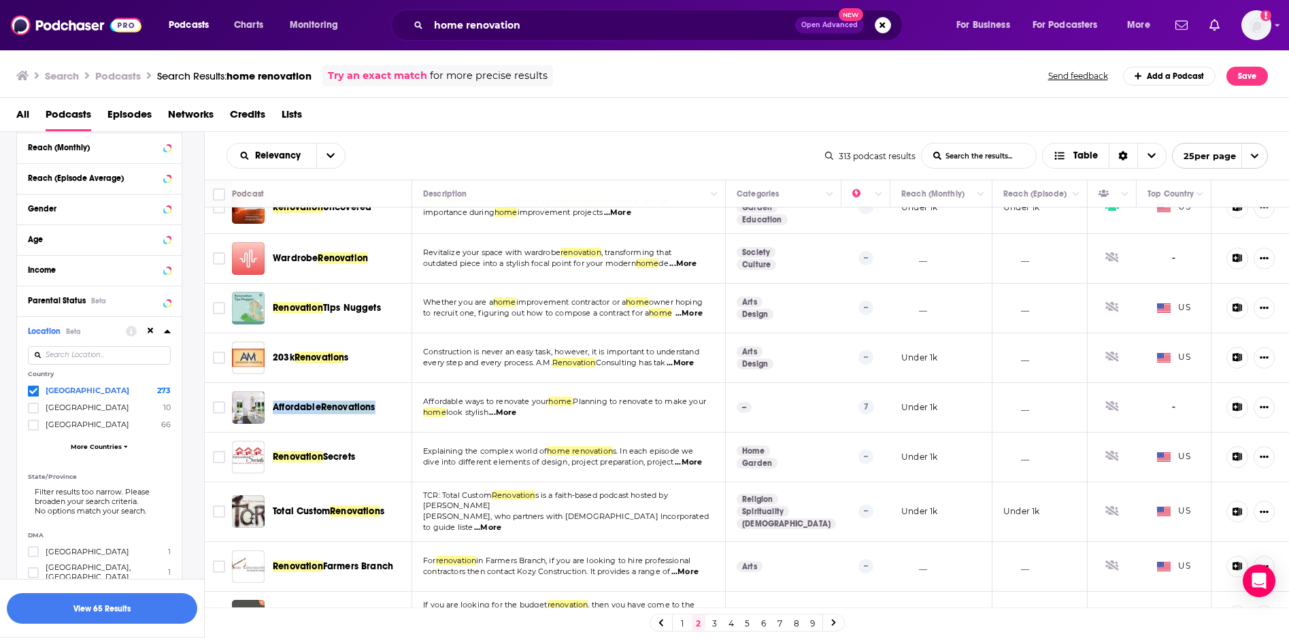
scroll to position [480, 0]
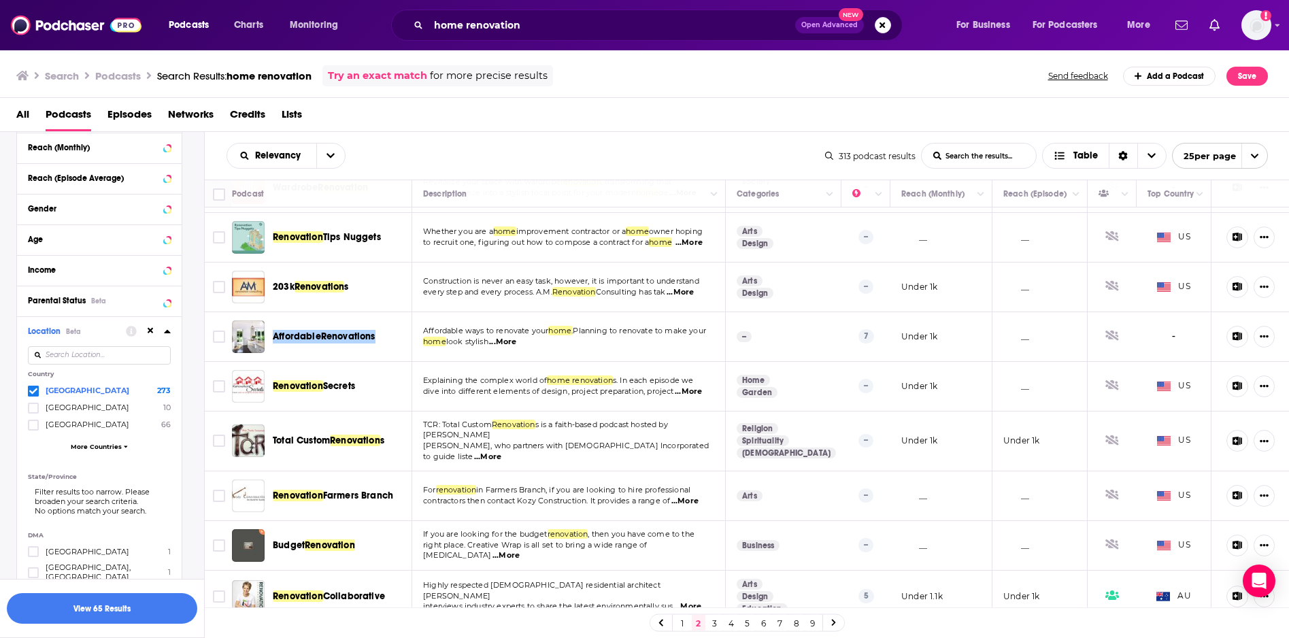
drag, startPoint x: 452, startPoint y: 539, endPoint x: 888, endPoint y: 3, distance: 690.7
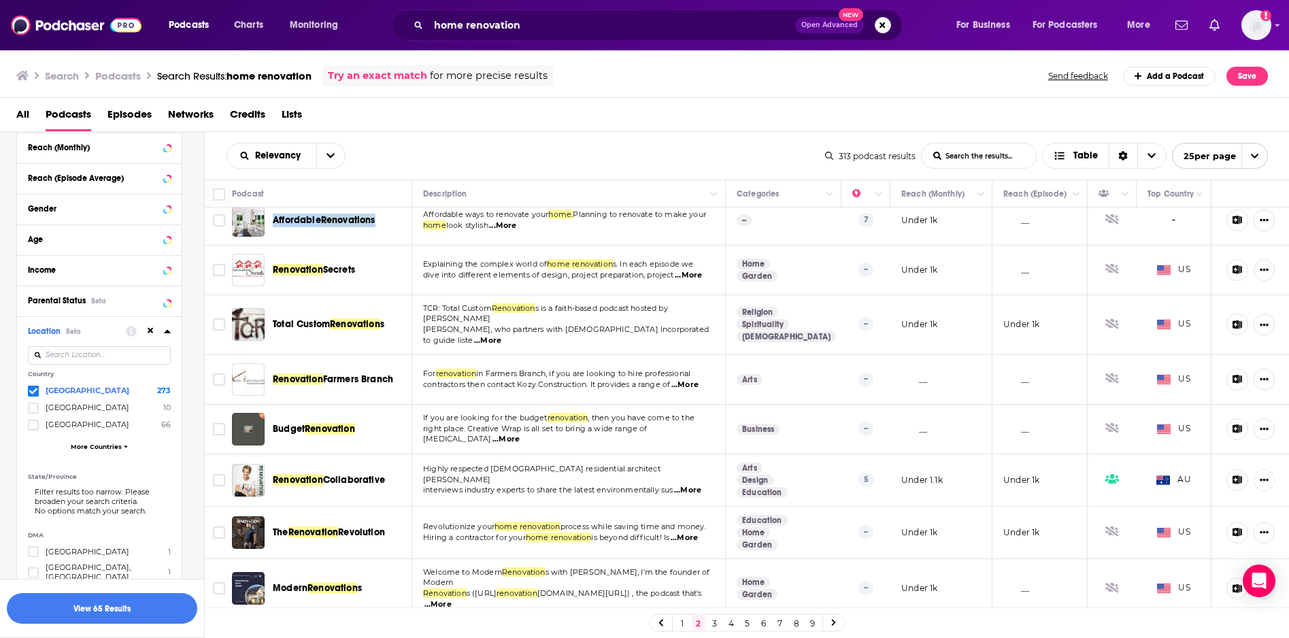
scroll to position [659, 0]
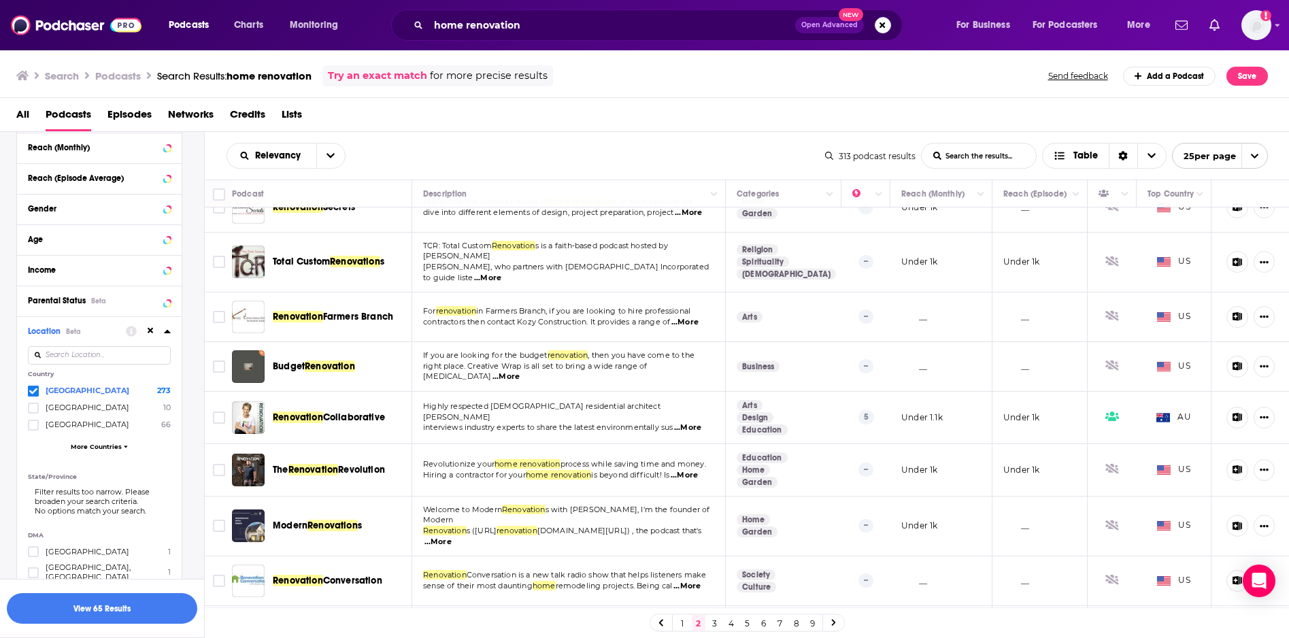
drag, startPoint x: 435, startPoint y: 509, endPoint x: 863, endPoint y: 6, distance: 659.9
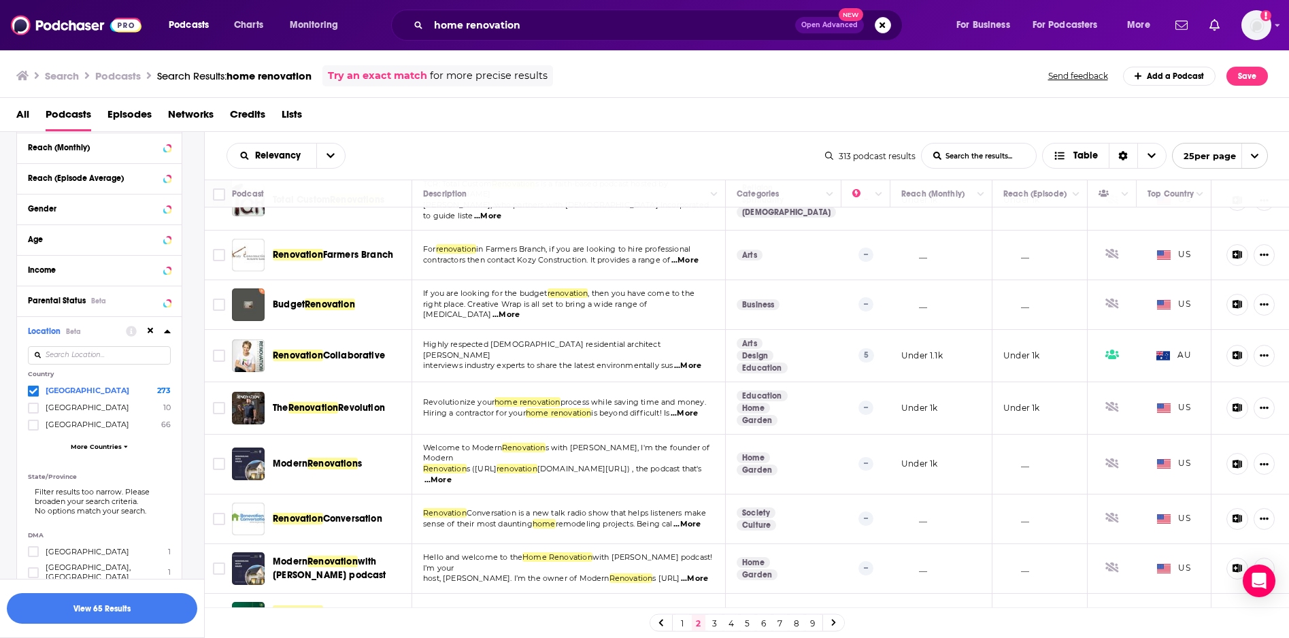
scroll to position [730, 0]
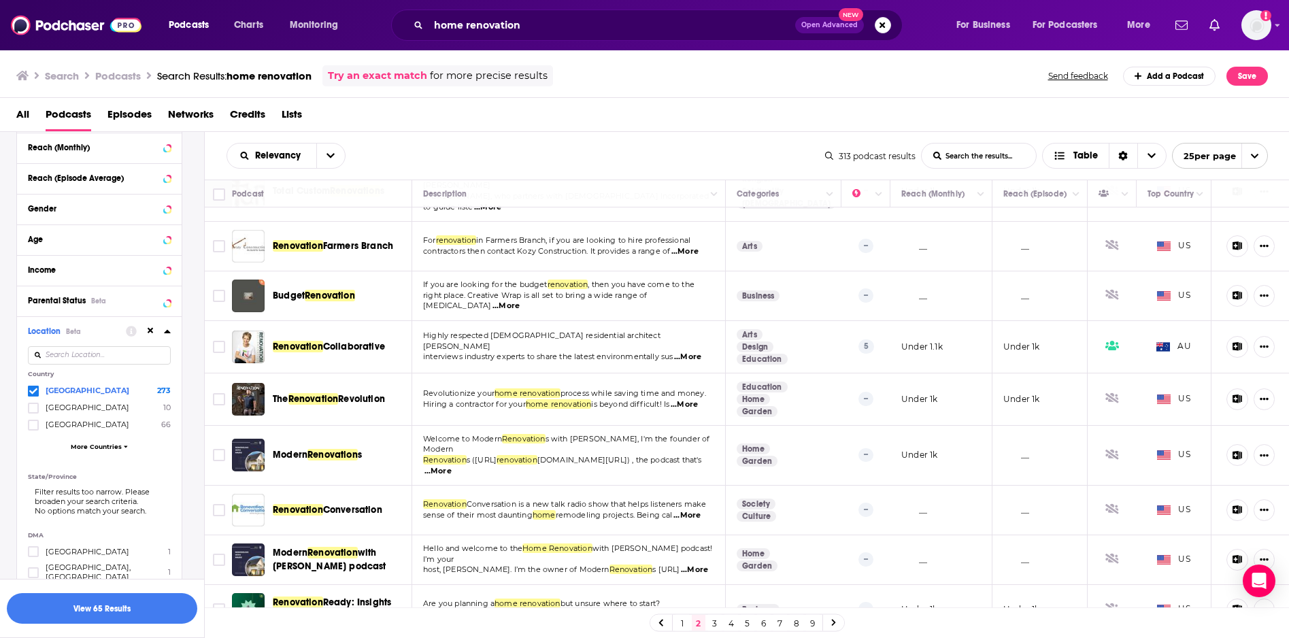
drag, startPoint x: 436, startPoint y: 542, endPoint x: 1000, endPoint y: 6, distance: 777.8
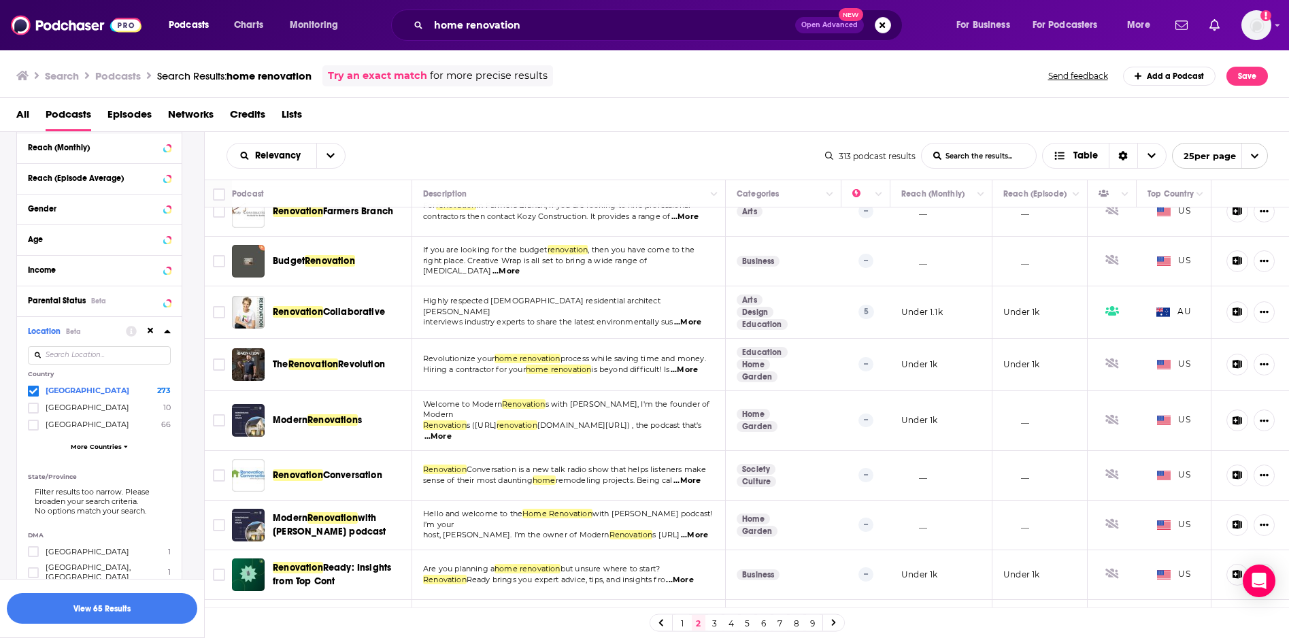
scroll to position [824, 0]
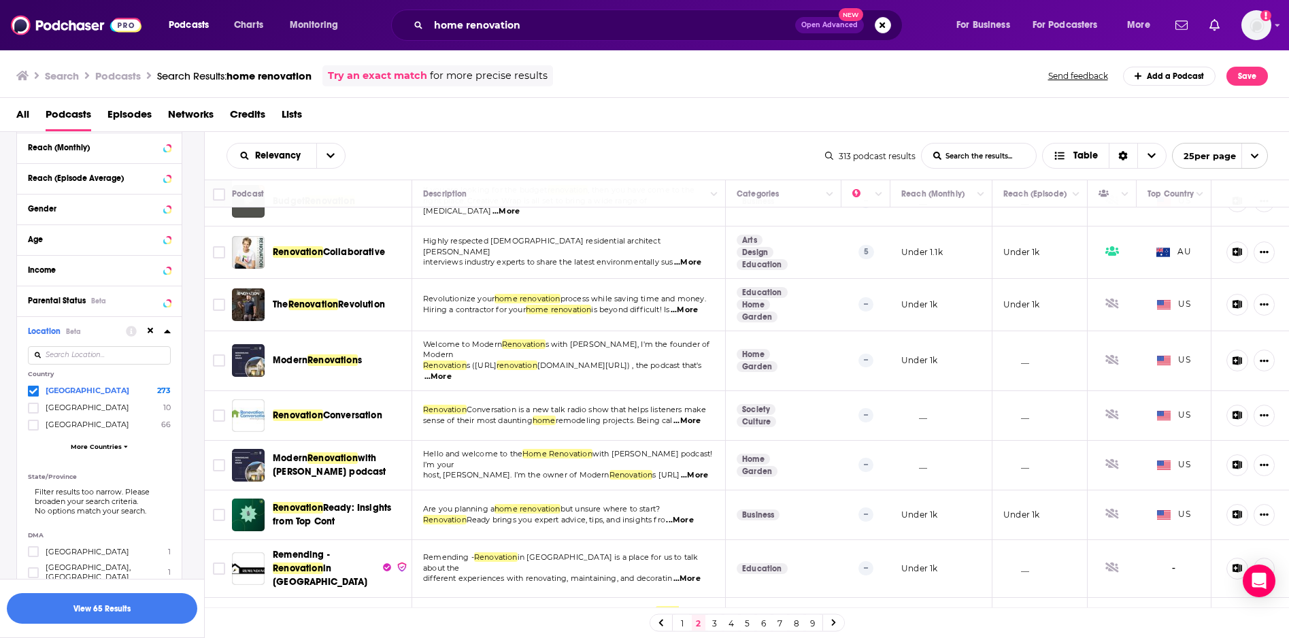
drag, startPoint x: 437, startPoint y: 498, endPoint x: 860, endPoint y: 3, distance: 650.6
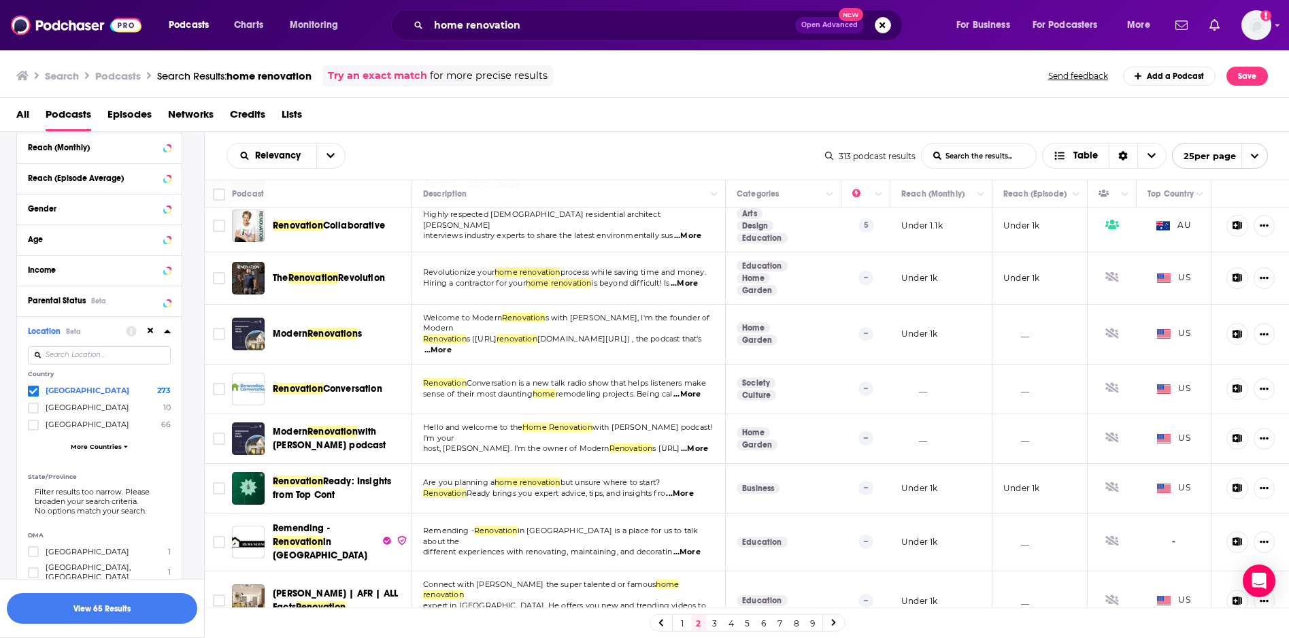
scroll to position [873, 0]
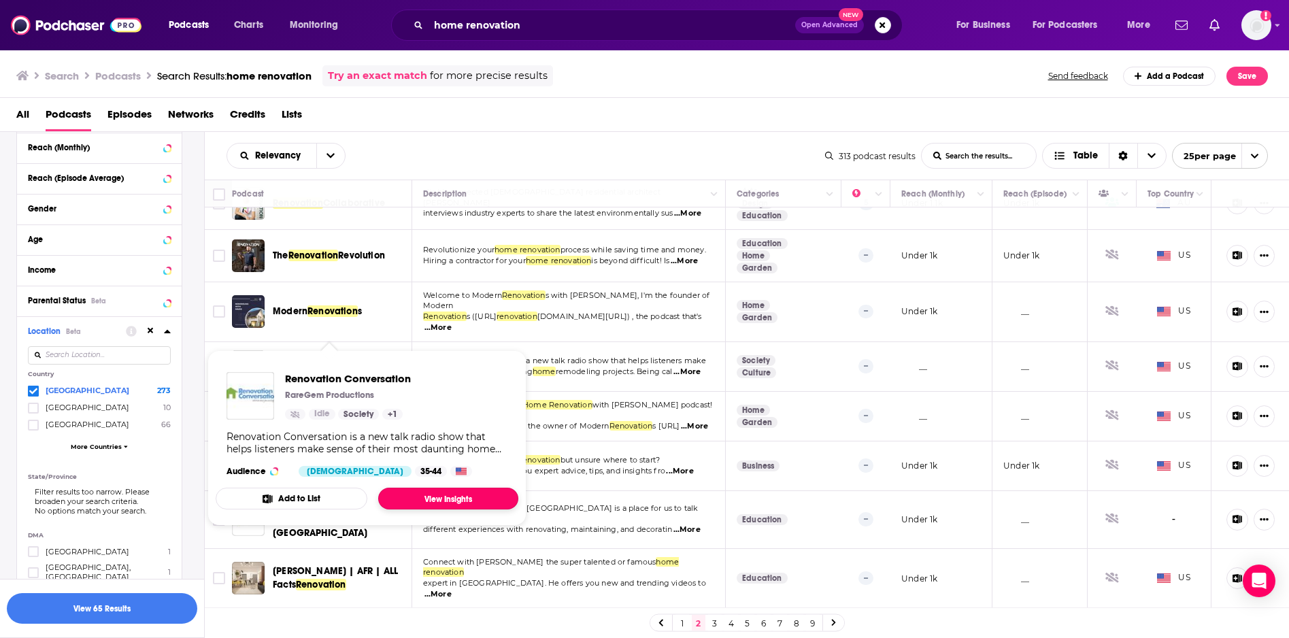
click at [432, 493] on link "View Insights" at bounding box center [448, 499] width 140 height 22
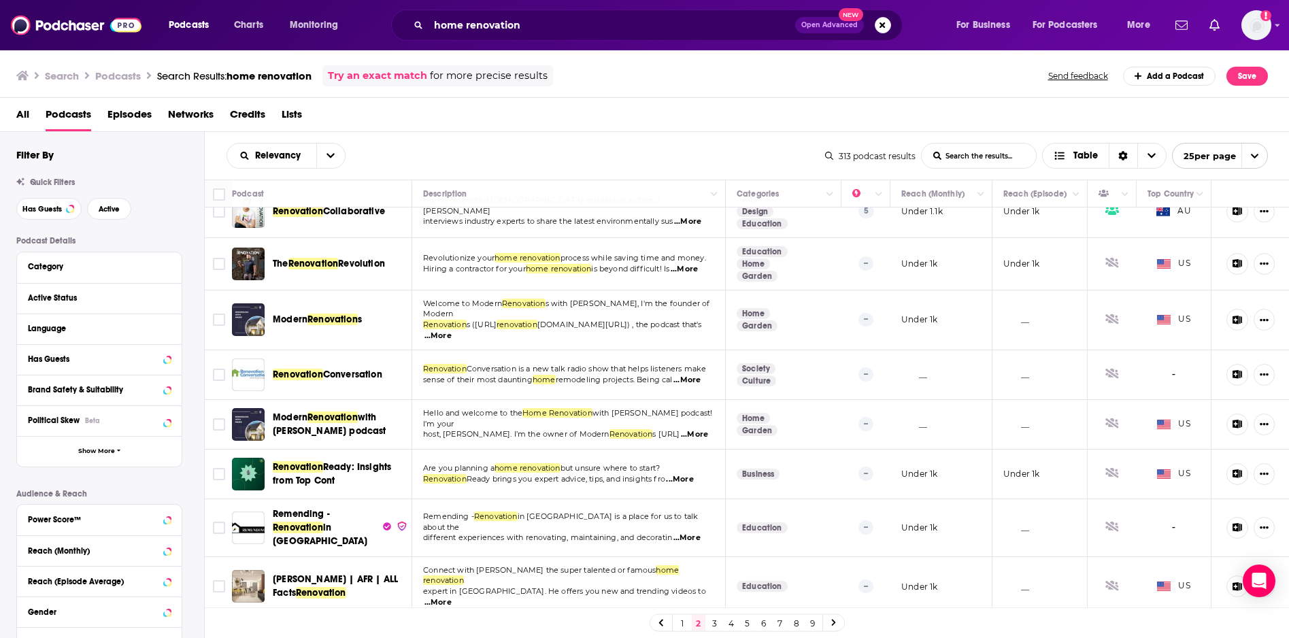
scroll to position [873, 0]
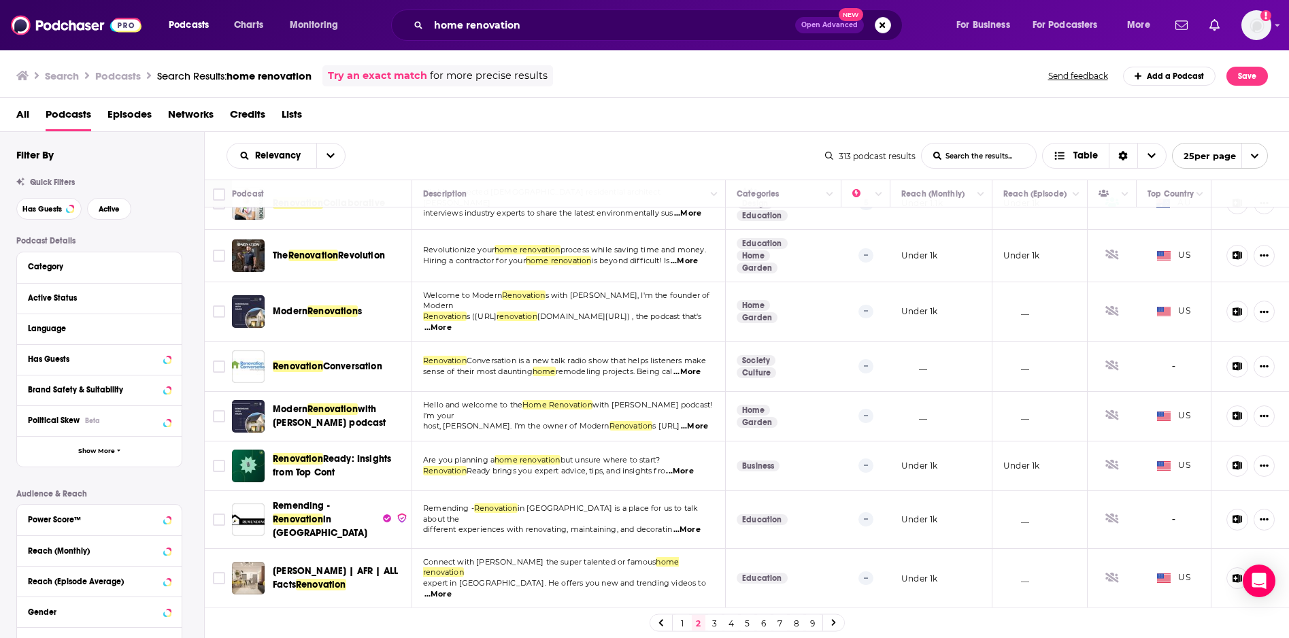
click at [715, 622] on link "3" at bounding box center [715, 623] width 14 height 16
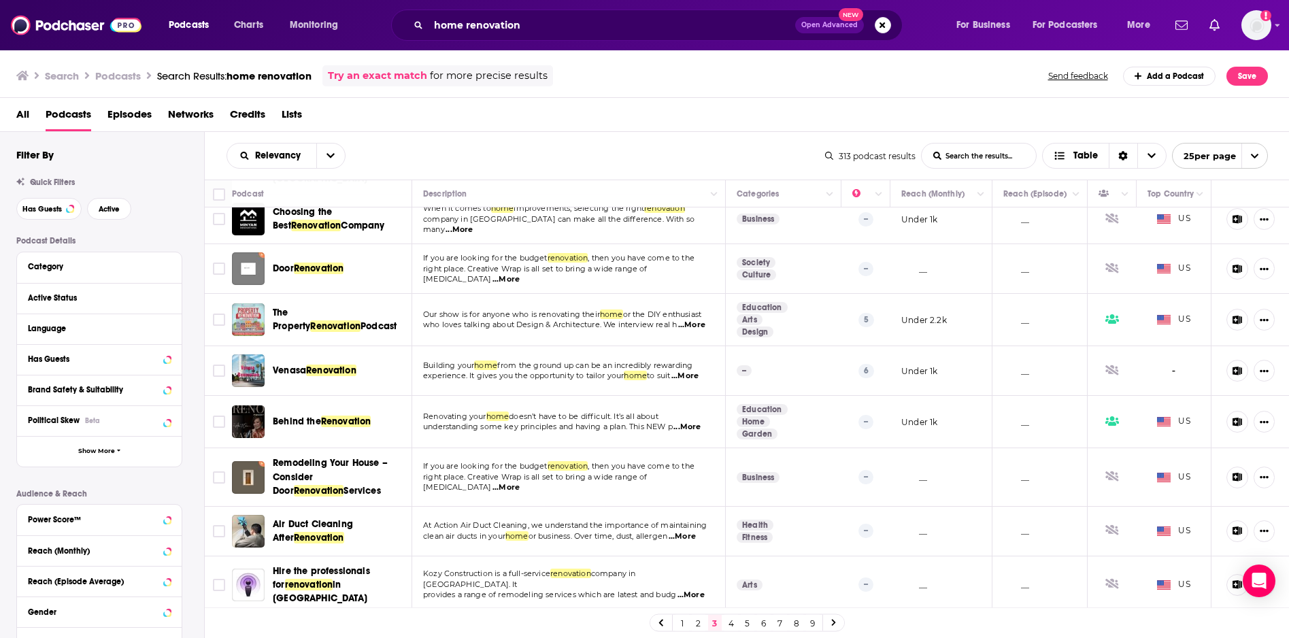
scroll to position [63, 0]
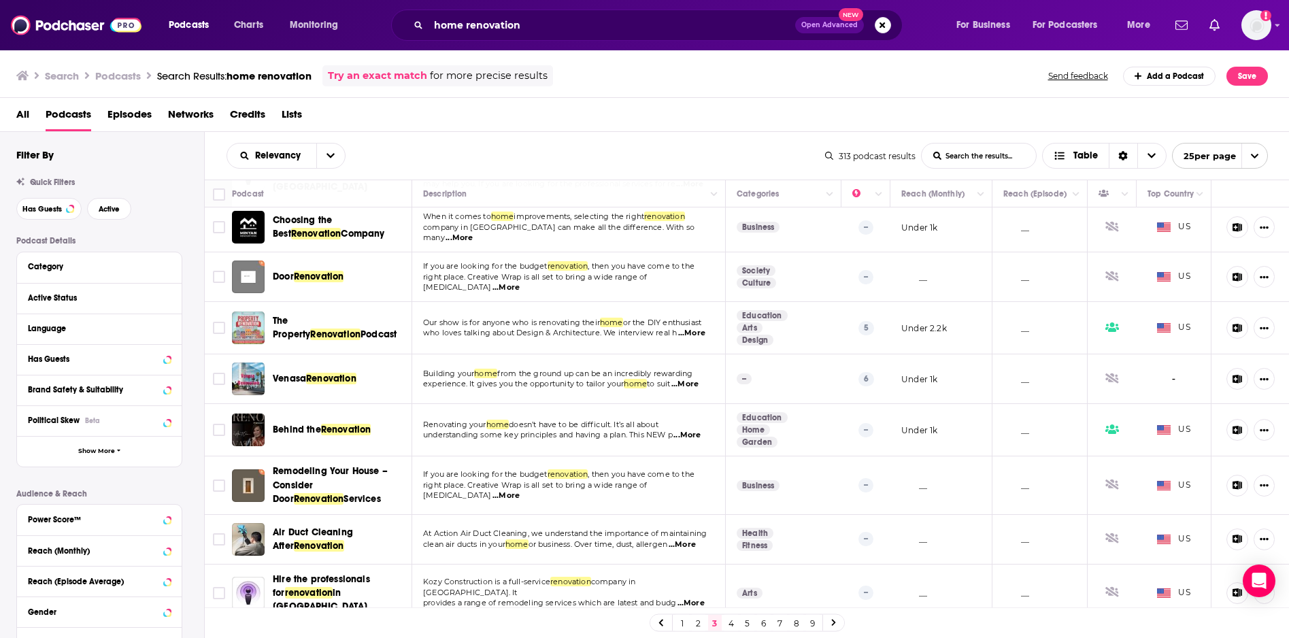
drag, startPoint x: 445, startPoint y: 497, endPoint x: 871, endPoint y: 2, distance: 653.3
click at [594, 139] on div "Relevancy List Search Input Search the results... Table 313 podcast results Lis…" at bounding box center [747, 156] width 1085 height 48
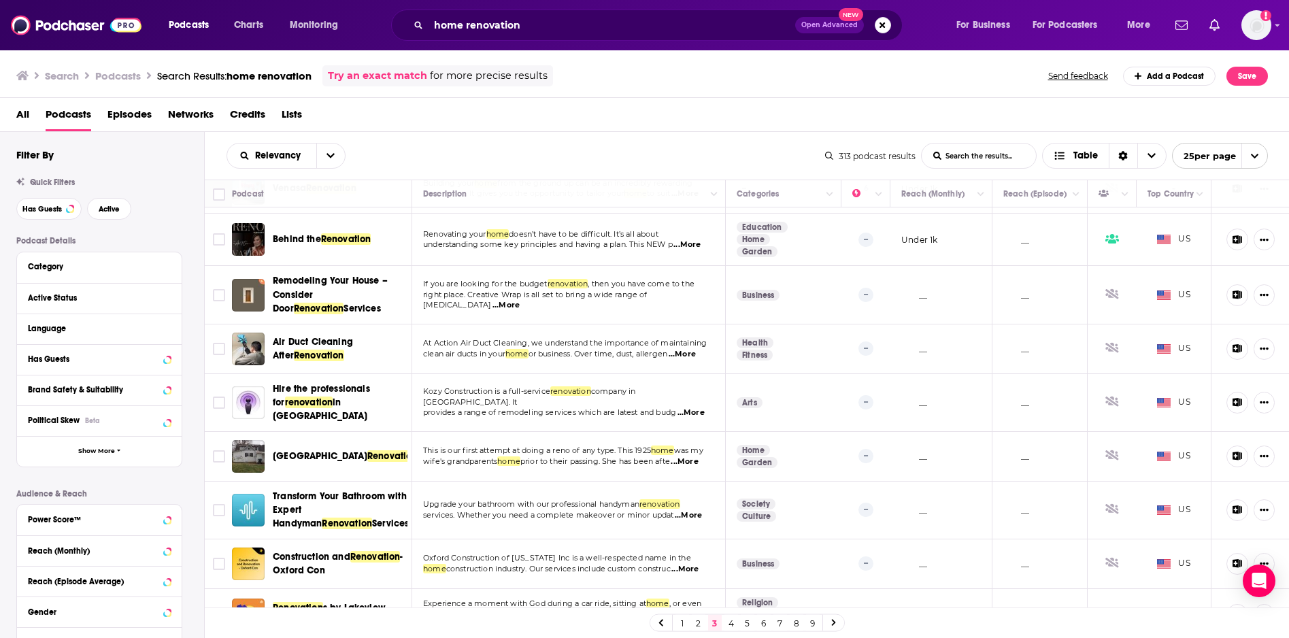
scroll to position [284, 0]
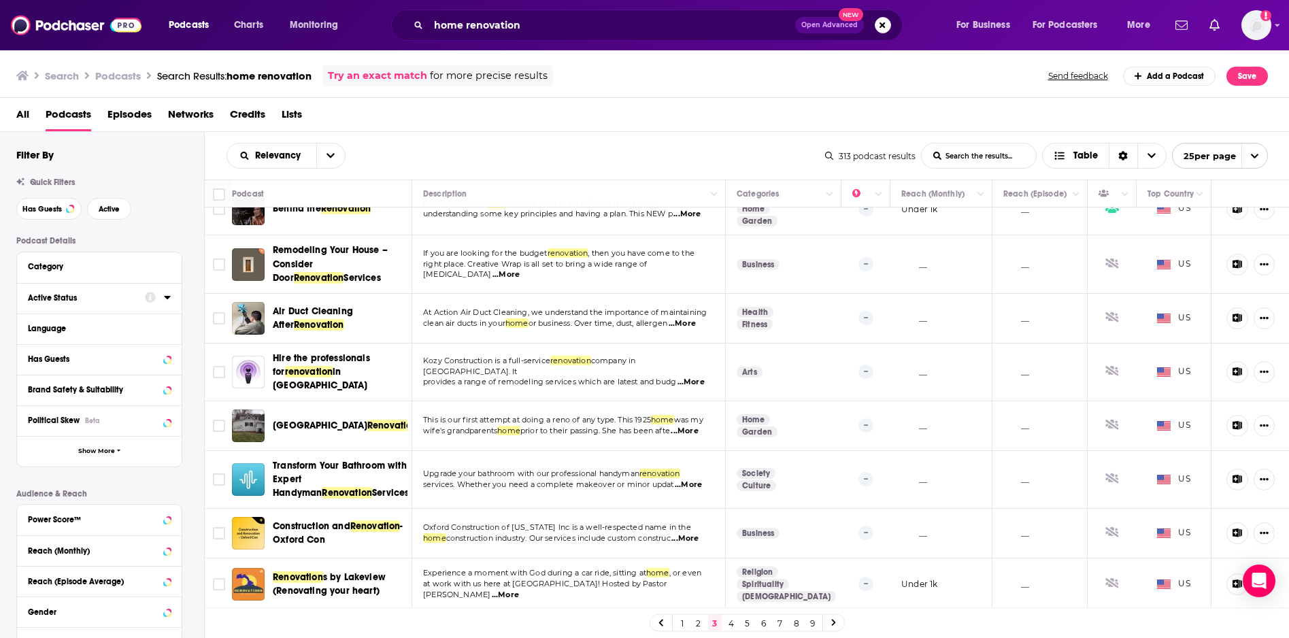
click at [164, 299] on icon at bounding box center [167, 297] width 7 height 11
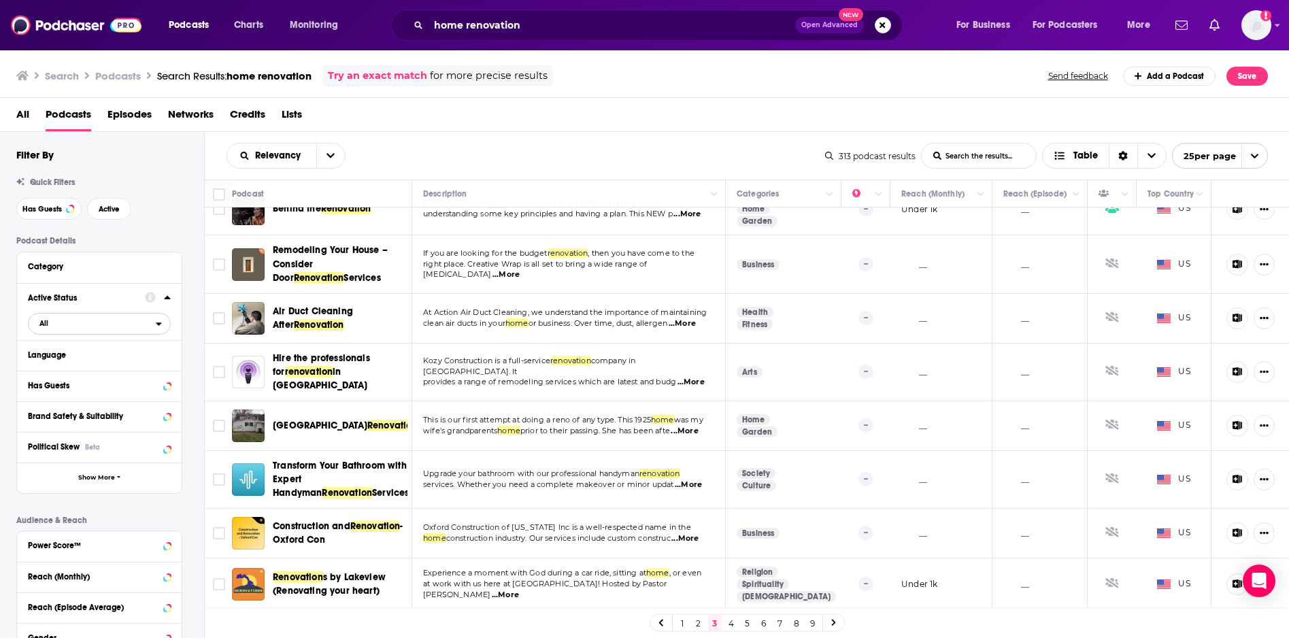
click at [146, 324] on span "All" at bounding box center [92, 323] width 127 height 18
click at [65, 367] on span "Active" at bounding box center [71, 367] width 73 height 7
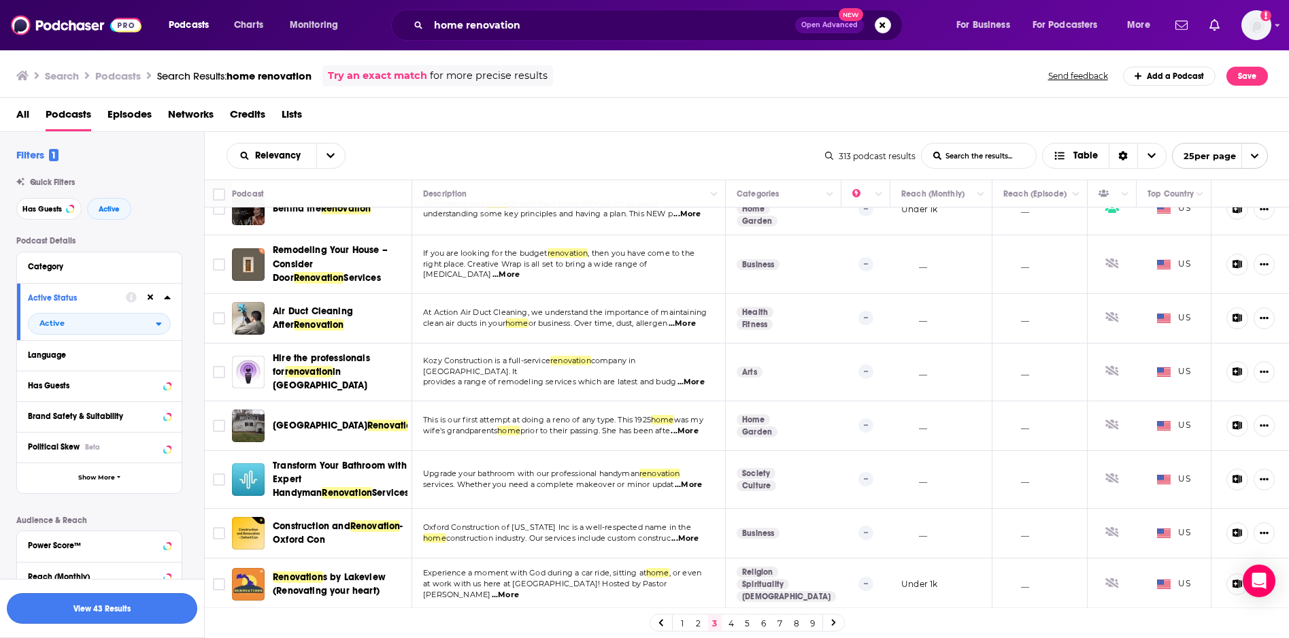
click at [103, 609] on button "View 43 Results" at bounding box center [102, 608] width 190 height 31
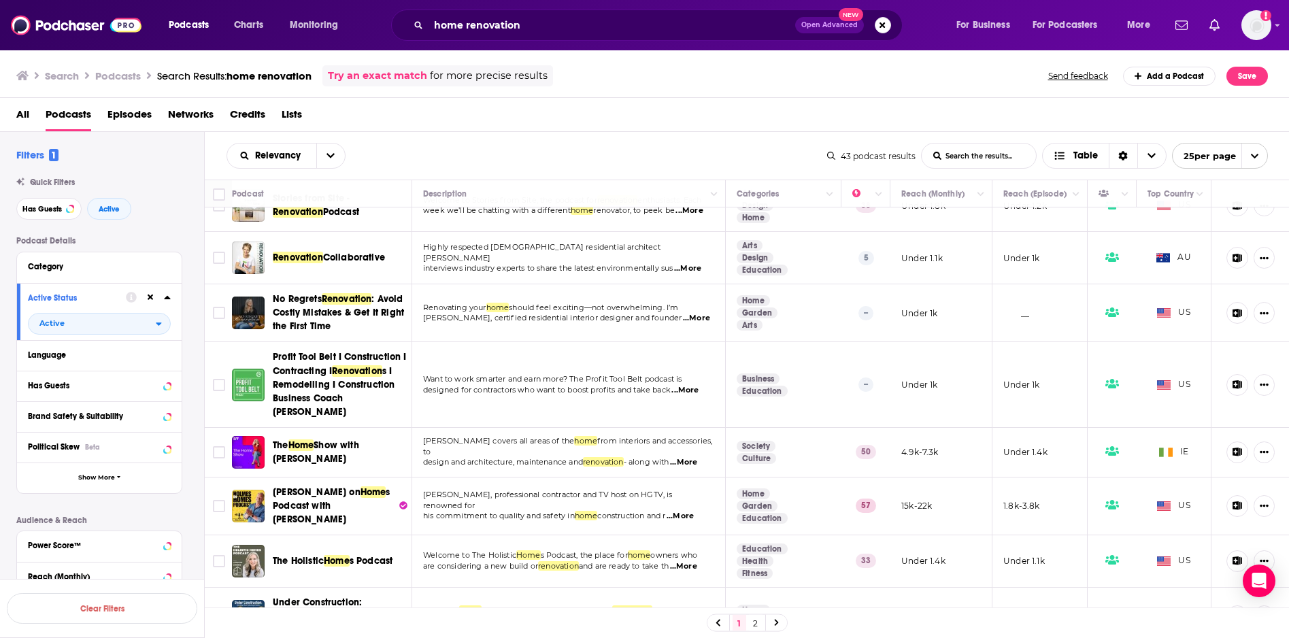
scroll to position [146, 0]
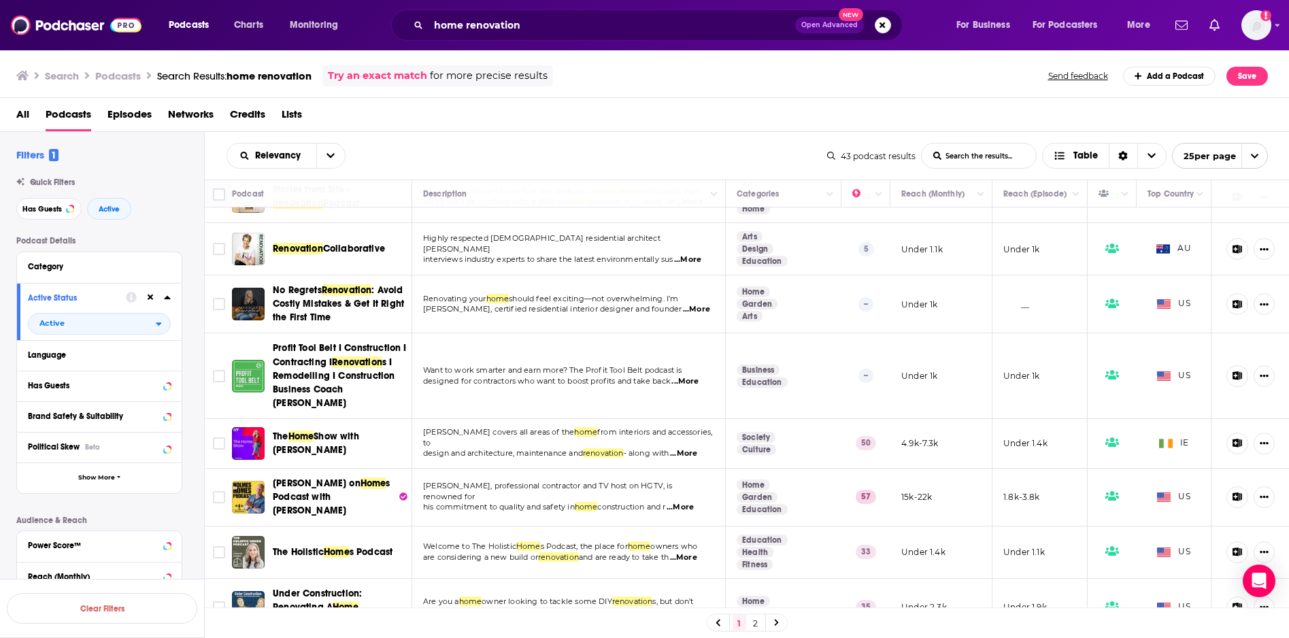
drag, startPoint x: 450, startPoint y: 379, endPoint x: 952, endPoint y: 0, distance: 628.7
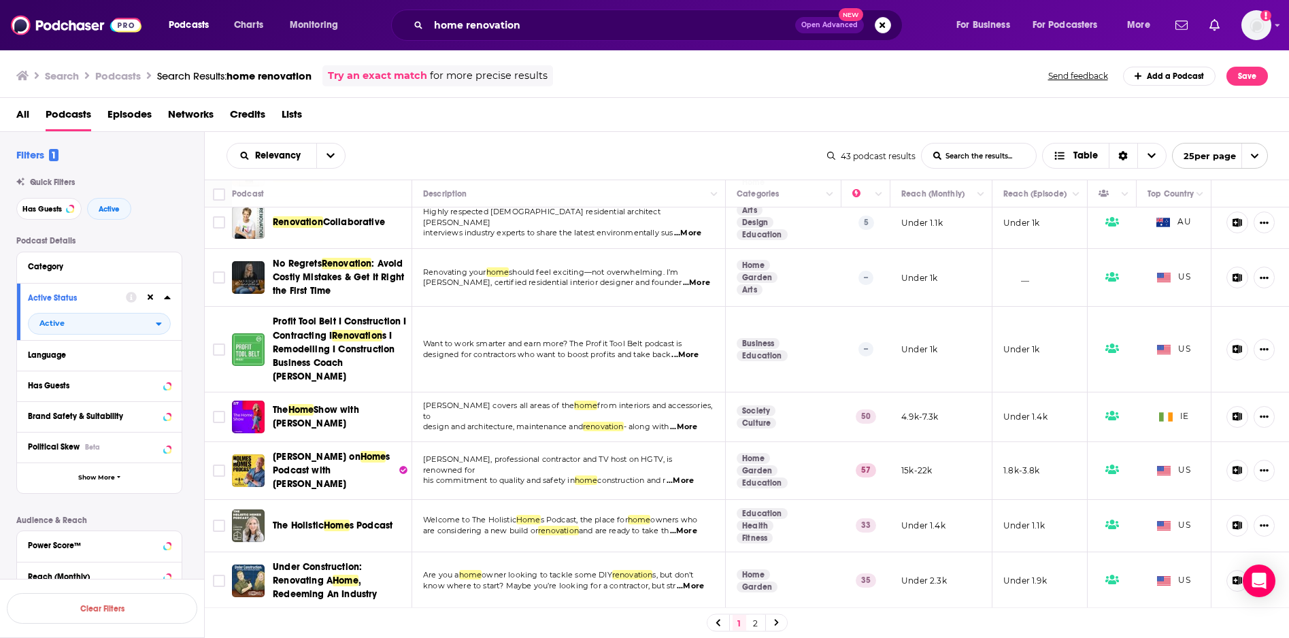
scroll to position [182, 0]
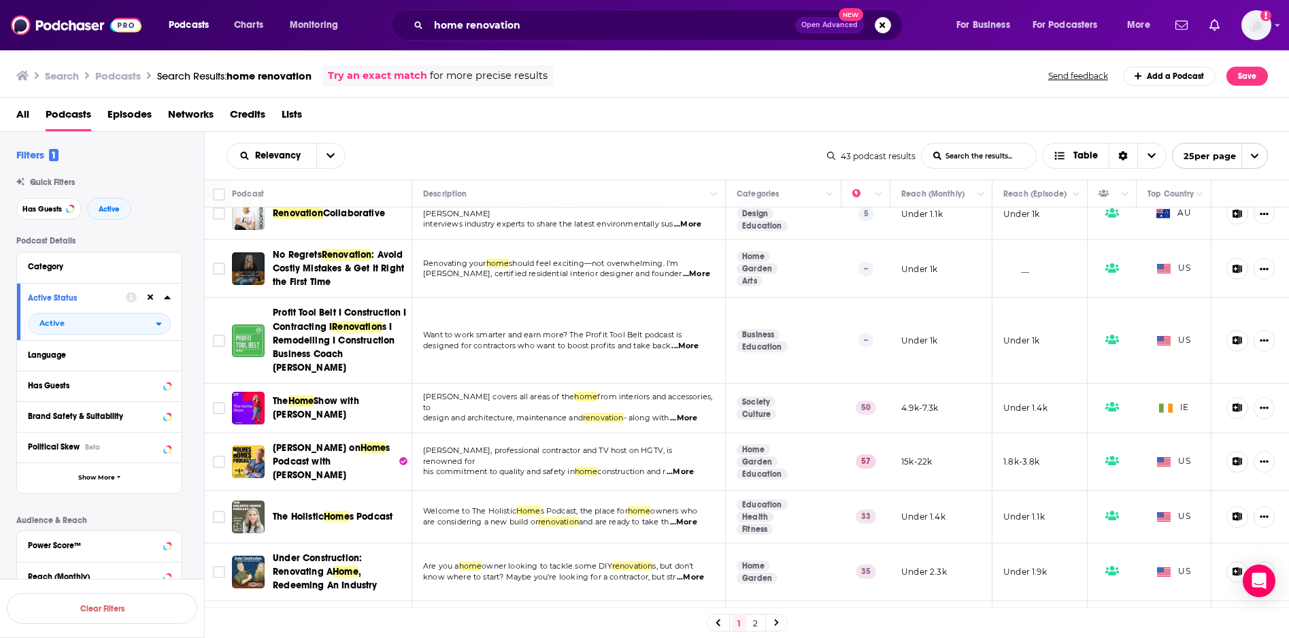
drag, startPoint x: 447, startPoint y: 410, endPoint x: 1020, endPoint y: 8, distance: 699.5
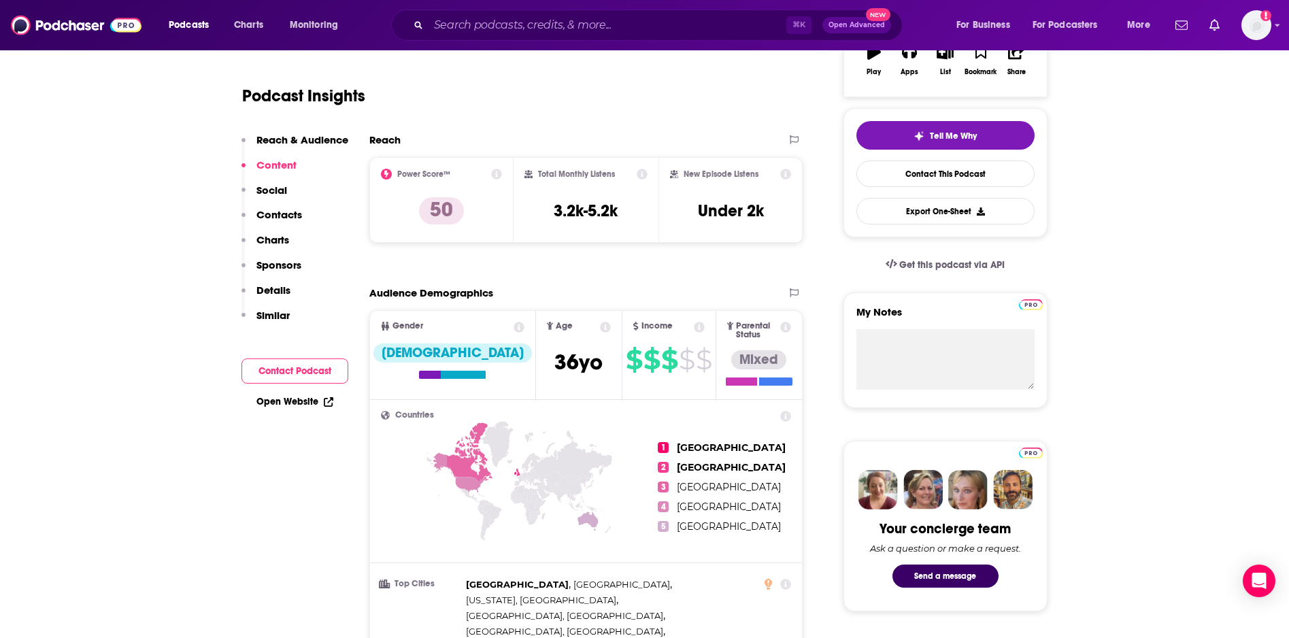
scroll to position [93, 0]
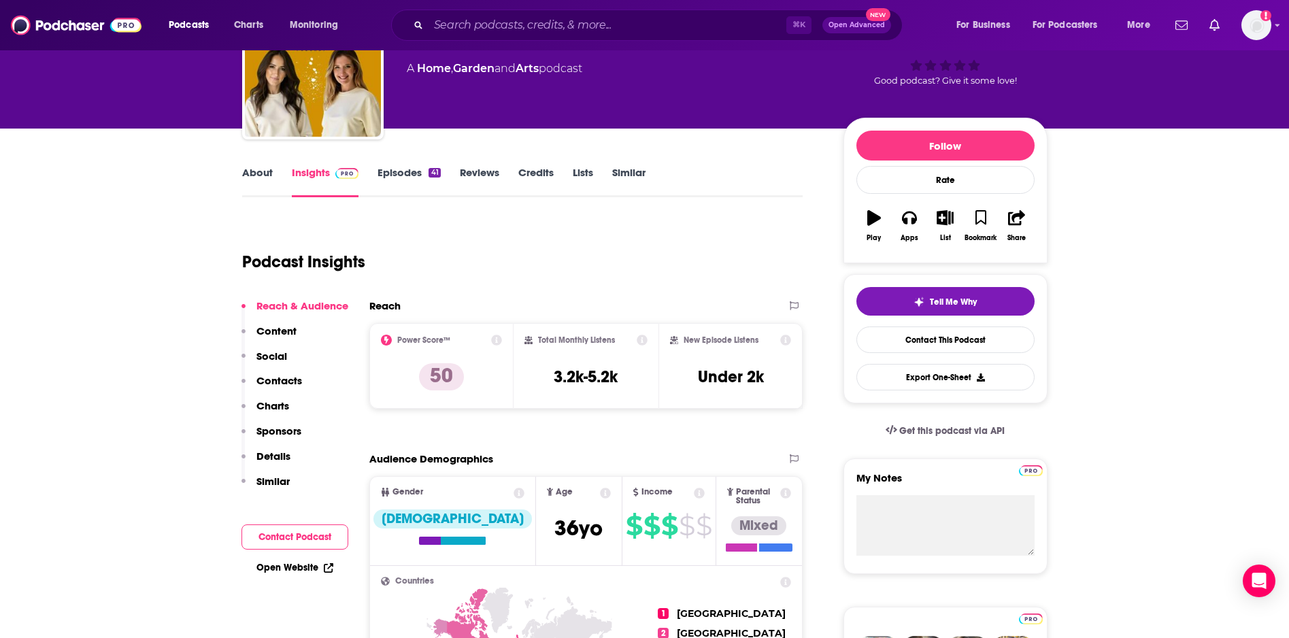
click at [389, 177] on link "Episodes 41" at bounding box center [408, 181] width 63 height 31
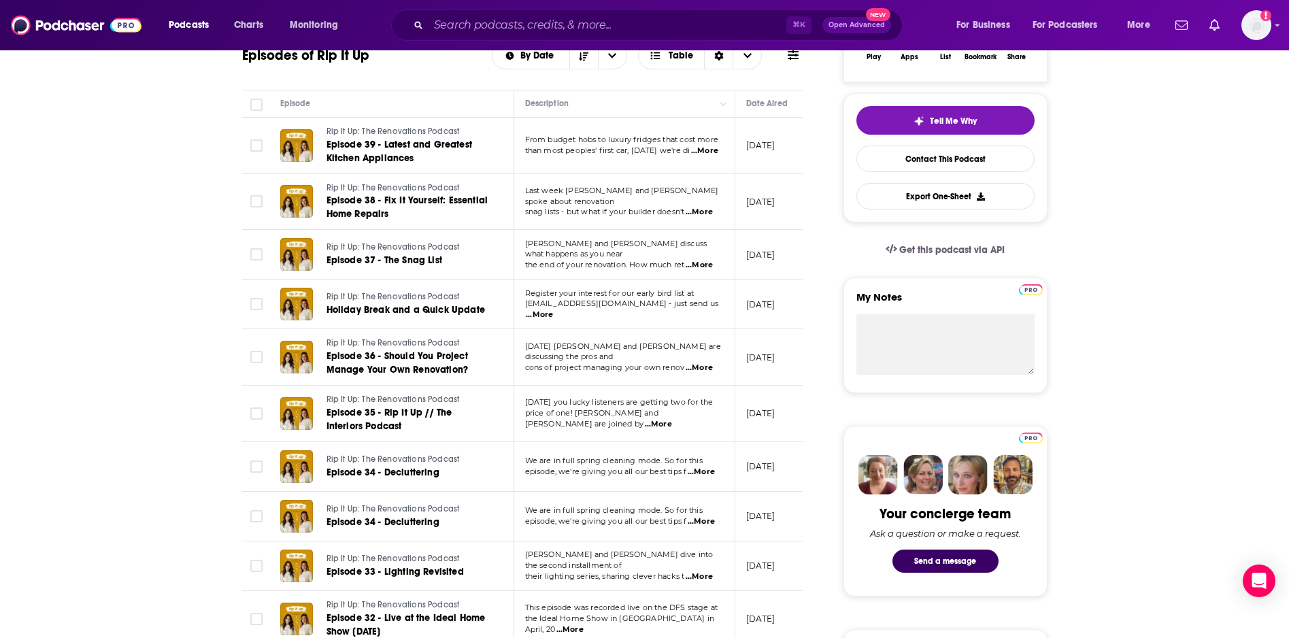
scroll to position [131, 0]
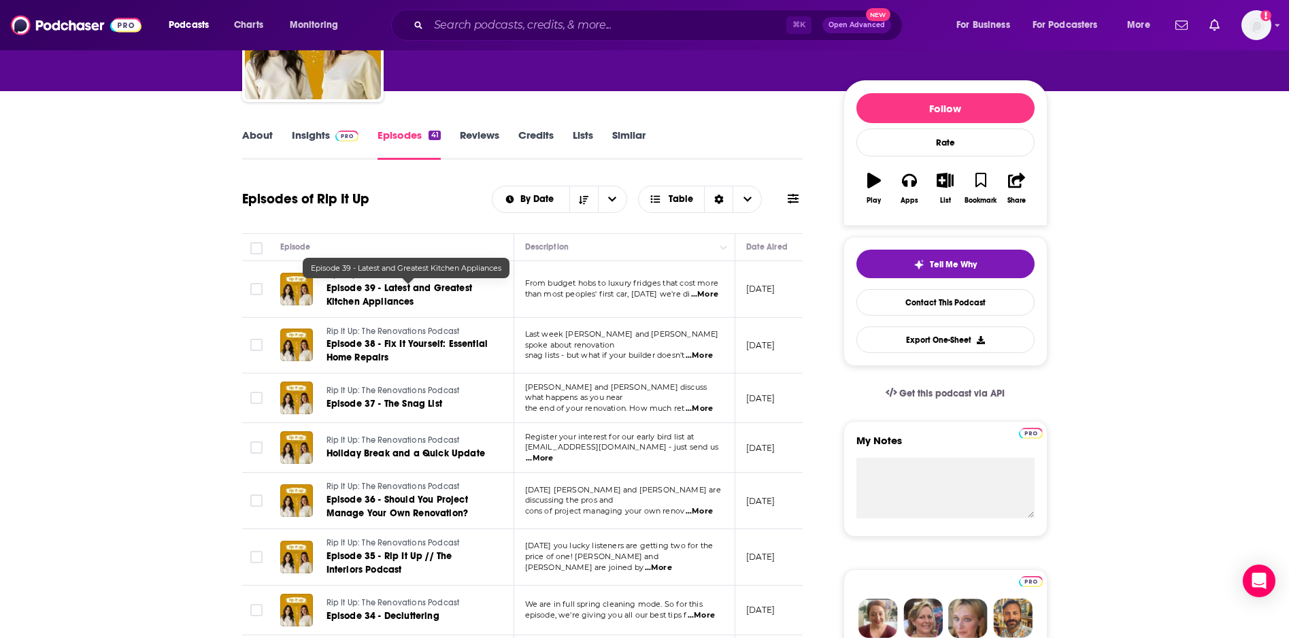
click at [432, 290] on span "Episode 39 - Latest and Greatest Kitchen Appliances" at bounding box center [399, 294] width 146 height 25
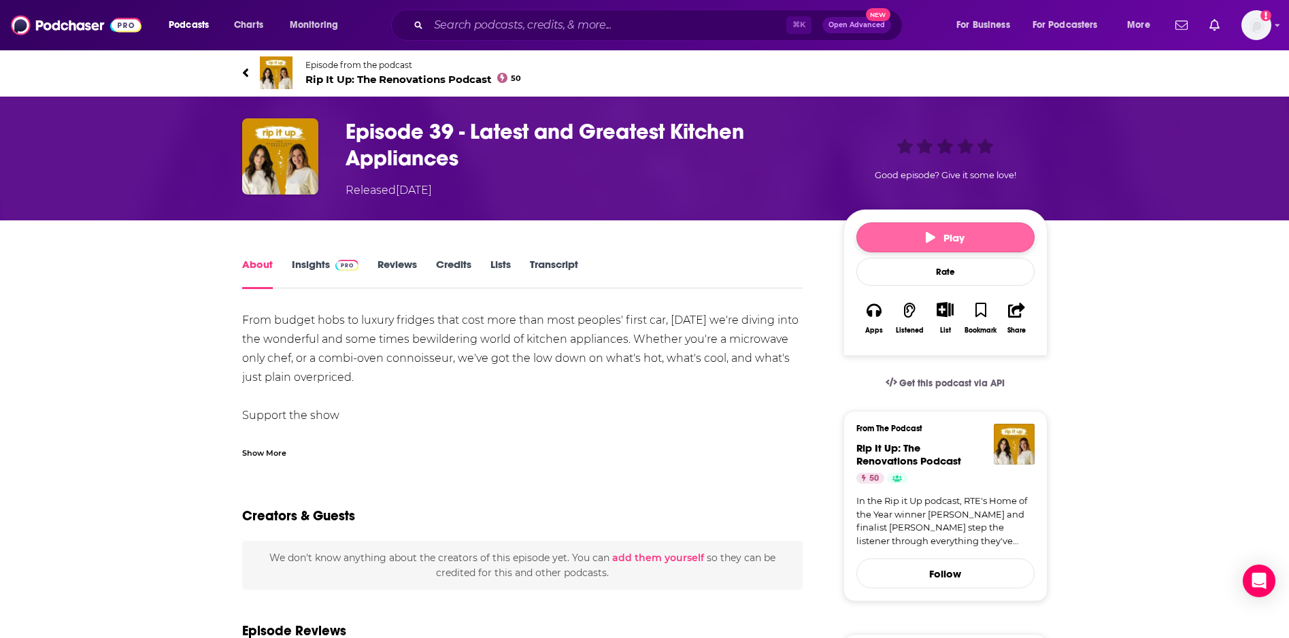
click at [946, 242] on span "Play" at bounding box center [944, 237] width 39 height 13
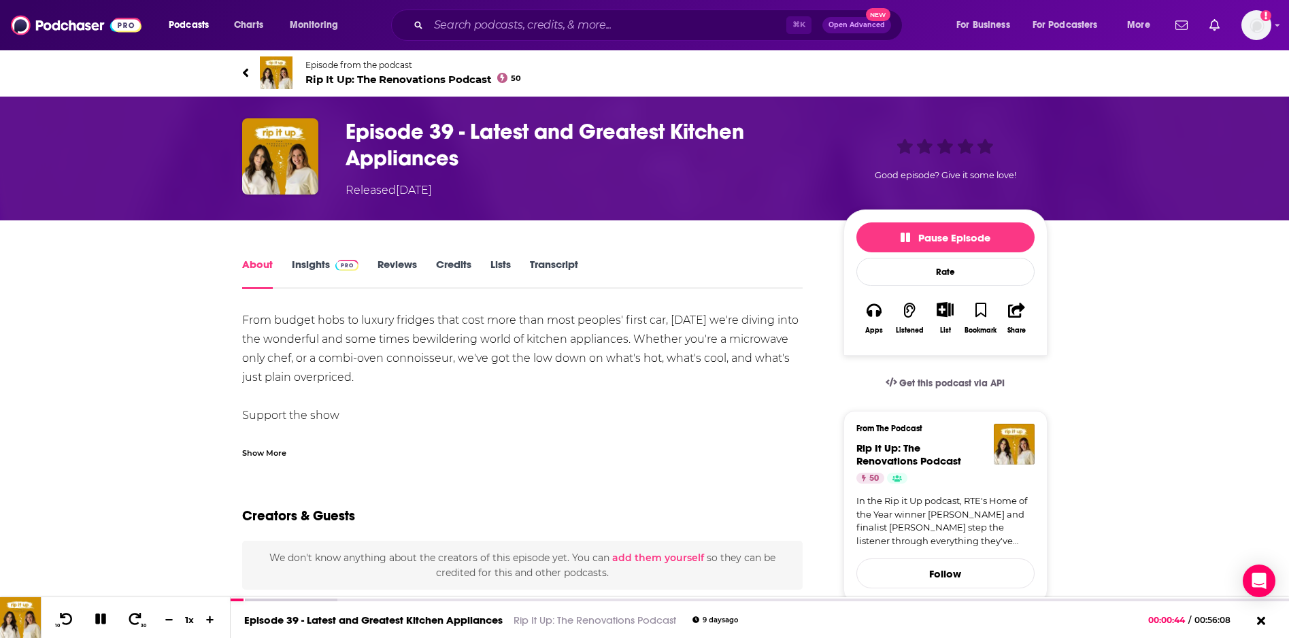
click at [250, 451] on div "Show More" at bounding box center [264, 451] width 44 height 13
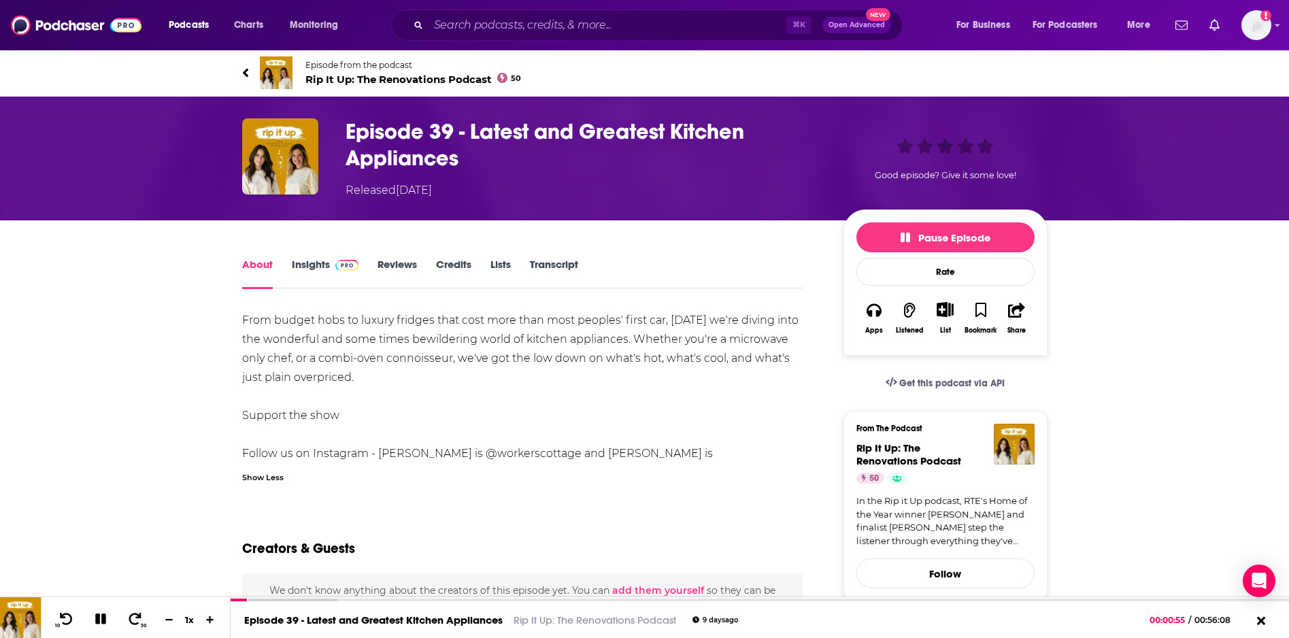
click at [309, 265] on link "Insights" at bounding box center [325, 273] width 67 height 31
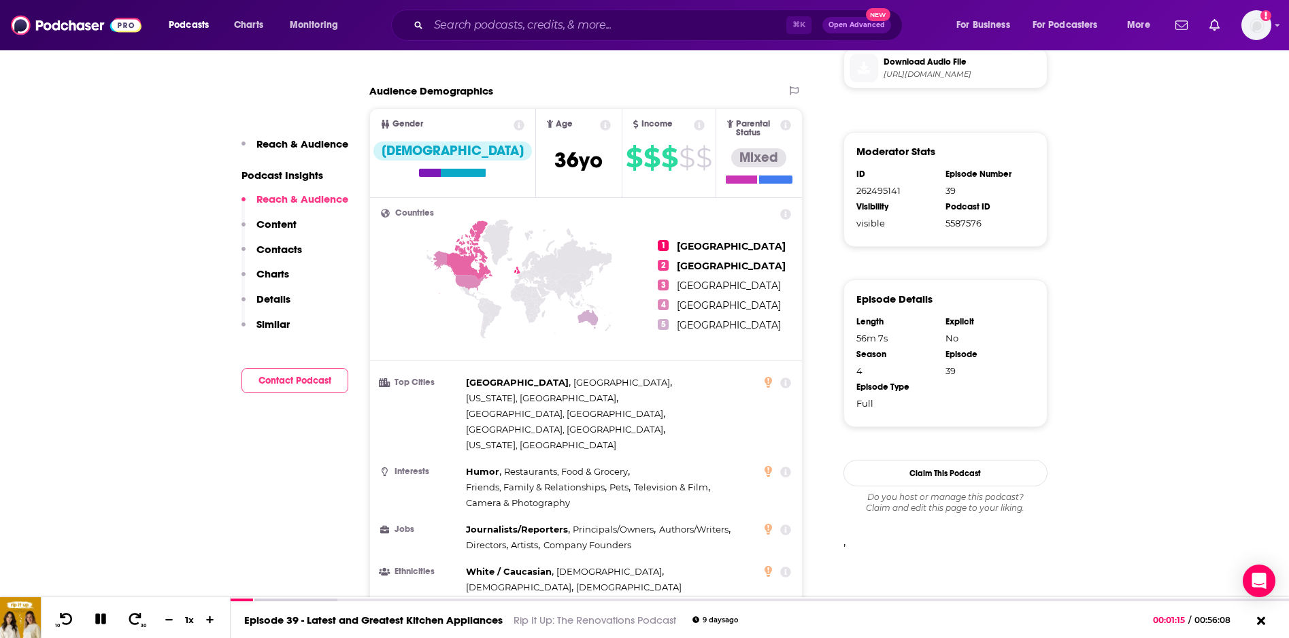
scroll to position [804, 0]
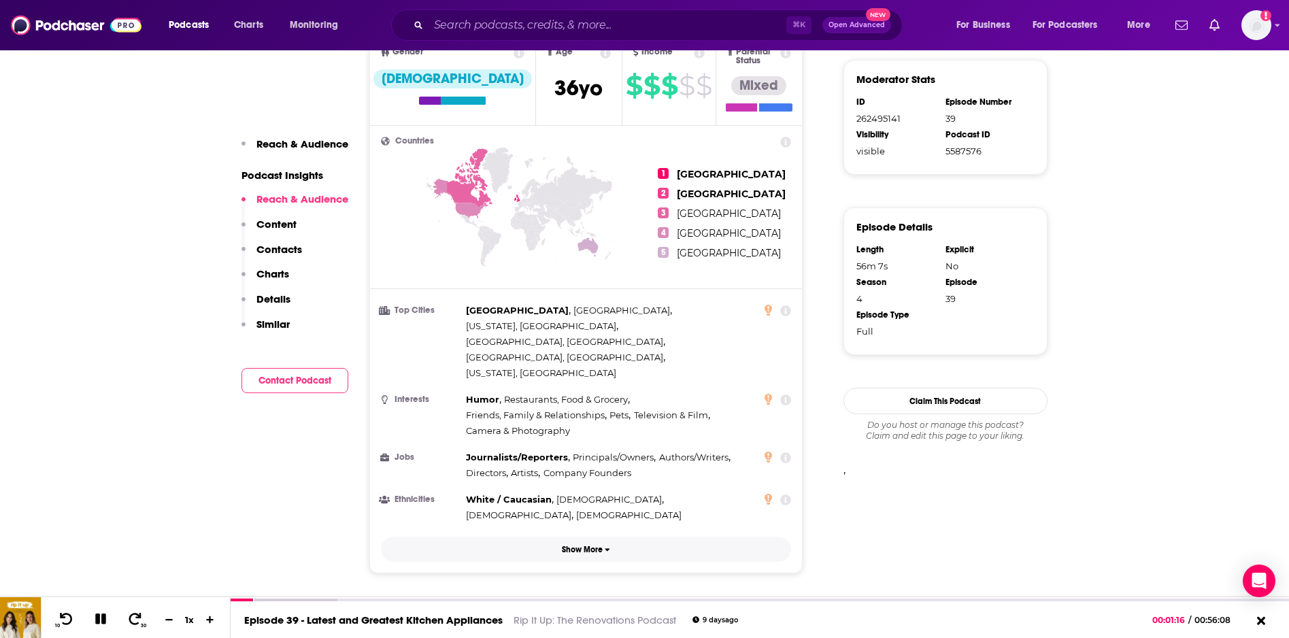
click at [566, 545] on p "Show More" at bounding box center [582, 550] width 41 height 10
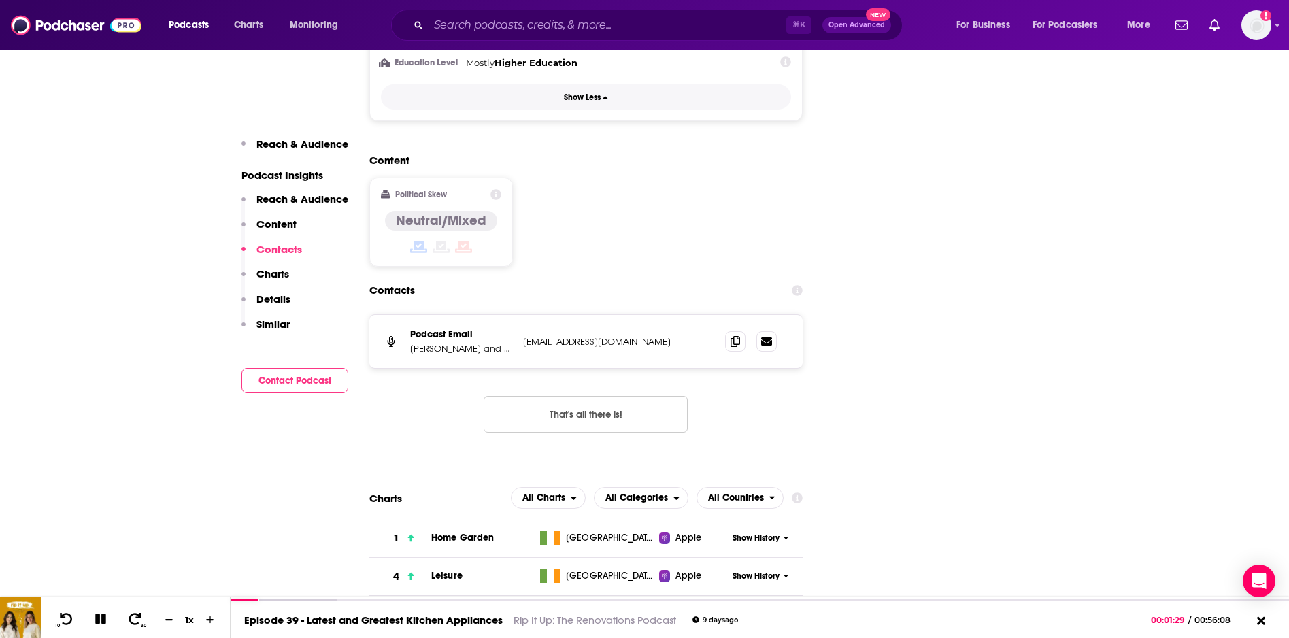
scroll to position [1486, 0]
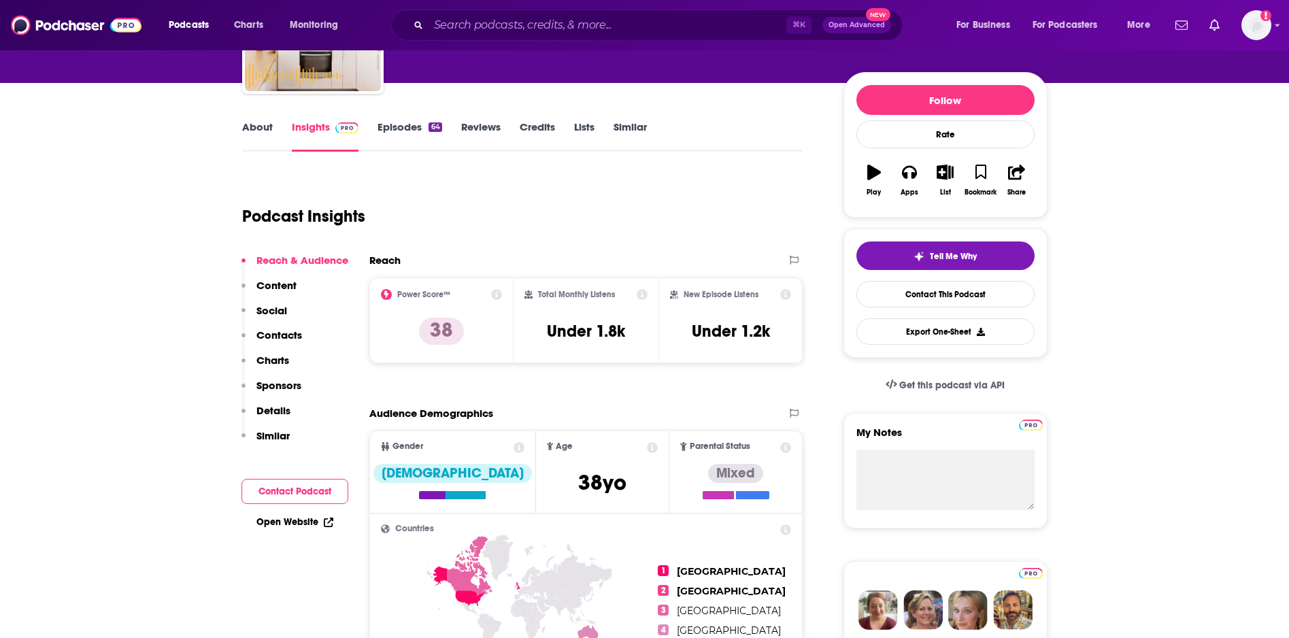
scroll to position [97, 0]
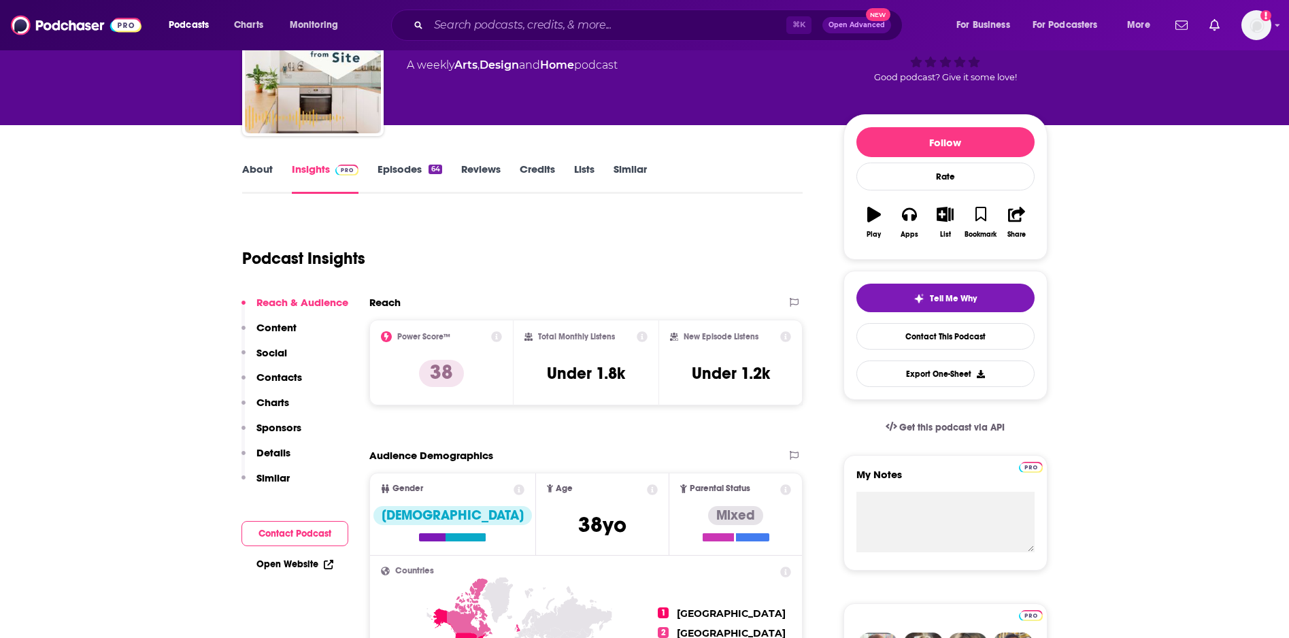
click at [397, 171] on link "Episodes 64" at bounding box center [409, 178] width 64 height 31
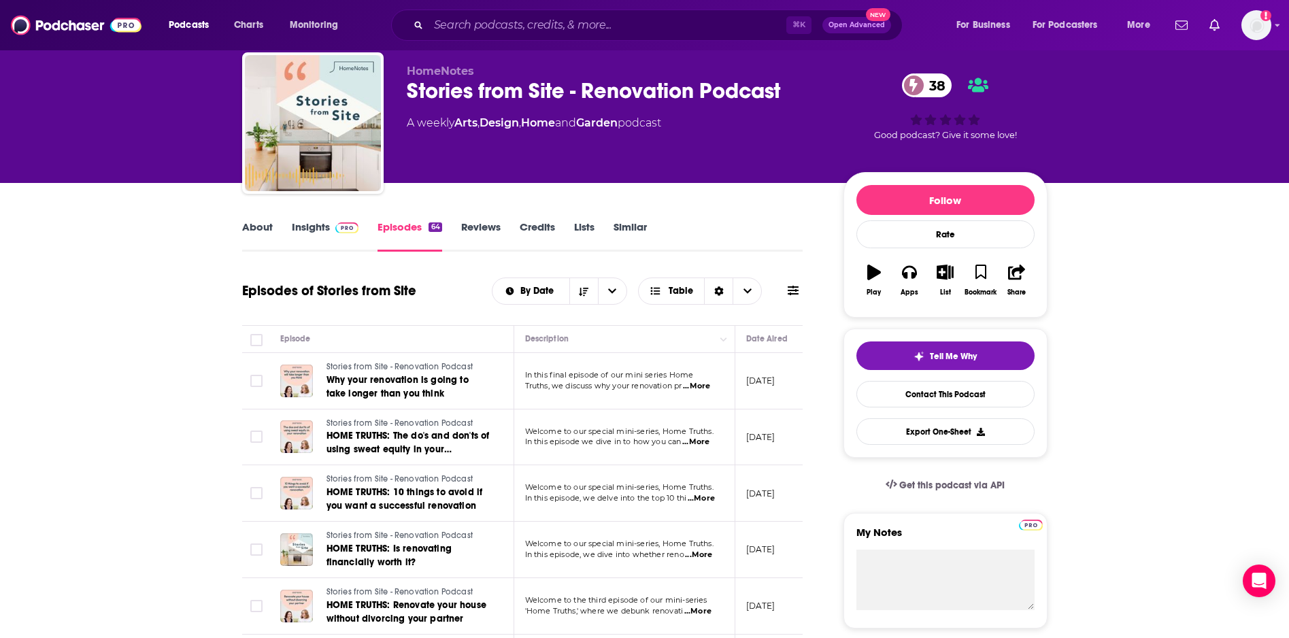
scroll to position [21, 0]
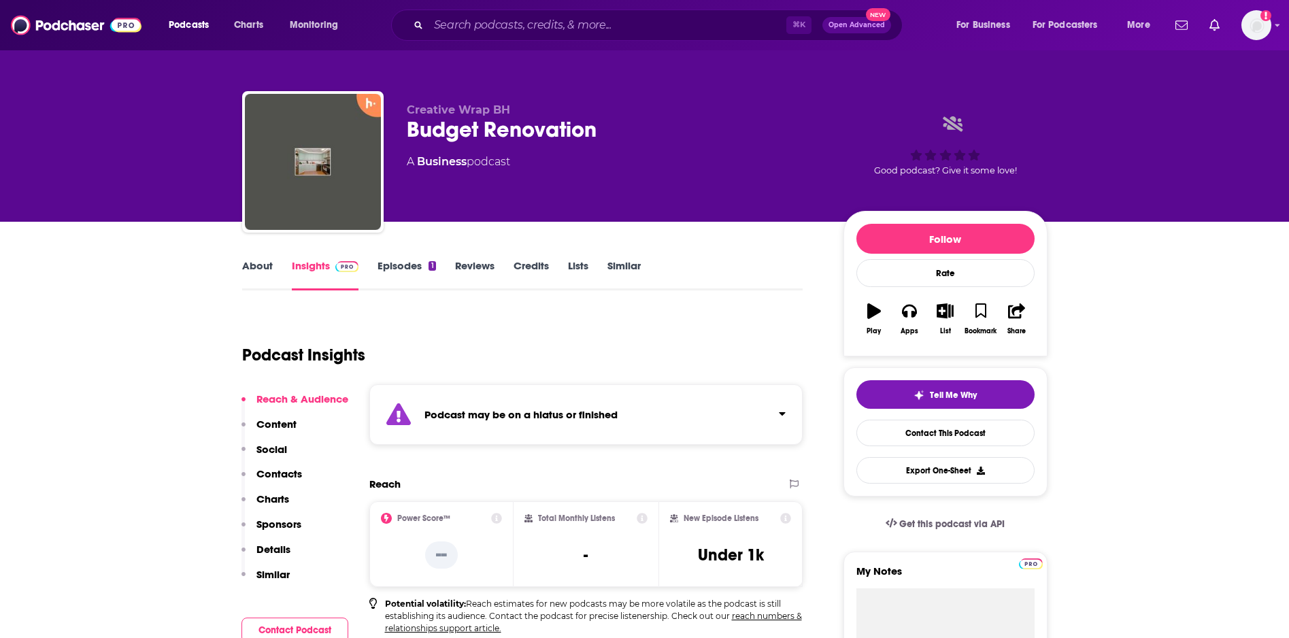
click at [741, 414] on div "Podcast may be on a hiatus or finished" at bounding box center [586, 414] width 434 height 61
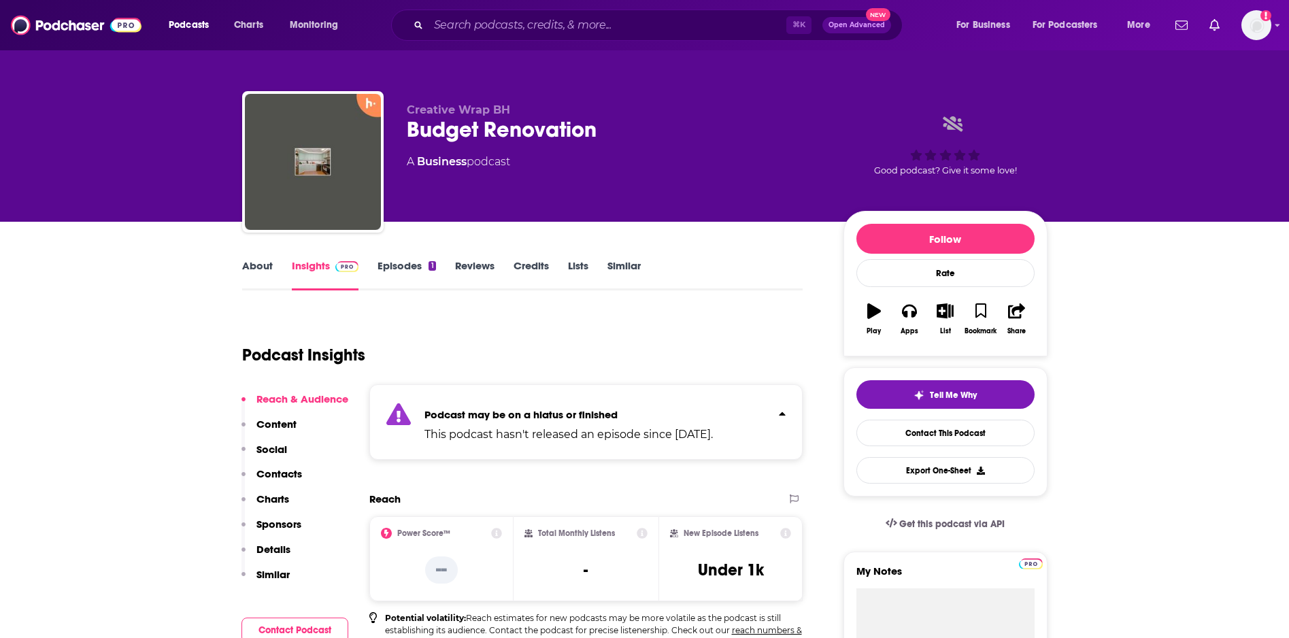
click at [707, 354] on div "Podcast Insights" at bounding box center [517, 346] width 550 height 69
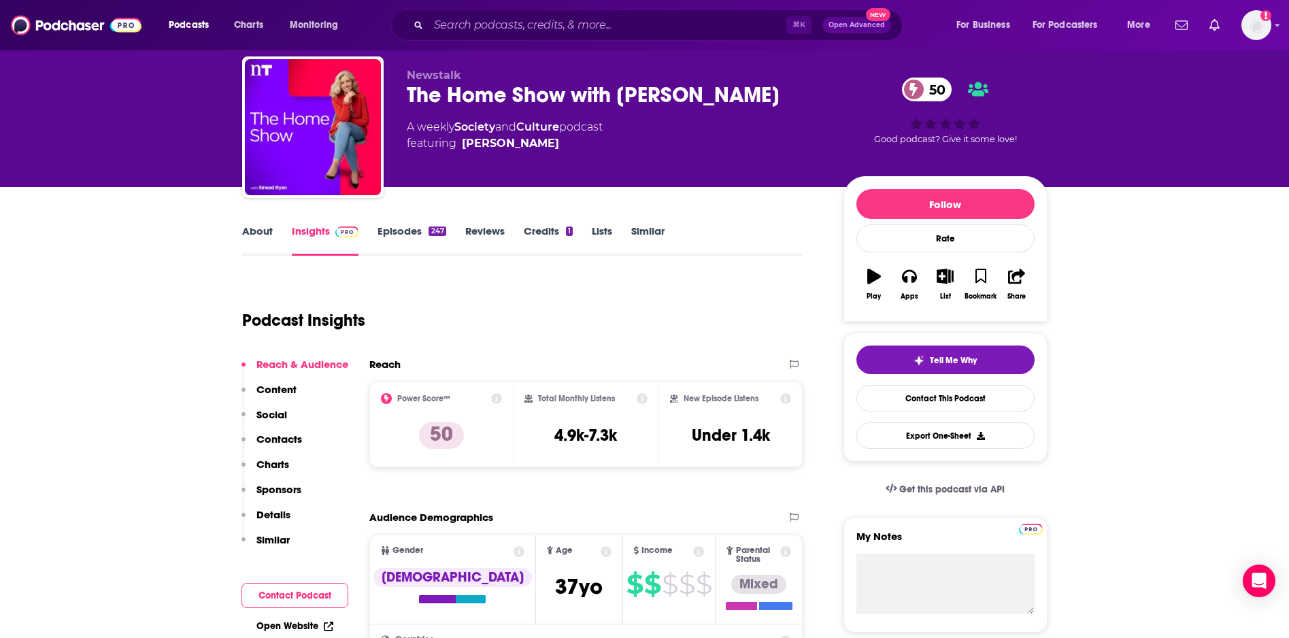
scroll to position [65, 0]
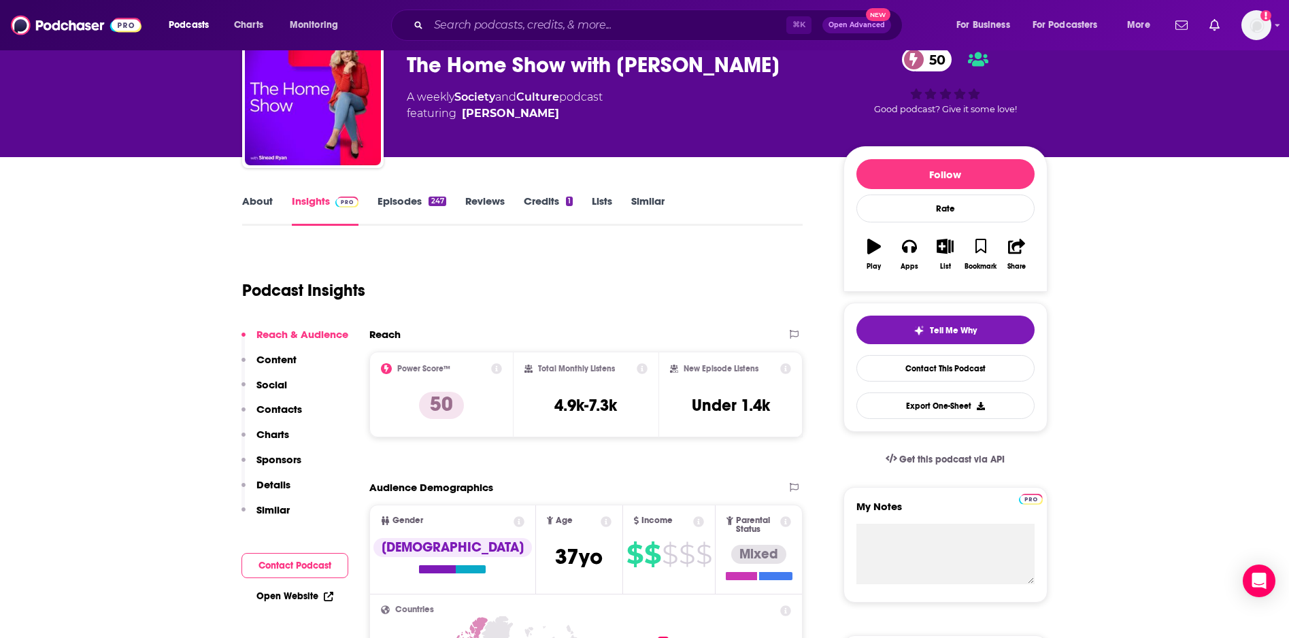
click at [401, 203] on link "Episodes 247" at bounding box center [411, 209] width 68 height 31
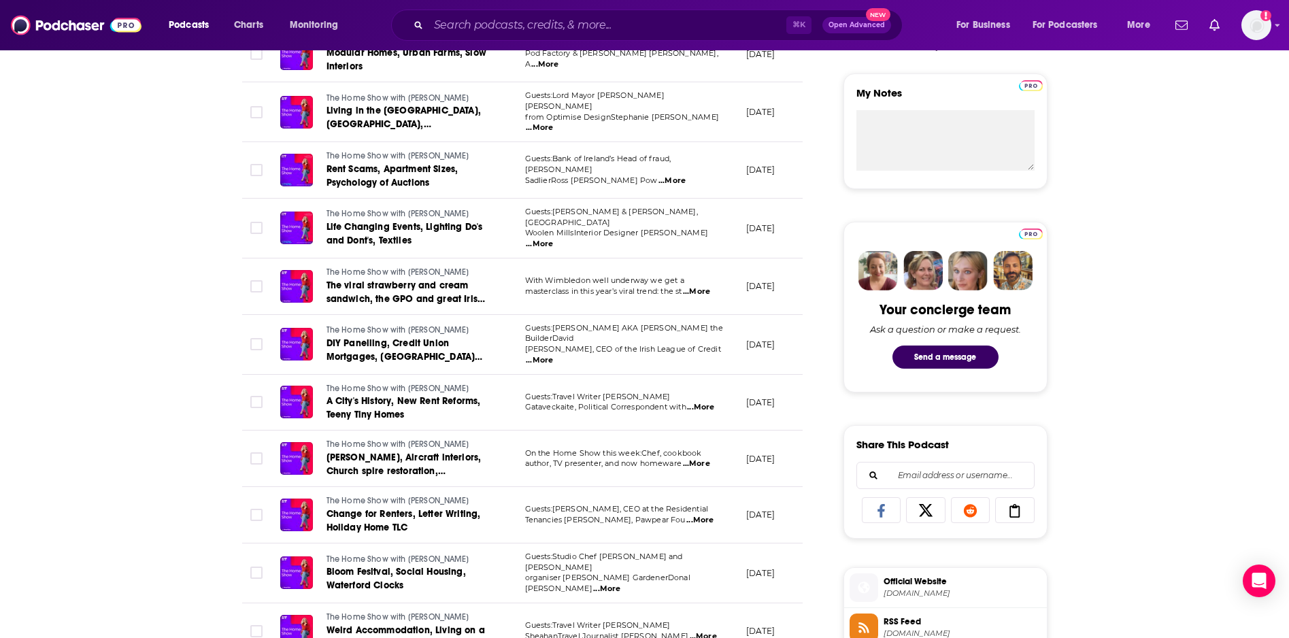
scroll to position [565, 0]
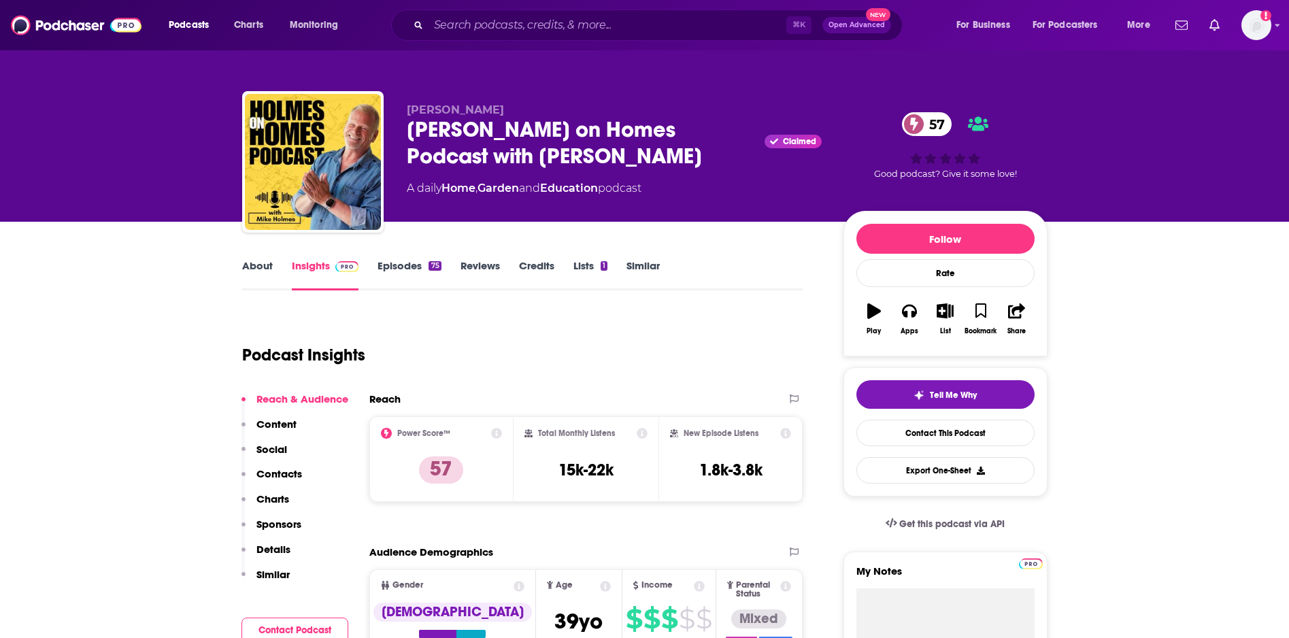
click at [392, 270] on link "Episodes 75" at bounding box center [408, 274] width 63 height 31
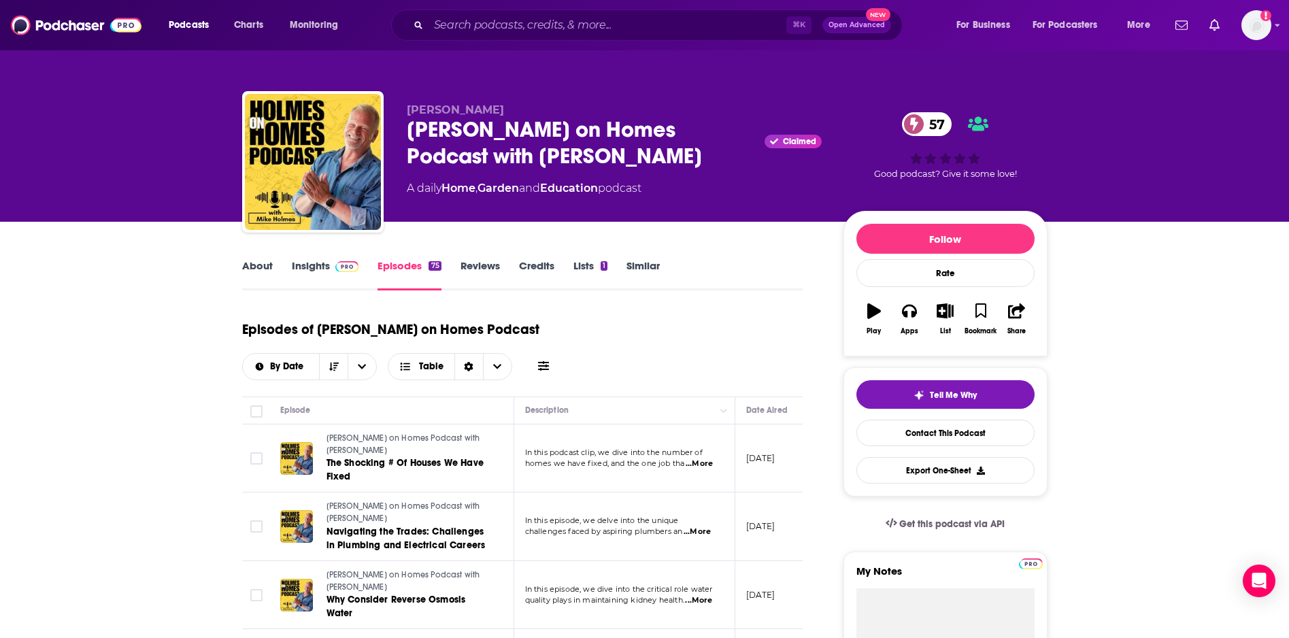
click at [311, 267] on link "Insights" at bounding box center [325, 274] width 67 height 31
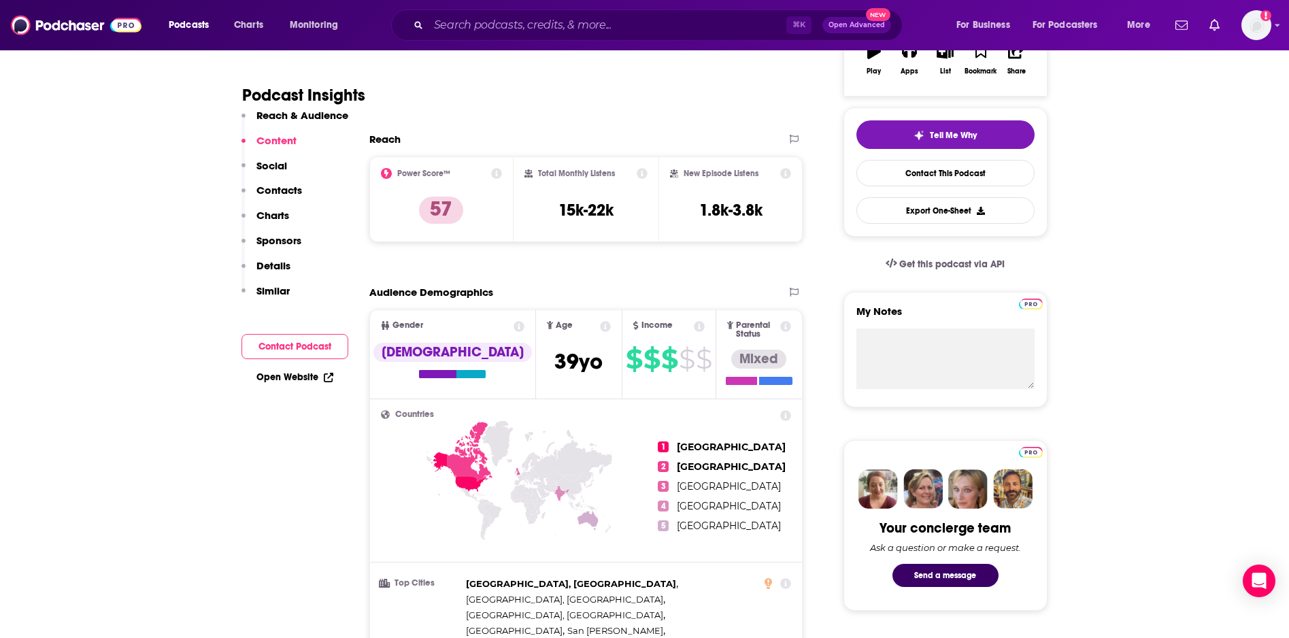
scroll to position [117, 0]
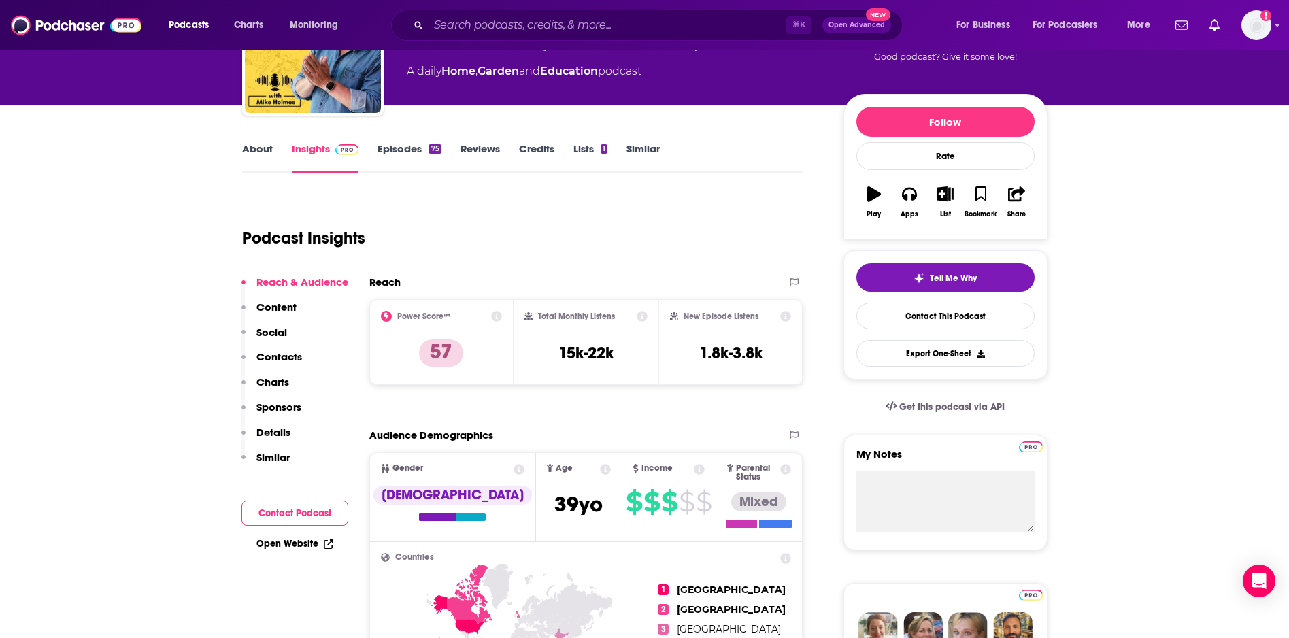
click at [384, 147] on link "Episodes 75" at bounding box center [408, 157] width 63 height 31
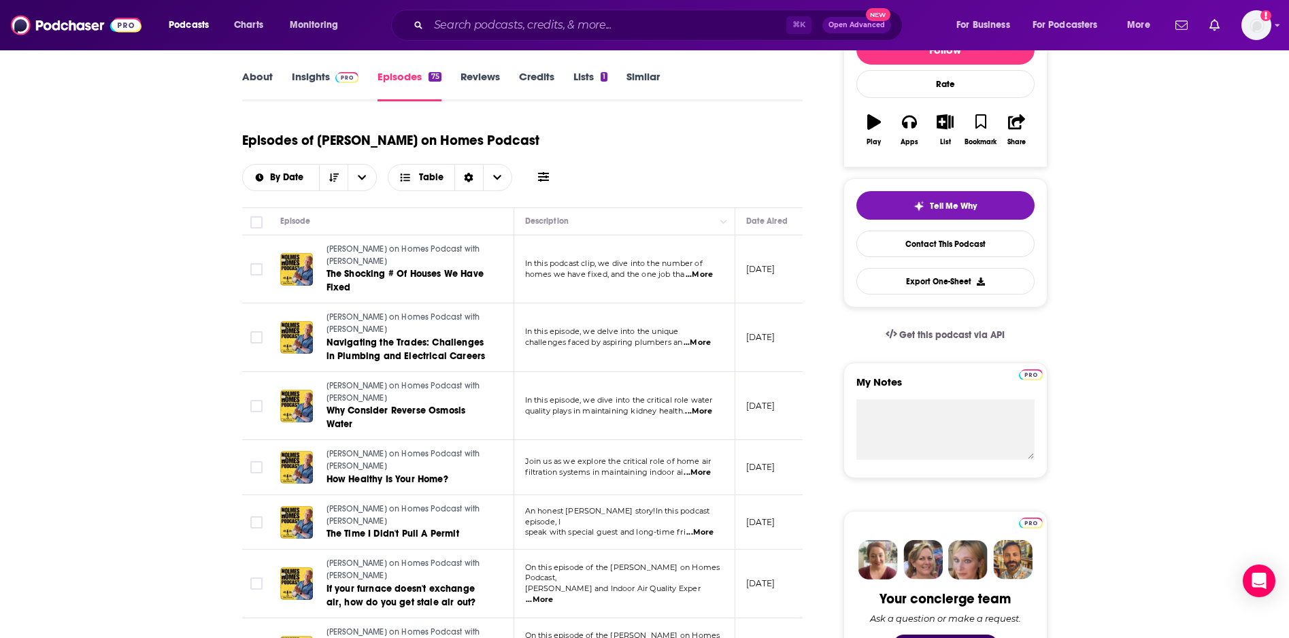
scroll to position [52, 0]
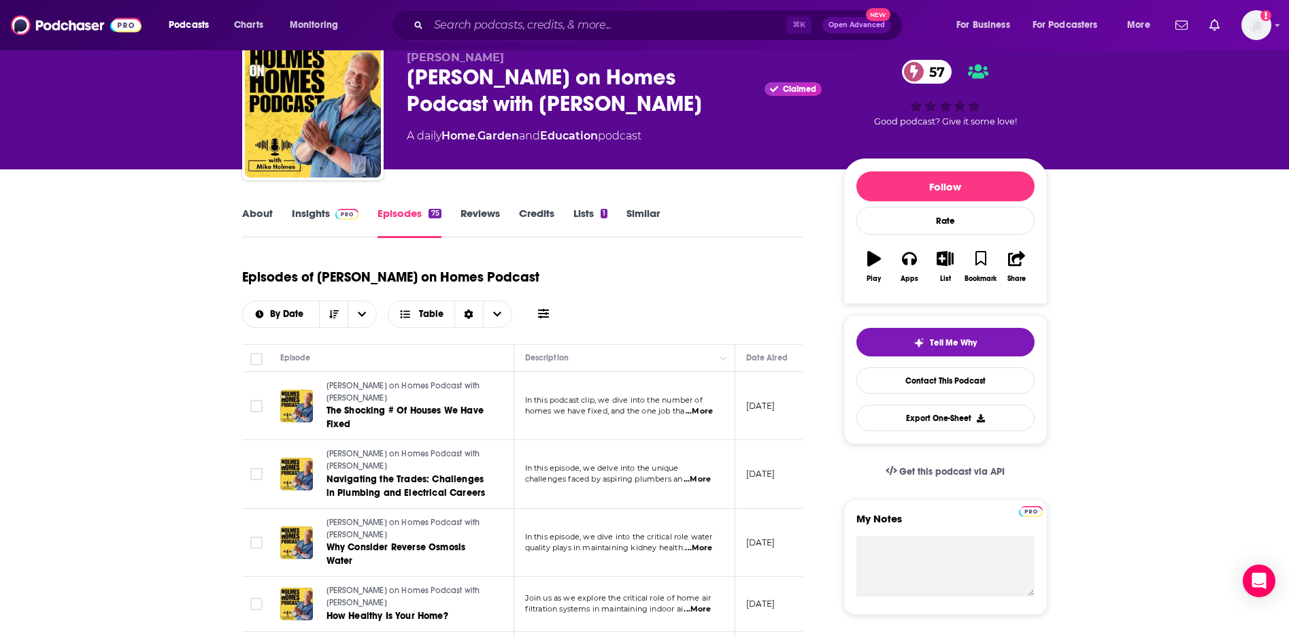
click at [320, 210] on link "Insights" at bounding box center [325, 222] width 67 height 31
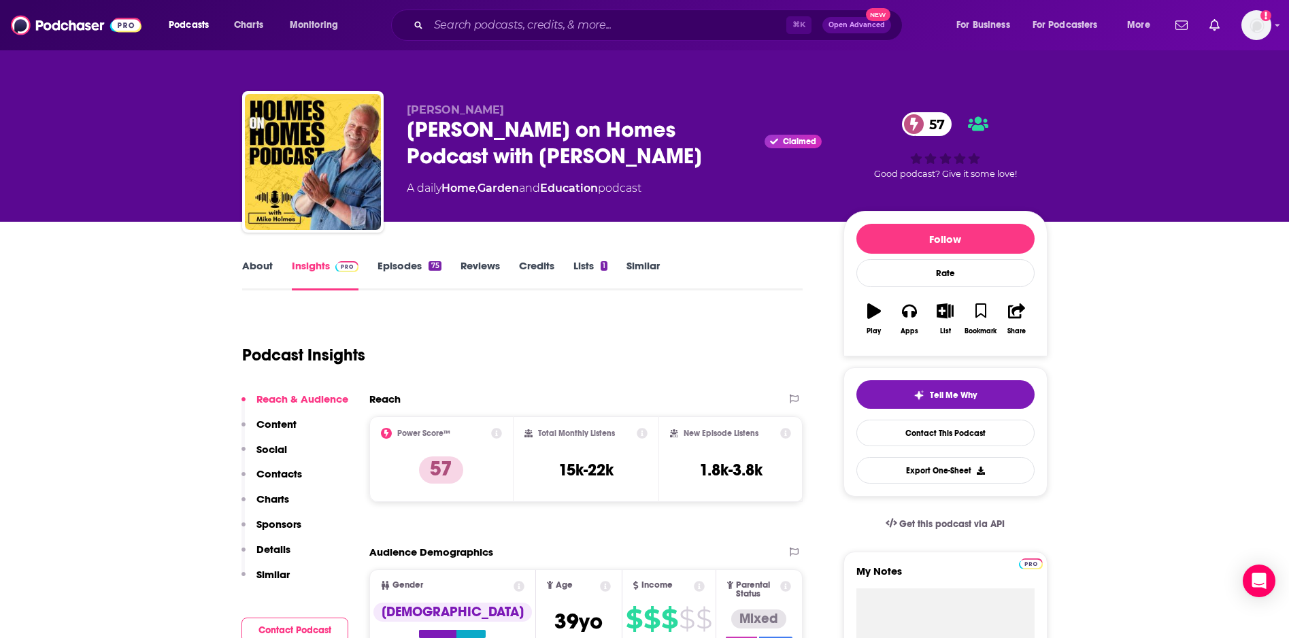
click at [406, 264] on link "Episodes 75" at bounding box center [408, 274] width 63 height 31
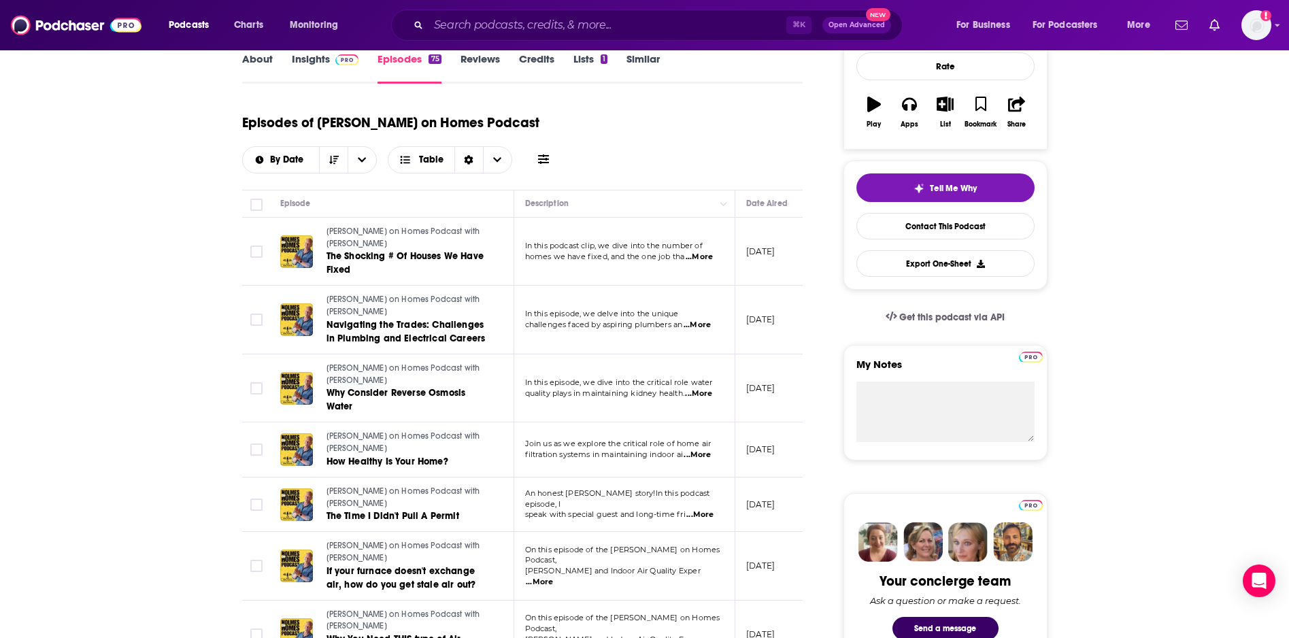
scroll to position [270, 0]
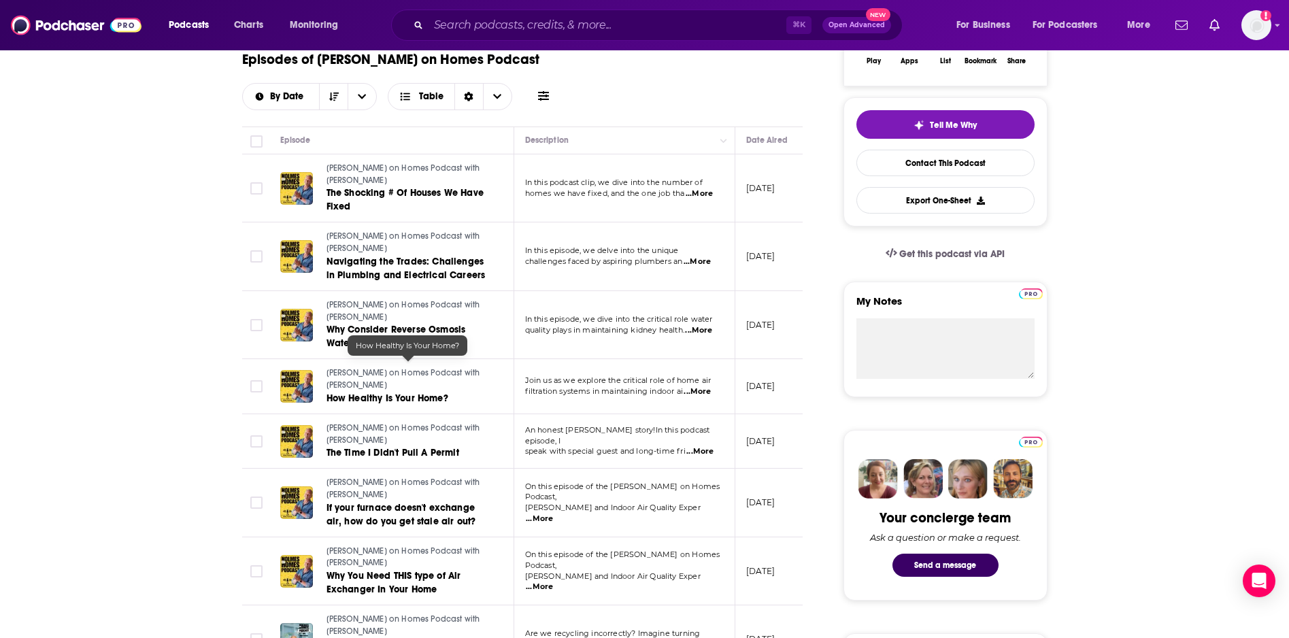
click at [393, 392] on span "How Healthy Is Your Home?" at bounding box center [387, 398] width 122 height 12
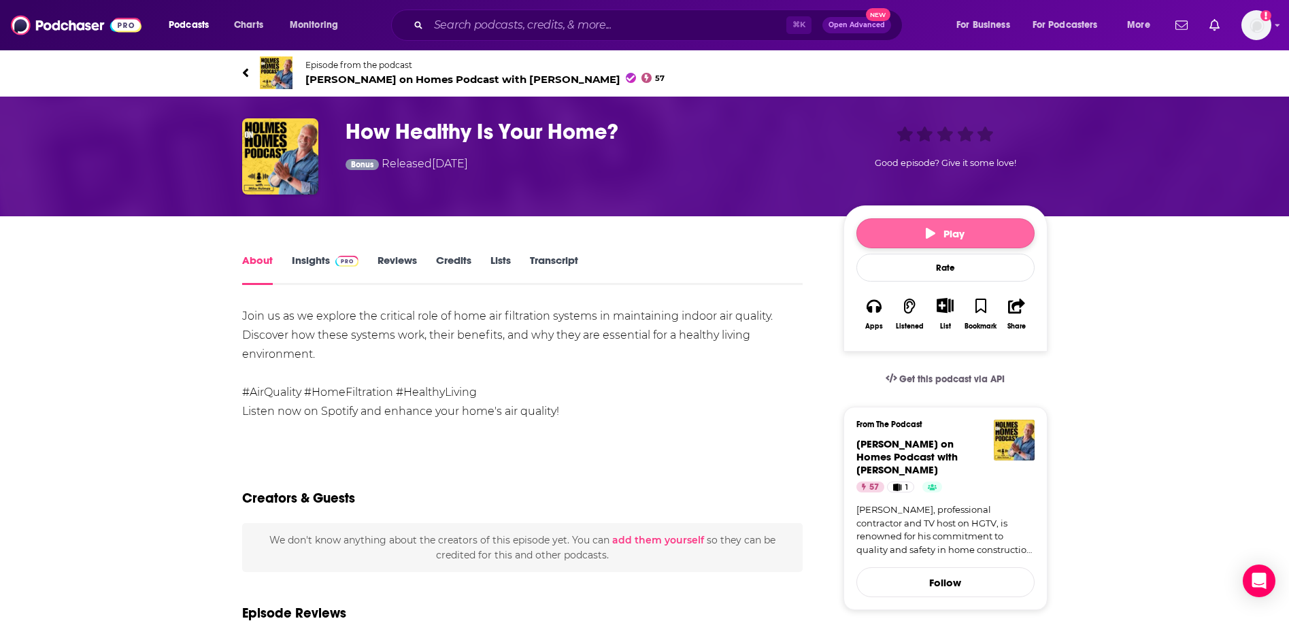
click at [898, 231] on button "Play" at bounding box center [945, 233] width 178 height 30
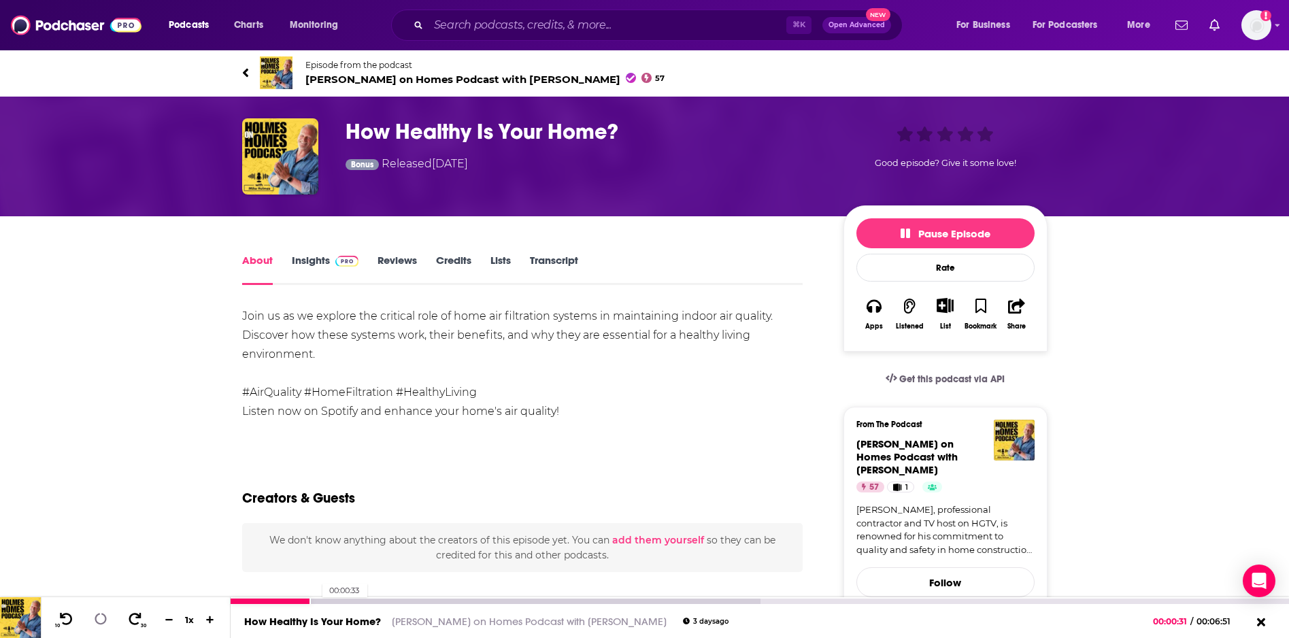
click at [316, 600] on div at bounding box center [496, 600] width 530 height 5
click at [330, 600] on div "00:00:39" at bounding box center [760, 600] width 1058 height 5
click at [343, 600] on div at bounding box center [496, 600] width 530 height 5
click at [412, 601] on div at bounding box center [496, 600] width 530 height 5
click at [428, 600] on div at bounding box center [663, 600] width 864 height 5
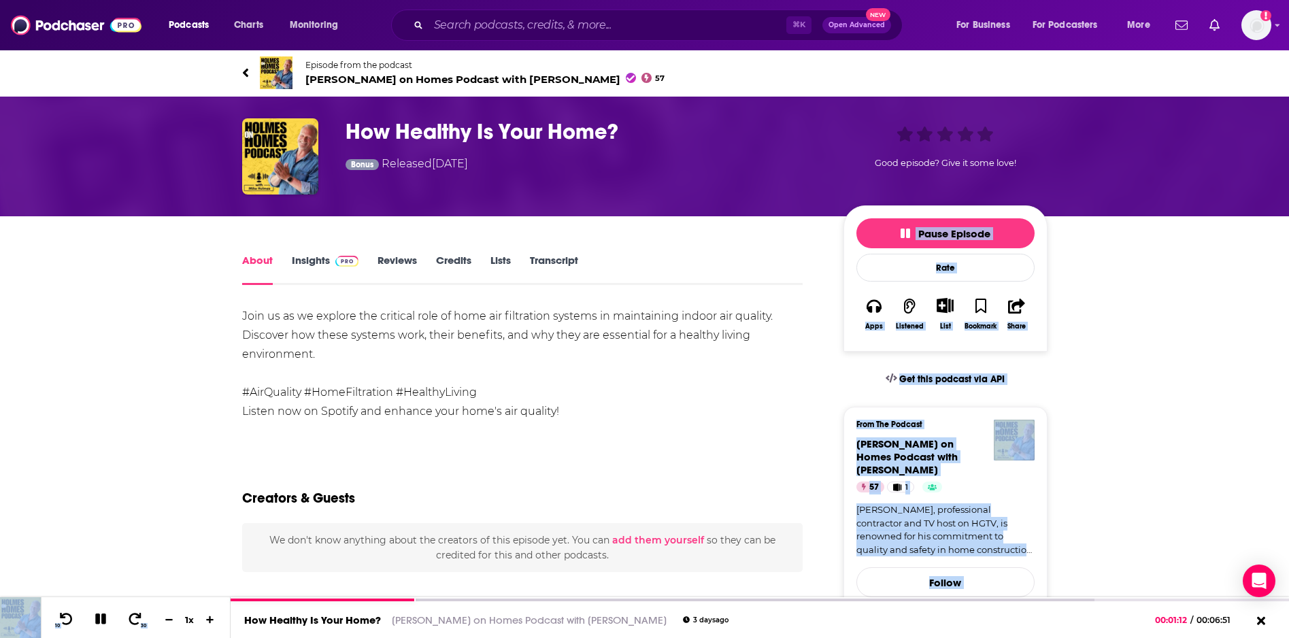
drag, startPoint x: 413, startPoint y: 598, endPoint x: 263, endPoint y: 592, distance: 150.4
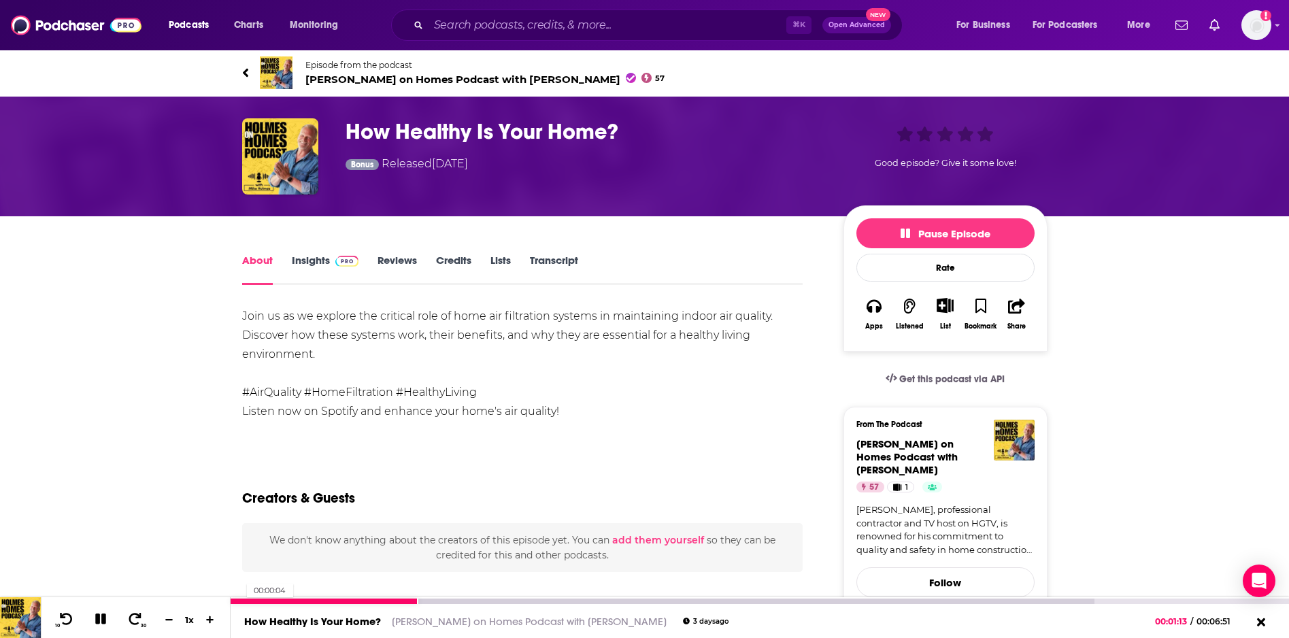
click at [240, 600] on div at bounding box center [325, 600] width 188 height 5
click at [234, 600] on div at bounding box center [237, 600] width 12 height 5
click at [231, 600] on div at bounding box center [232, 600] width 3 height 5
click at [101, 619] on icon at bounding box center [101, 619] width 12 height 12
